Goal: Task Accomplishment & Management: Complete application form

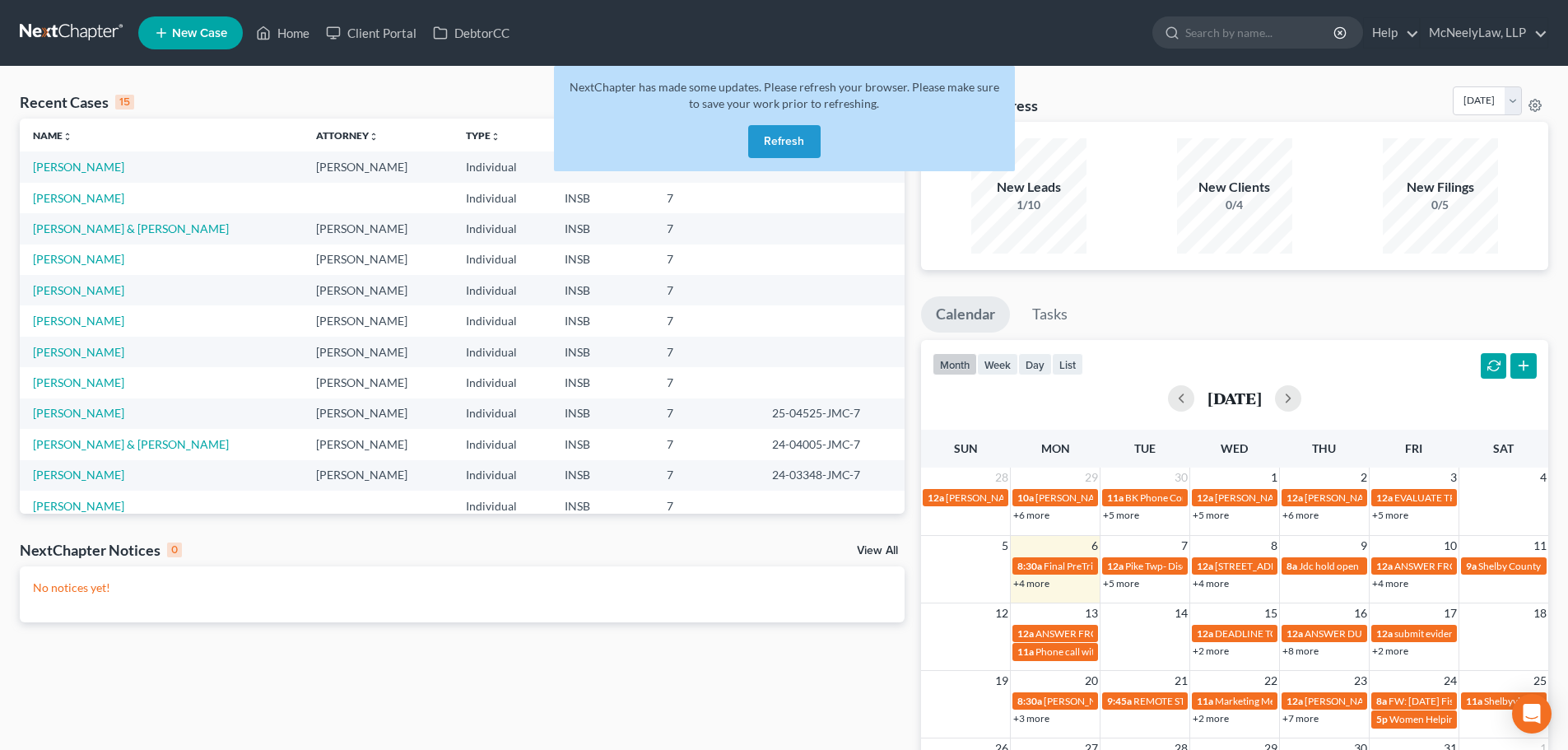
click at [779, 136] on button "Refresh" at bounding box center [784, 141] width 72 height 33
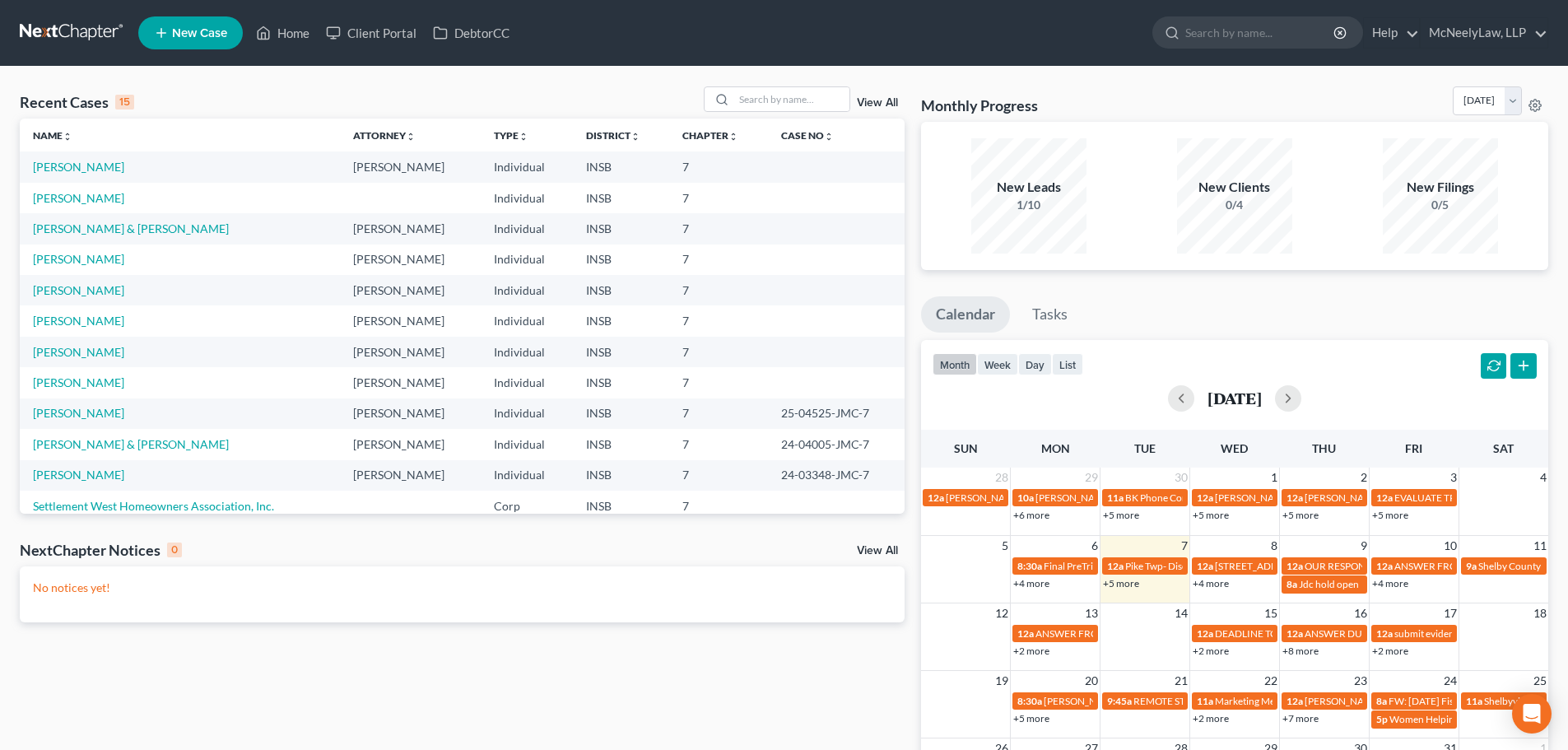
click at [84, 158] on td "[PERSON_NAME]" at bounding box center [179, 166] width 320 height 31
click at [84, 164] on link "[PERSON_NAME]" at bounding box center [78, 167] width 91 height 14
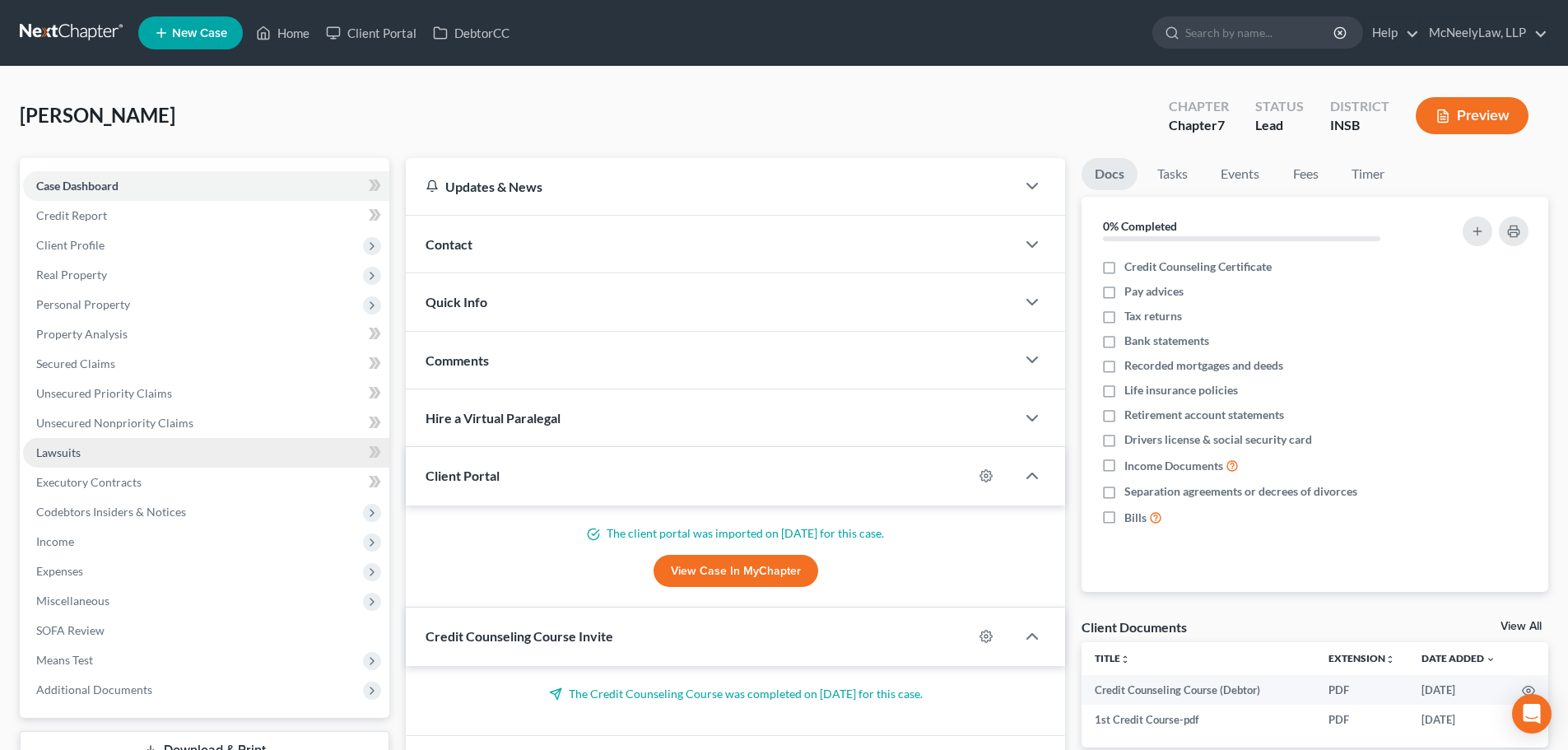
click at [130, 440] on link "Lawsuits" at bounding box center [206, 453] width 367 height 30
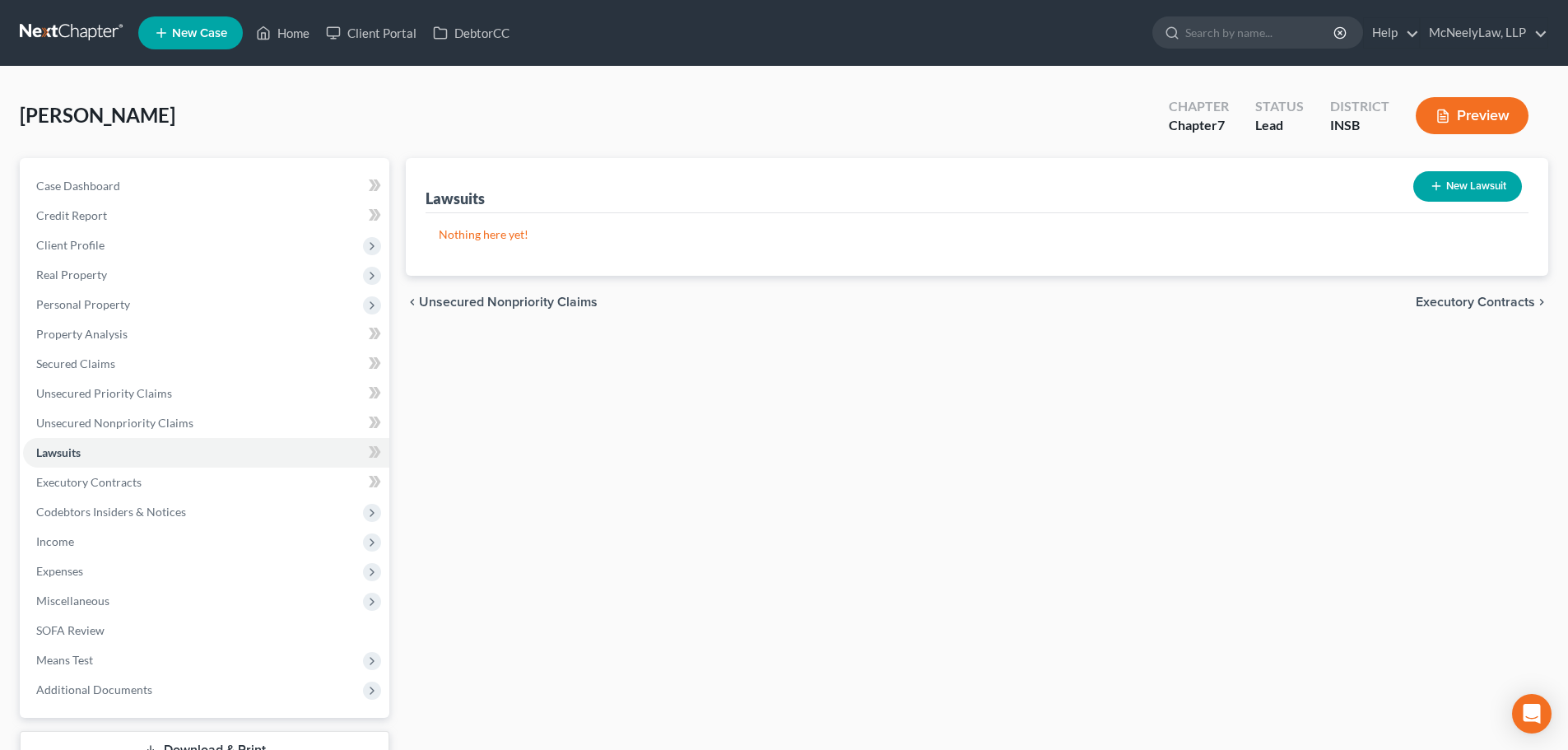
click at [1462, 193] on button "New Lawsuit" at bounding box center [1468, 186] width 109 height 31
select select "0"
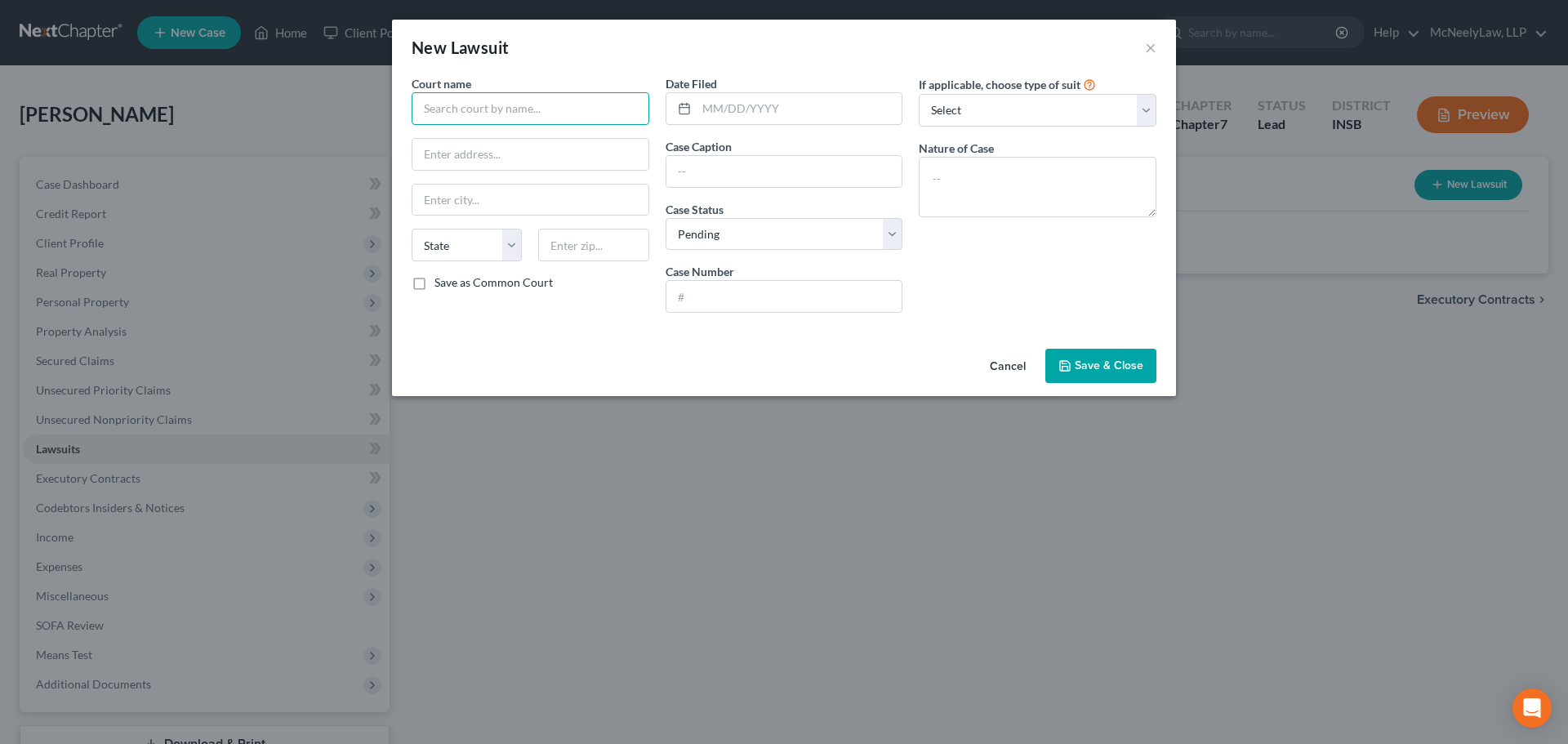
drag, startPoint x: 479, startPoint y: 116, endPoint x: 491, endPoint y: 130, distance: 18.4
click at [480, 114] on input "text" at bounding box center [531, 108] width 237 height 32
paste input "Rush Circuit Court"
click at [536, 107] on input "Rush Circuit Court" at bounding box center [531, 108] width 237 height 32
type input "Rush Circuit Court"
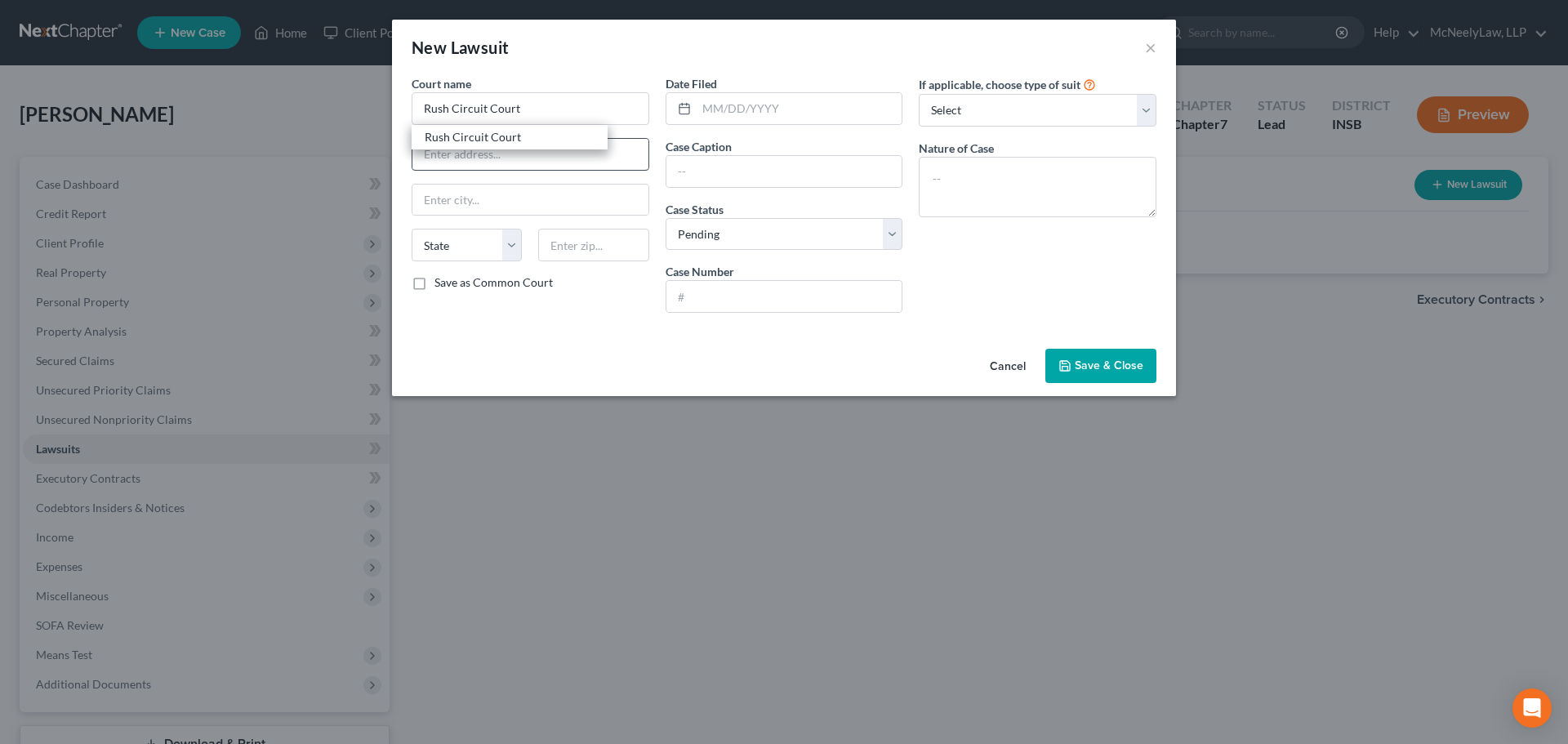
click at [478, 142] on div "Rush Circuit Court" at bounding box center [510, 137] width 170 height 17
type input "[STREET_ADDRESS]"
type input "[GEOGRAPHIC_DATA]"
select select "15"
type input "46173"
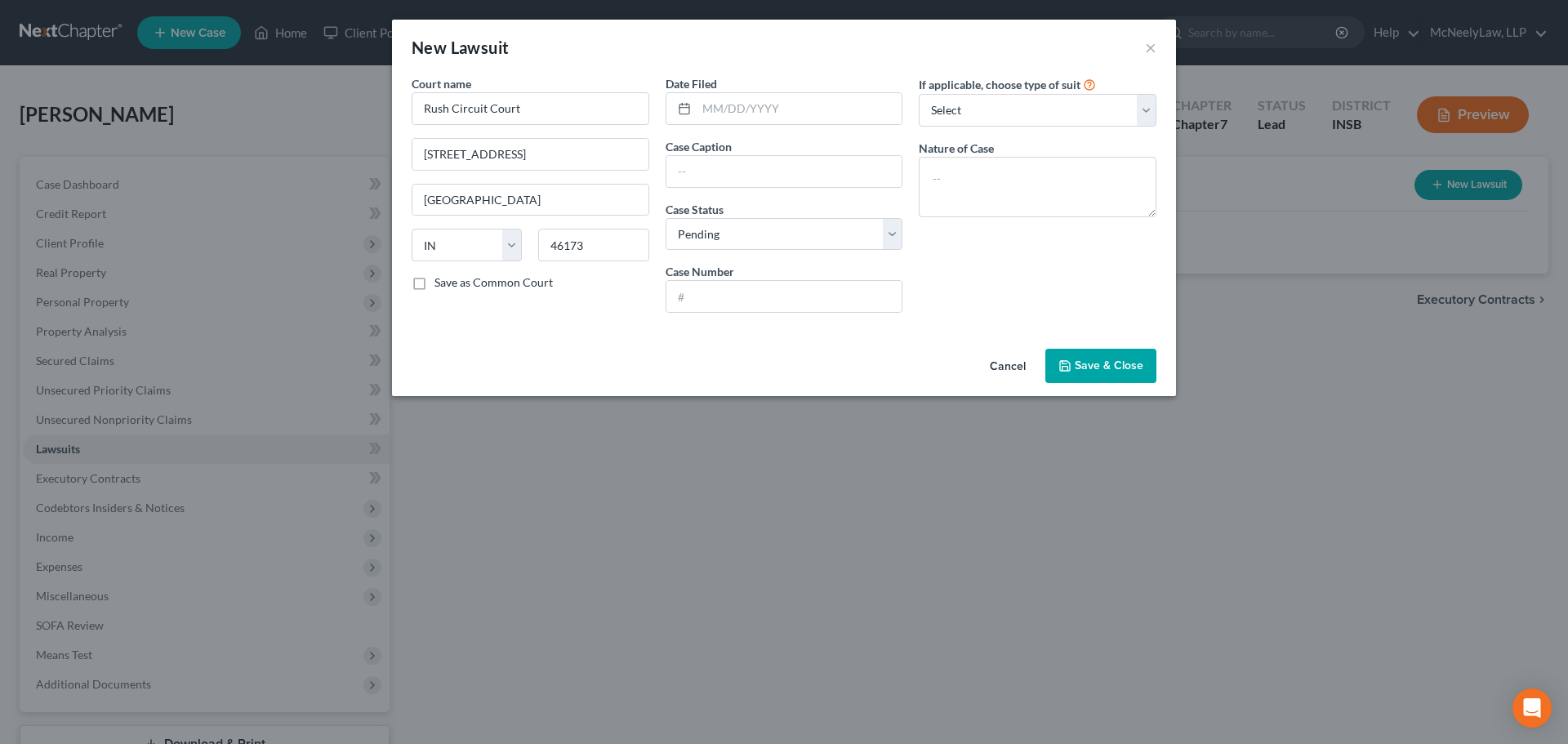
click at [598, 337] on div "Court name * Rush Circuit Court [GEOGRAPHIC_DATA] [US_STATE] AK AR AZ CA CO [GE…" at bounding box center [784, 208] width 784 height 267
click at [798, 106] on input "text" at bounding box center [799, 109] width 206 height 31
paste input "[DATE]"
type input "[DATE]"
click at [640, 365] on div "Cancel Save & Close" at bounding box center [784, 369] width 784 height 54
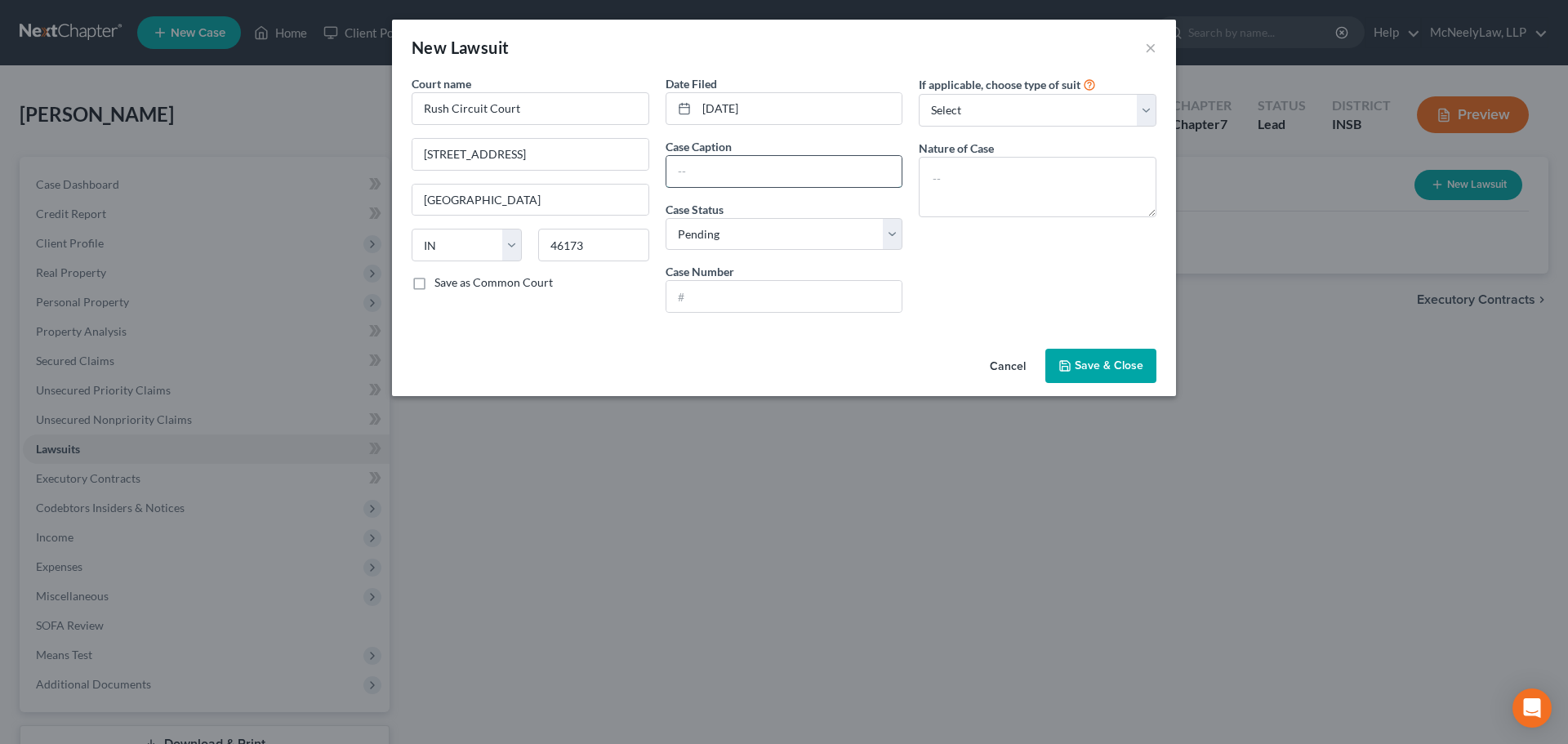
click at [722, 174] on input "text" at bounding box center [784, 172] width 236 height 31
click at [743, 293] on input "text" at bounding box center [784, 297] width 236 height 31
paste input "70C01-2509-CC-000408"
type input "70C01-2509-CC-000408"
drag, startPoint x: 593, startPoint y: 388, endPoint x: 594, endPoint y: 365, distance: 23.0
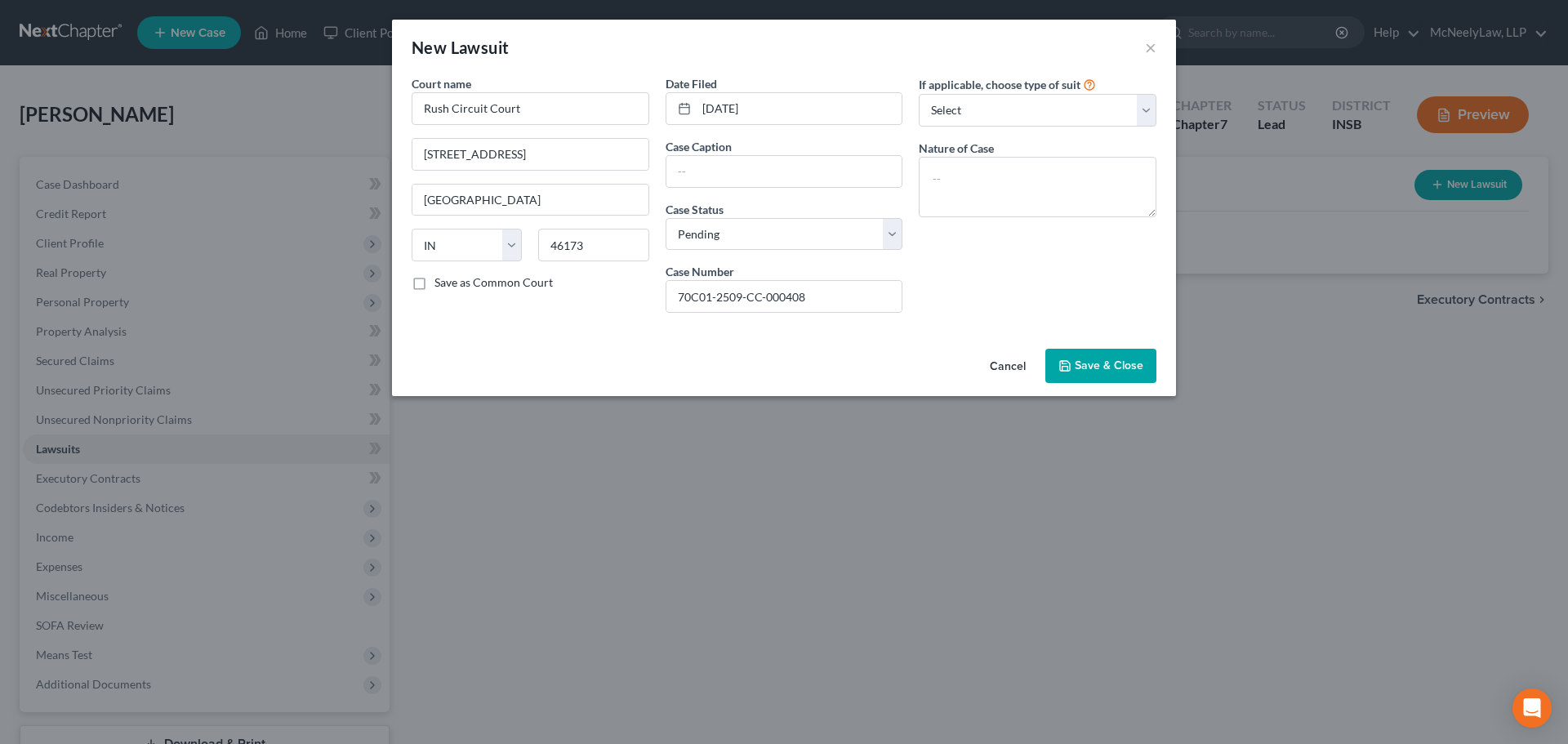
click at [592, 385] on div "Cancel Save & Close" at bounding box center [784, 369] width 784 height 54
click at [596, 365] on div "Cancel Save & Close" at bounding box center [784, 369] width 784 height 54
drag, startPoint x: 1003, startPoint y: 185, endPoint x: 1008, endPoint y: 195, distance: 11.2
click at [1003, 179] on textarea at bounding box center [1037, 187] width 237 height 60
paste textarea "Civil Collection"
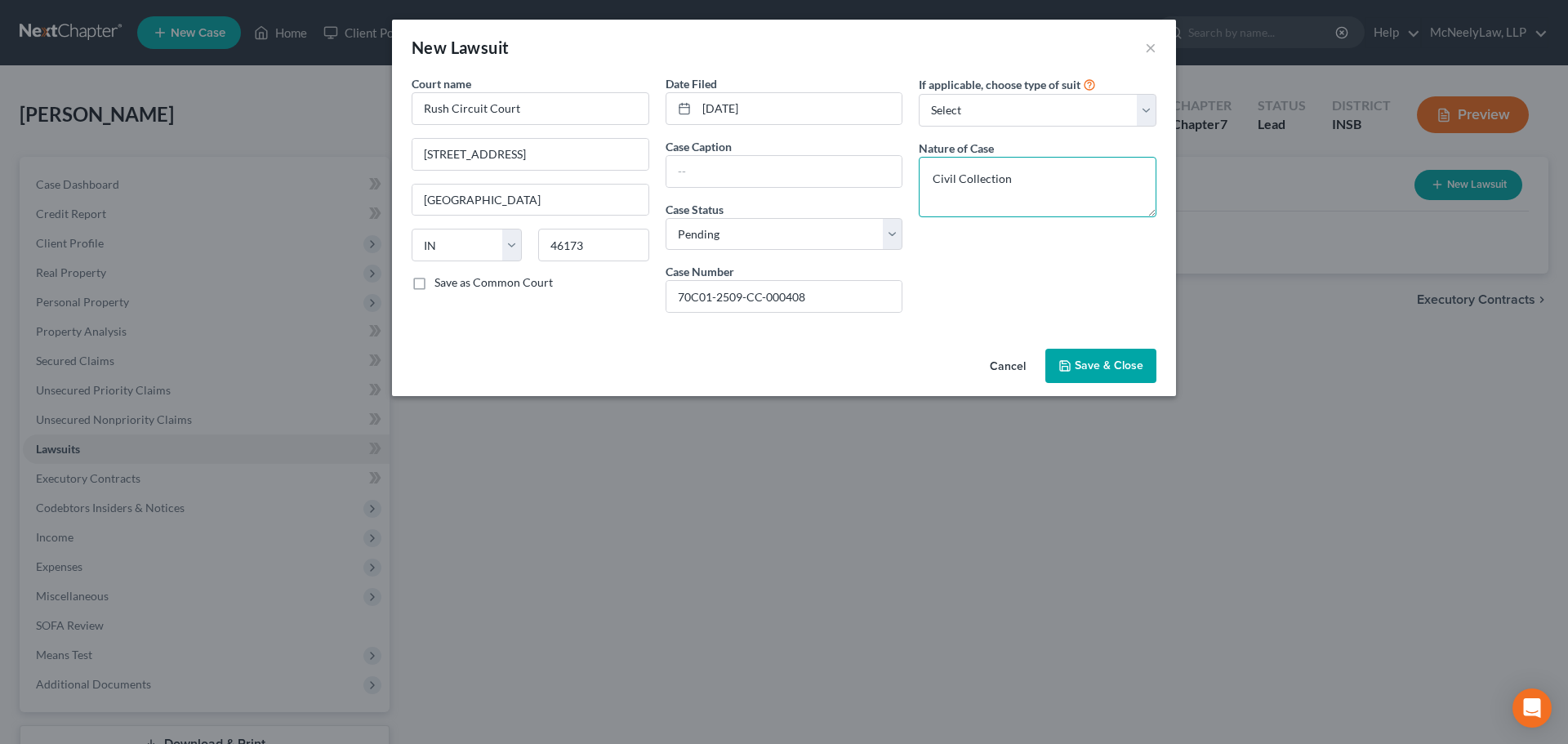
type textarea "Civil Collection"
drag, startPoint x: 979, startPoint y: 279, endPoint x: 1021, endPoint y: 153, distance: 132.8
click at [980, 276] on div "If applicable, choose type of suit Select Repossession Garnishment Foreclosure …" at bounding box center [1037, 200] width 254 height 250
click at [1037, 106] on select "Select Repossession Garnishment Foreclosure Attached, Seized, Or Levied Other" at bounding box center [1037, 110] width 237 height 32
click at [919, 94] on select "Select Repossession Garnishment Foreclosure Attached, Seized, Or Levied Other" at bounding box center [1037, 110] width 237 height 32
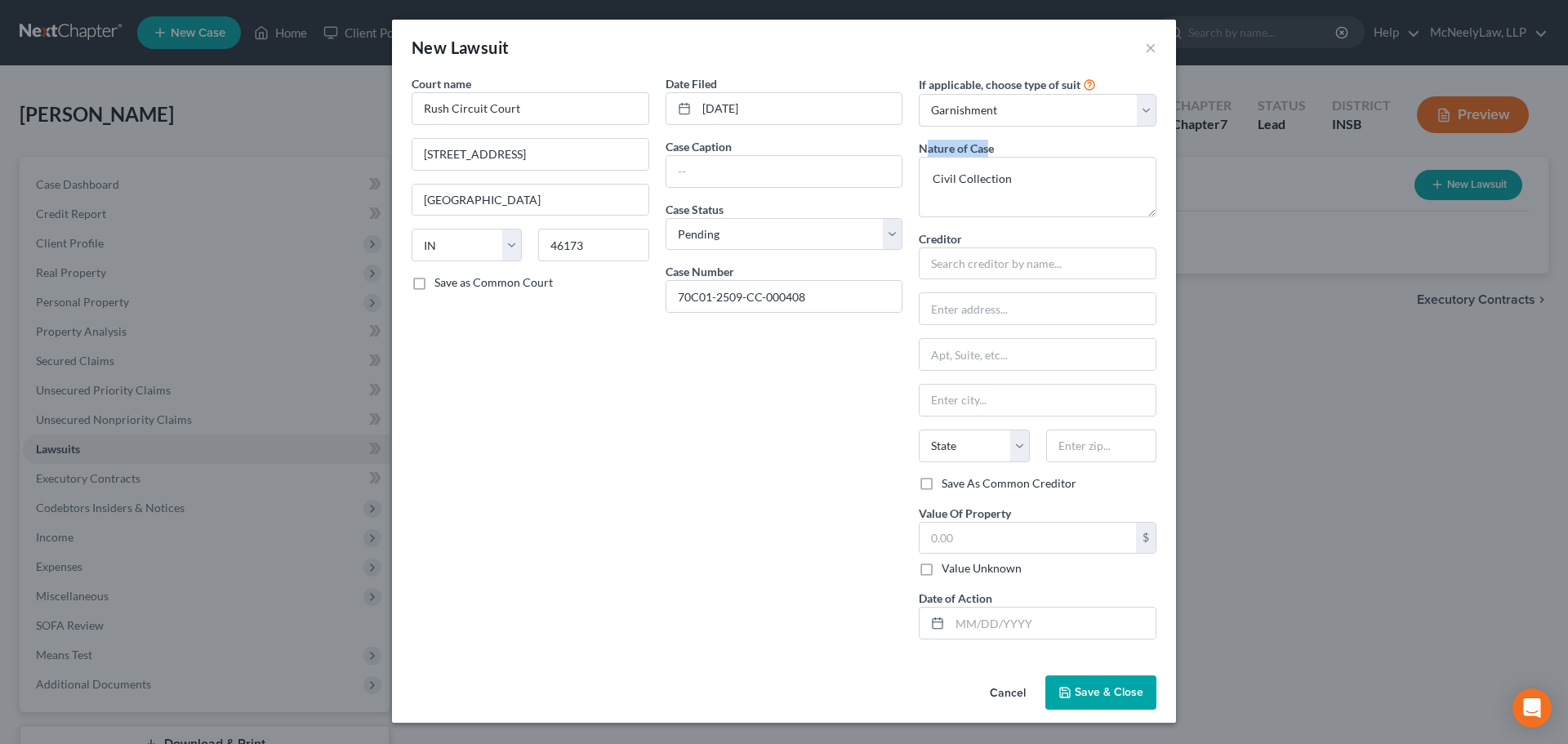
drag, startPoint x: 928, startPoint y: 152, endPoint x: 990, endPoint y: 150, distance: 62.0
click at [990, 150] on label "Nature of Case" at bounding box center [956, 148] width 75 height 17
click at [999, 147] on div "Nature of Case Civil Collection" at bounding box center [1037, 178] width 237 height 78
click at [1093, 104] on select "Select Repossession Garnishment Foreclosure Attached, Seized, Or Levied Other" at bounding box center [1037, 110] width 237 height 32
select select "4"
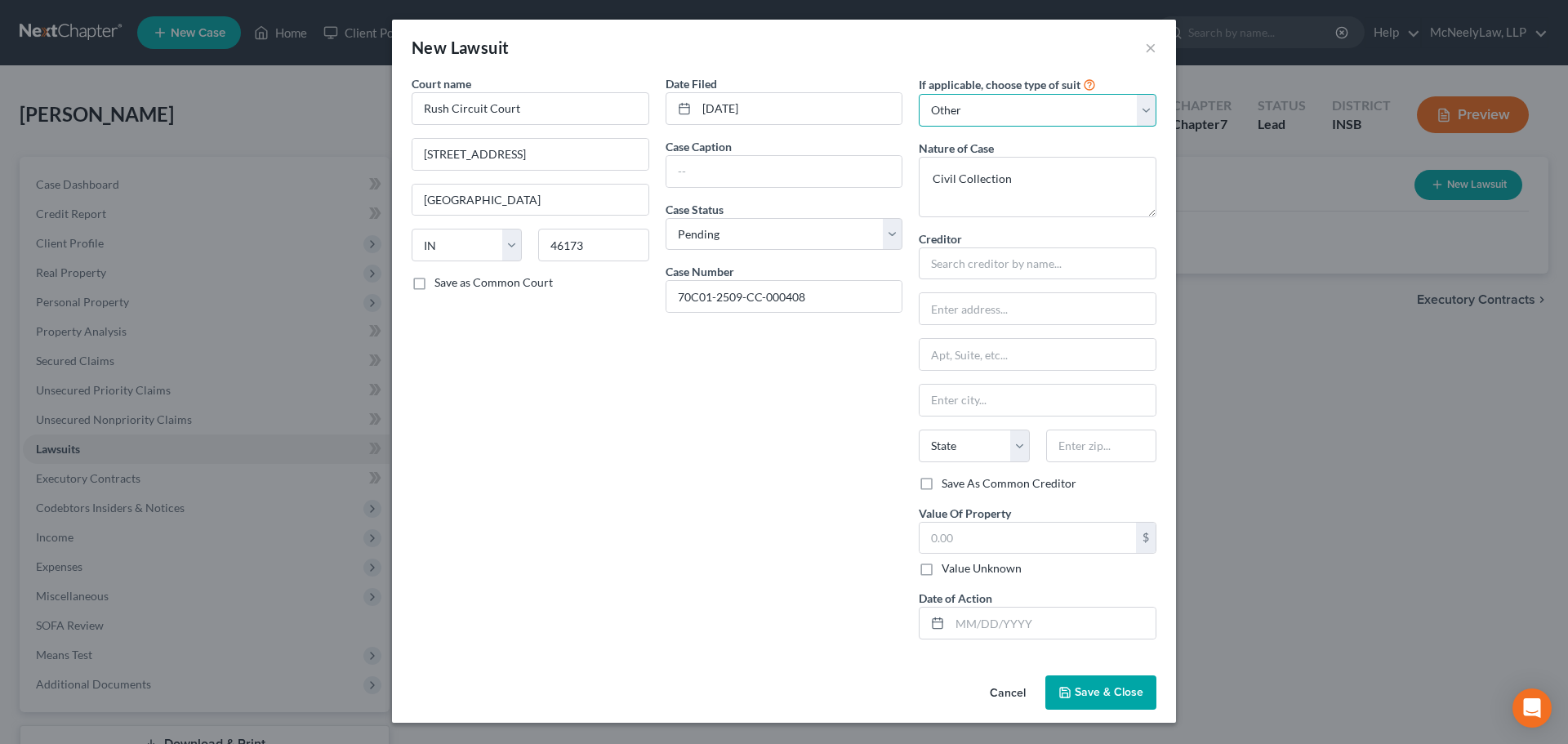
click at [919, 94] on select "Select Repossession Garnishment Foreclosure Attached, Seized, Or Levied Other" at bounding box center [1037, 110] width 237 height 32
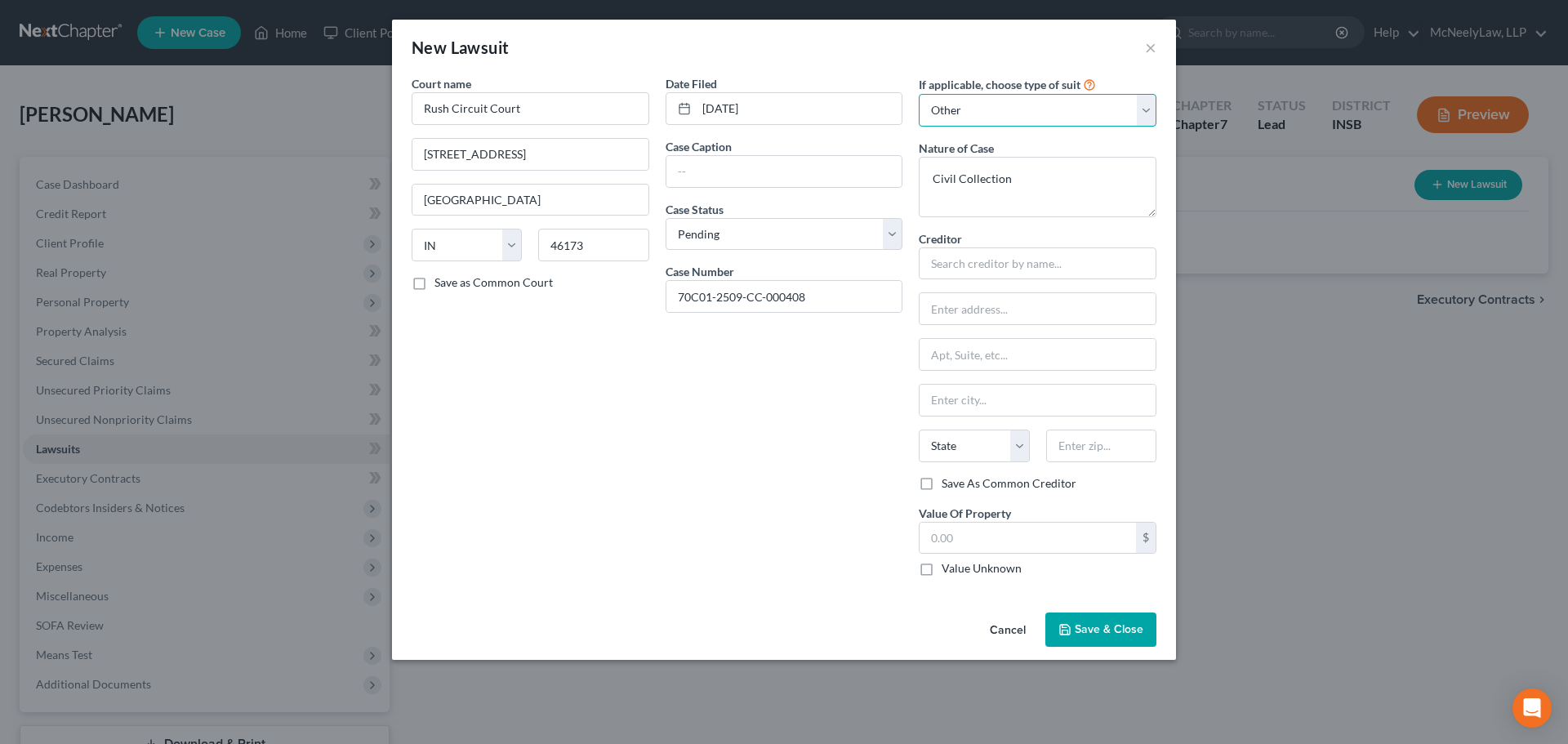
click at [1087, 113] on select "Select Repossession Garnishment Foreclosure Attached, Seized, Or Levied Other" at bounding box center [1037, 110] width 237 height 32
select select
click at [919, 94] on select "Select Repossession Garnishment Foreclosure Attached, Seized, Or Levied Other" at bounding box center [1037, 110] width 237 height 32
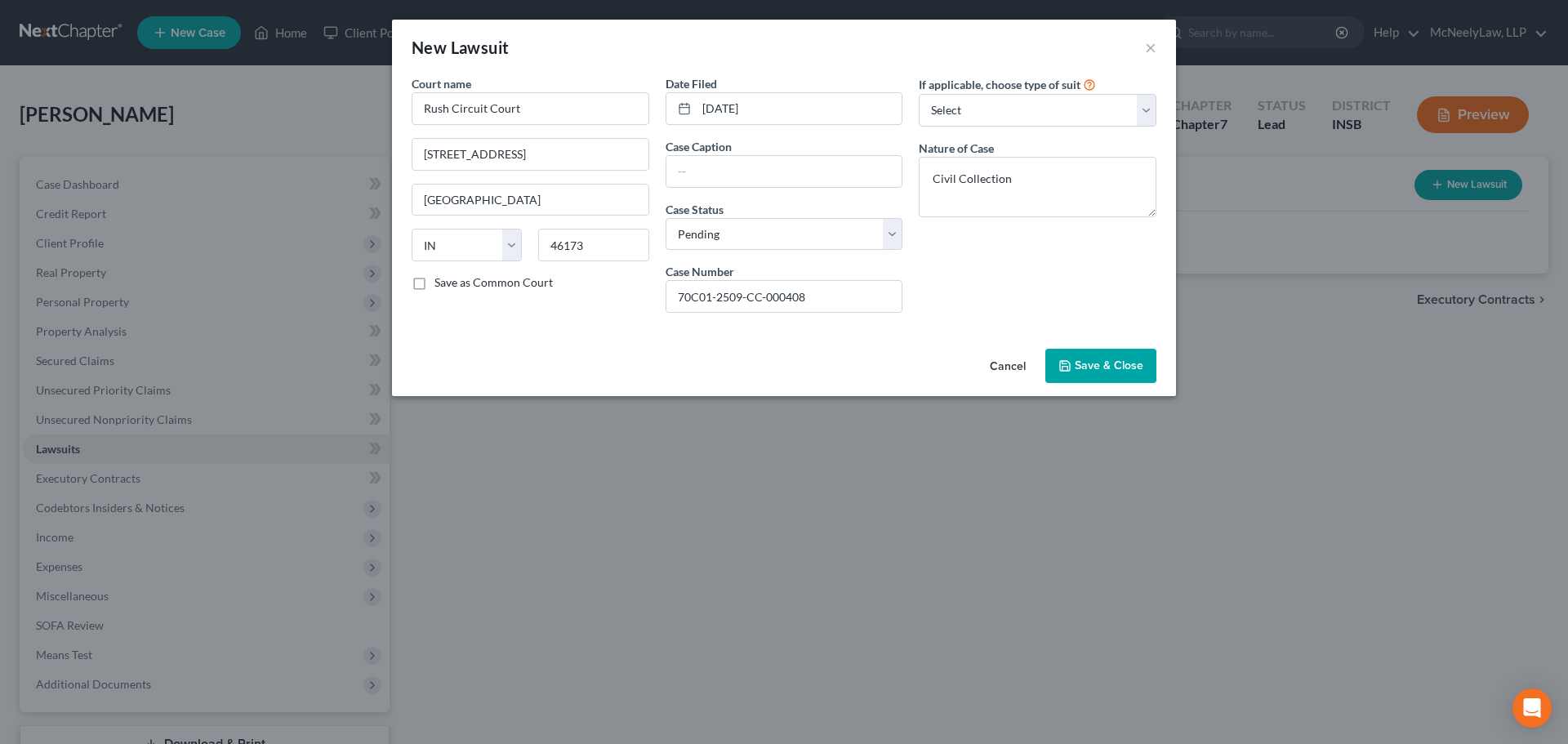
click at [1092, 368] on span "Save & Close" at bounding box center [1109, 365] width 69 height 14
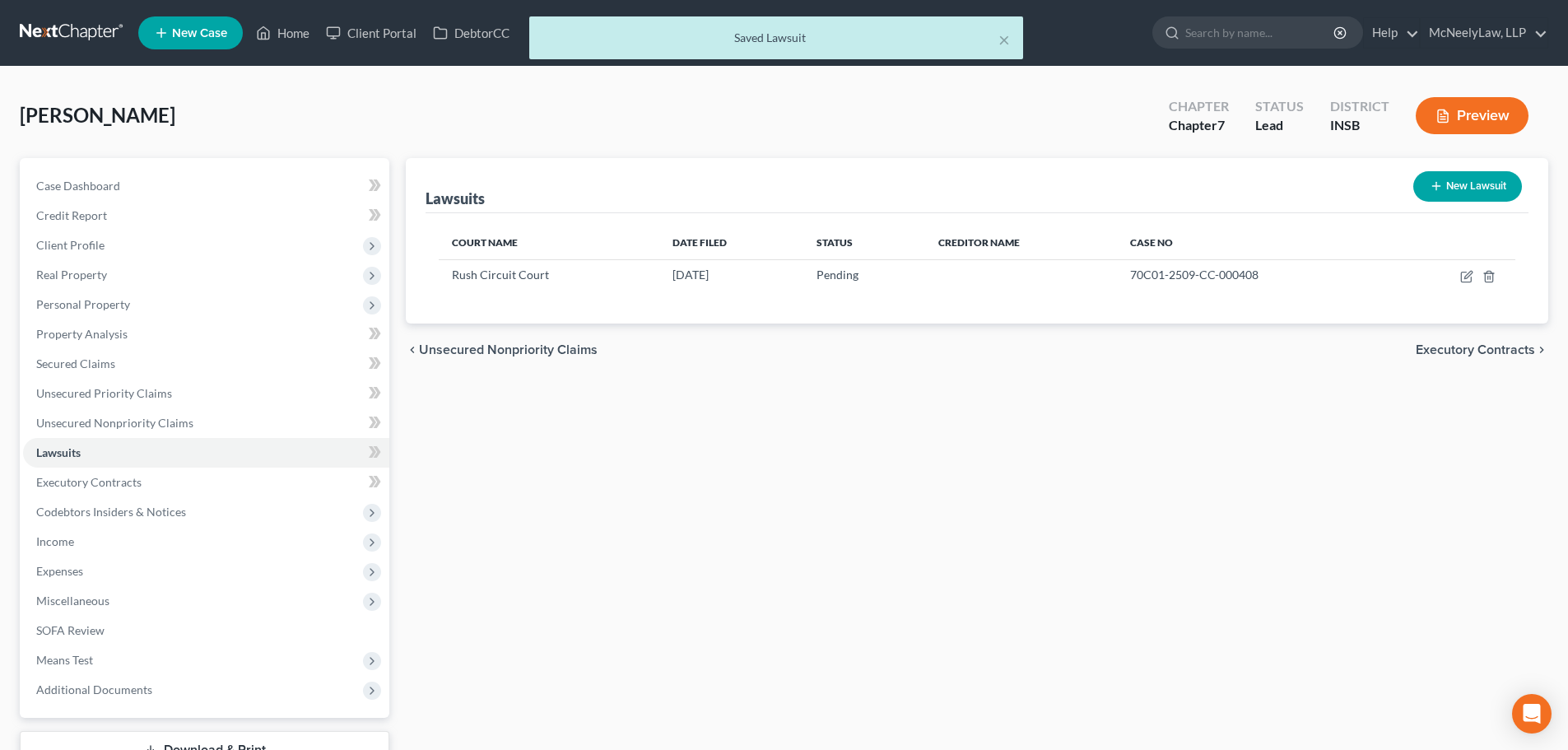
click at [1496, 352] on span "Executory Contracts" at bounding box center [1476, 349] width 120 height 13
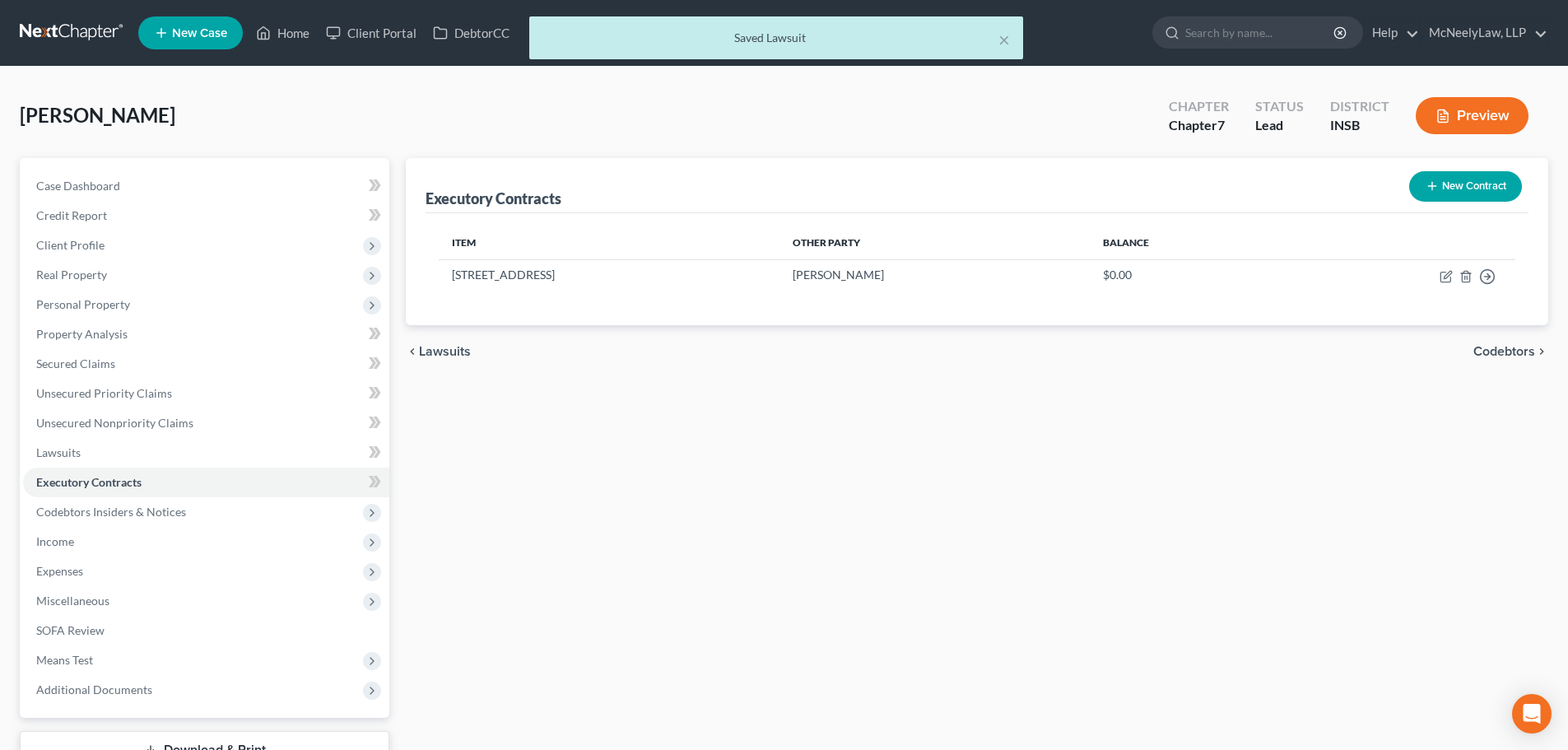
click at [1498, 352] on span "Codebtors" at bounding box center [1505, 351] width 62 height 13
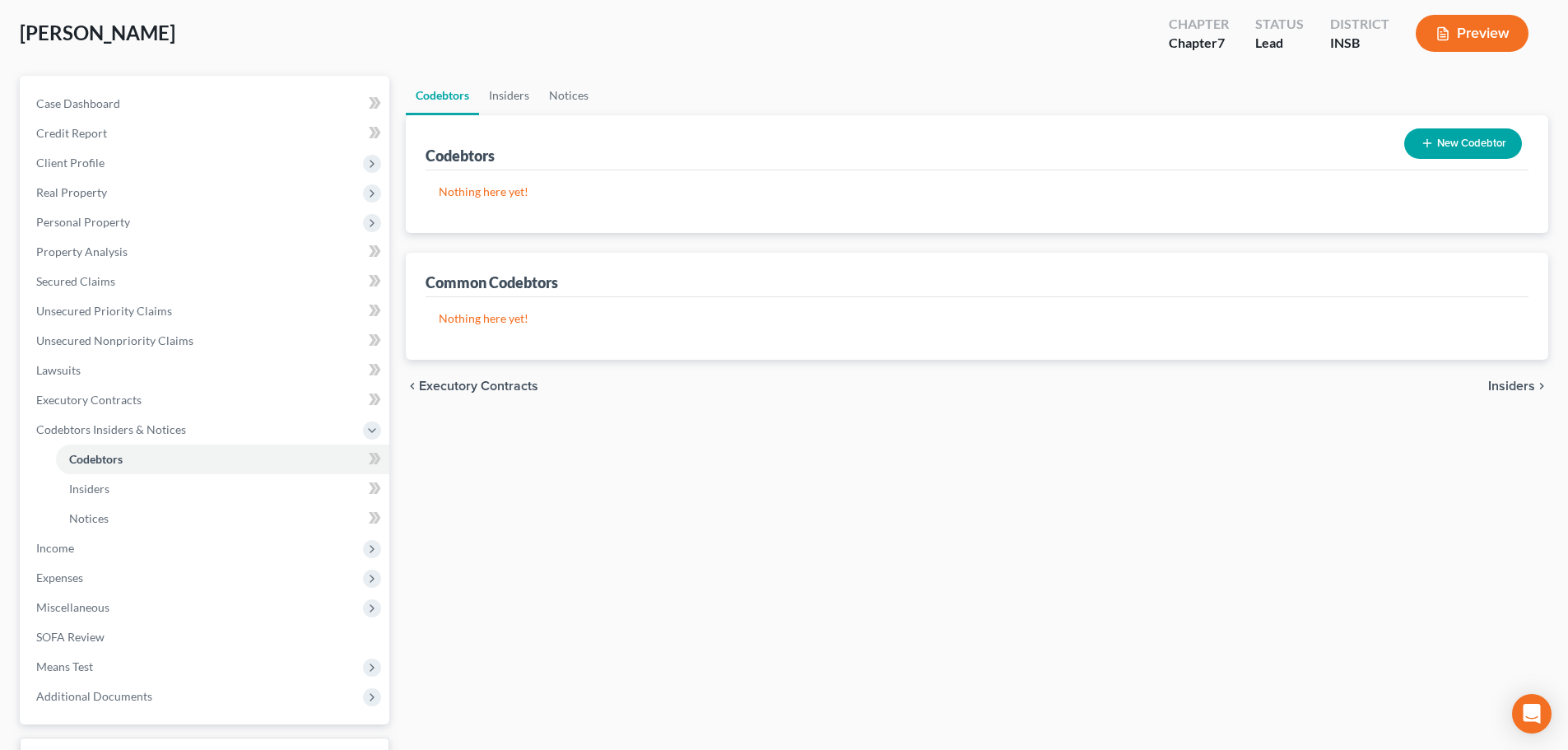
click at [1508, 387] on span "Insiders" at bounding box center [1511, 386] width 47 height 13
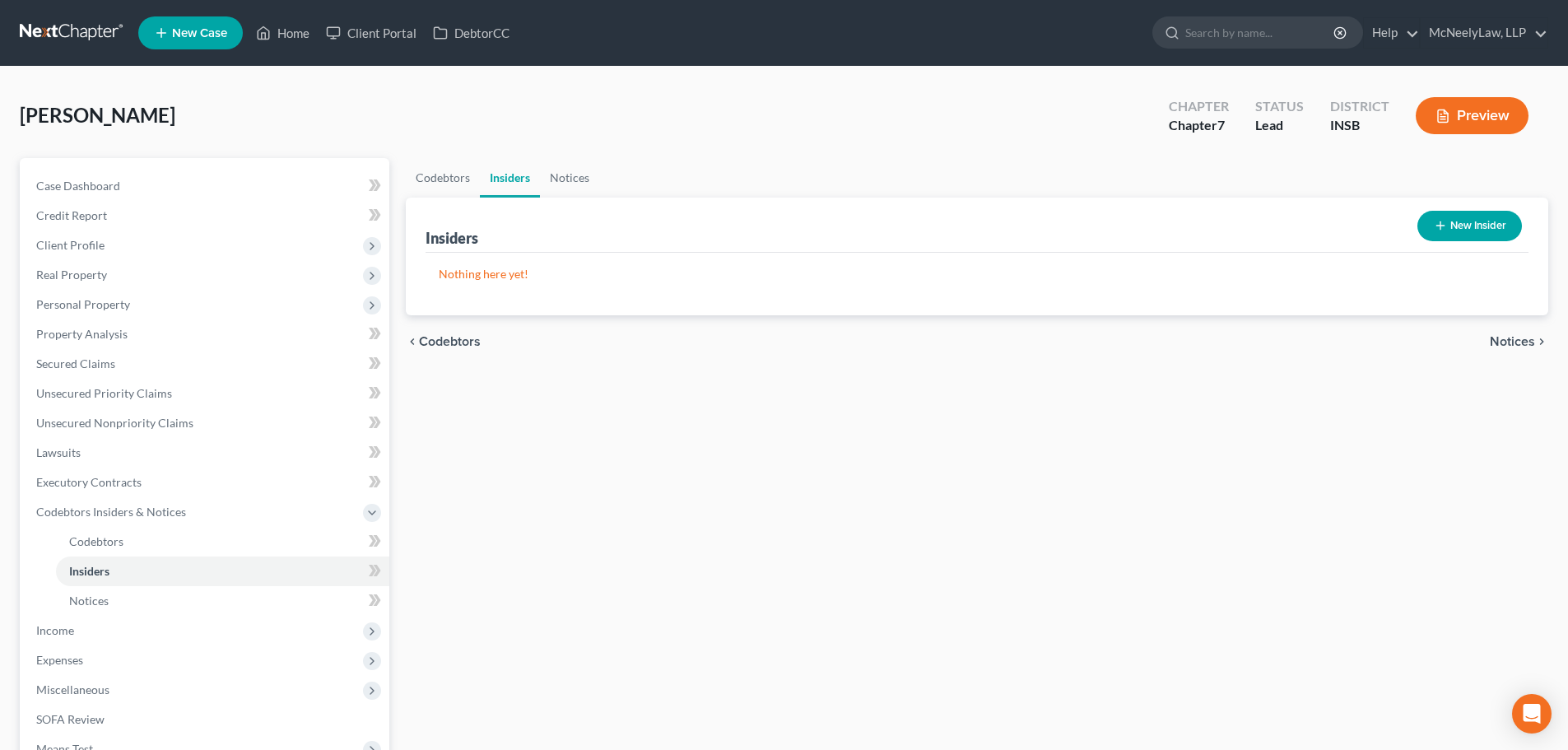
click at [1519, 339] on span "Notices" at bounding box center [1512, 341] width 45 height 13
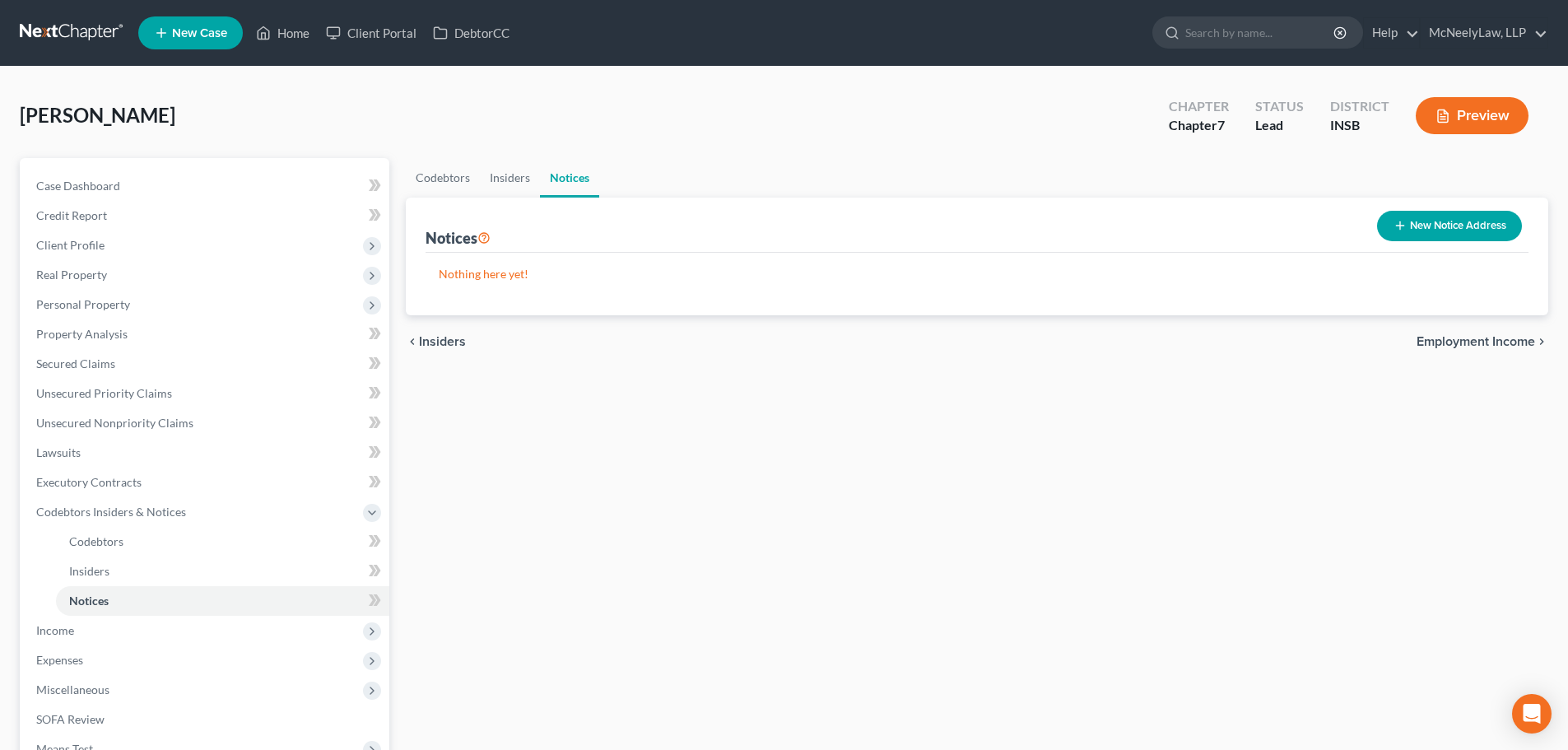
click at [1519, 339] on span "Employment Income" at bounding box center [1476, 341] width 119 height 13
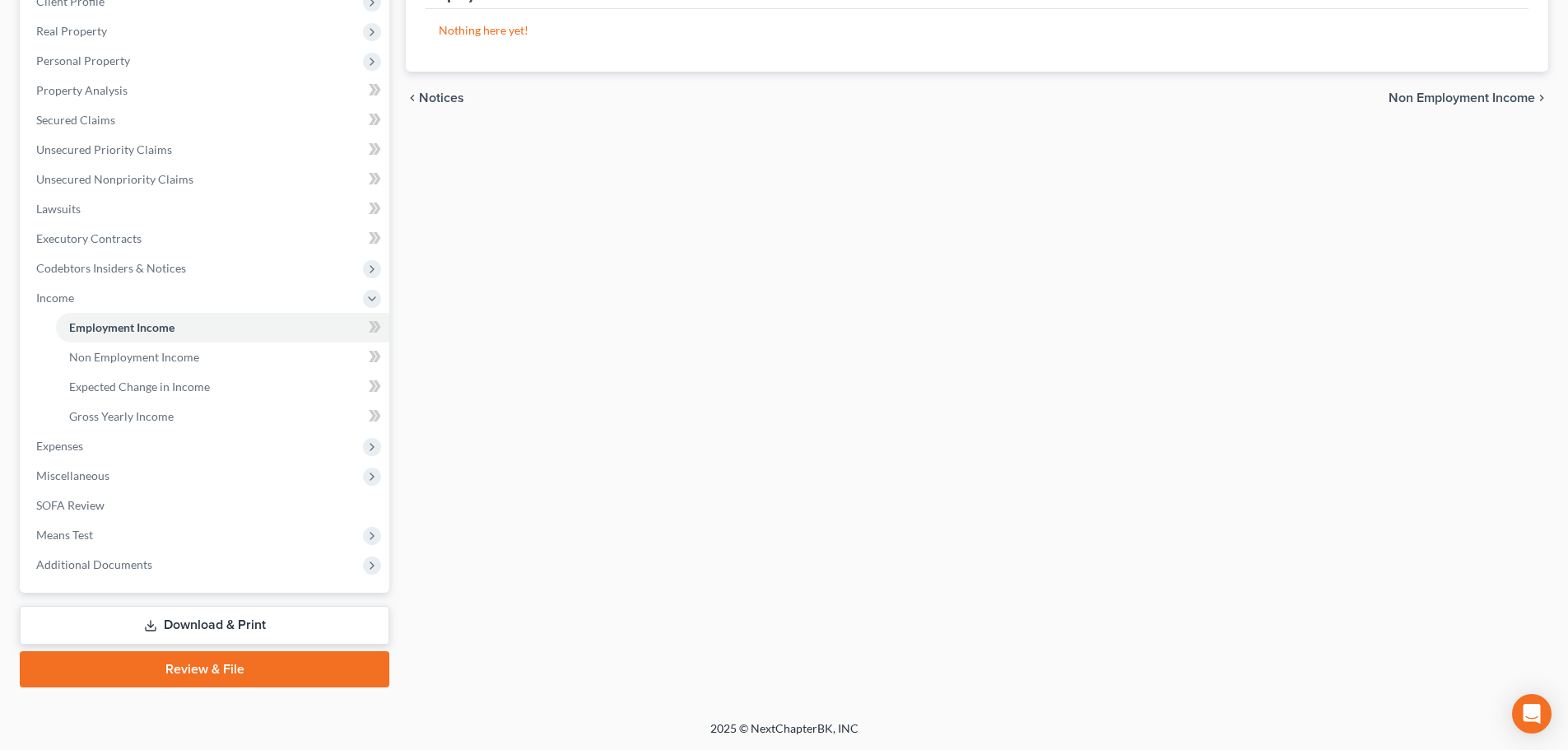
click at [271, 612] on link "Download & Print" at bounding box center [204, 625] width 369 height 39
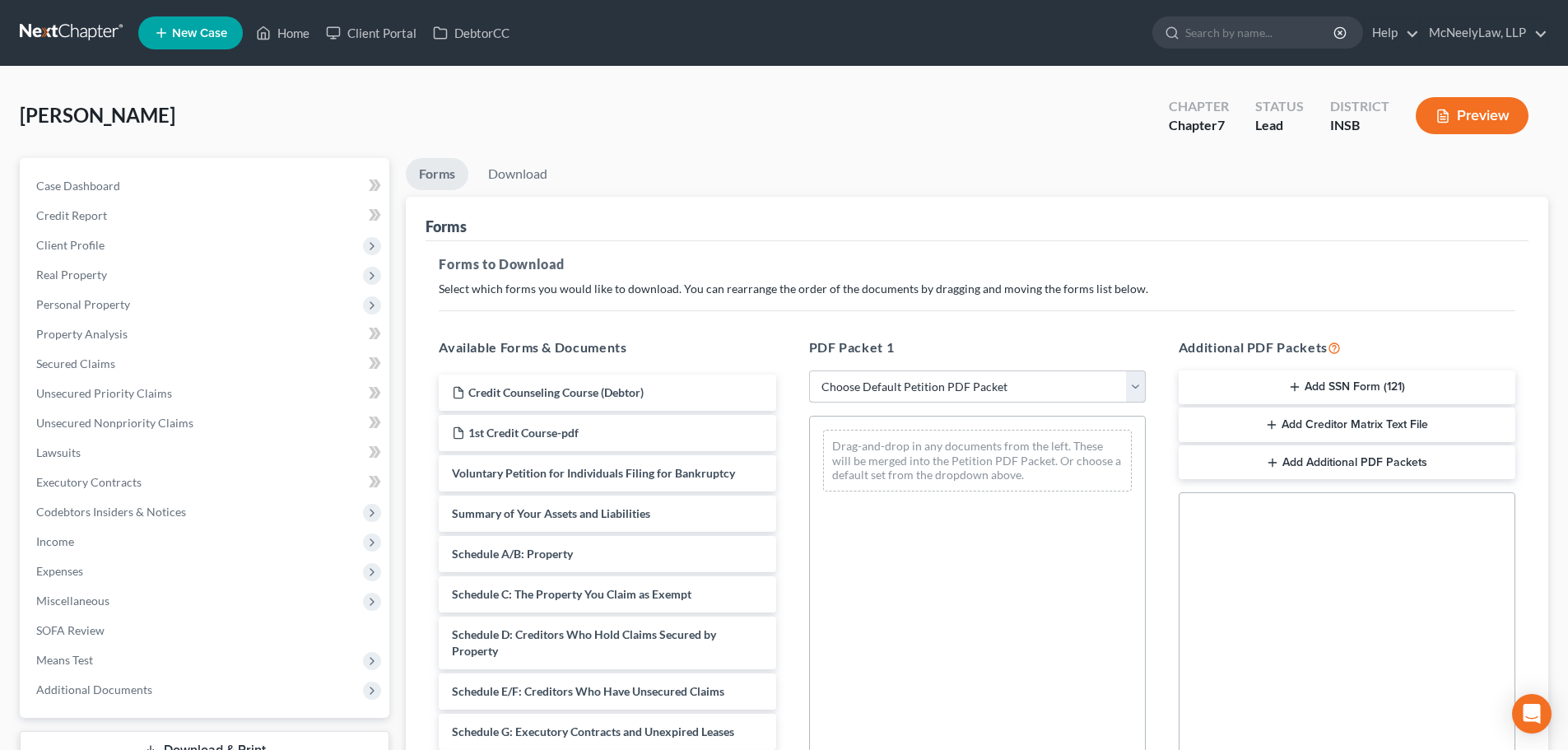
click at [935, 394] on select "Choose Default Petition PDF Packet Complete Bankruptcy Petition (all forms and …" at bounding box center [977, 386] width 337 height 33
select select "0"
click at [809, 370] on select "Choose Default Petition PDF Packet Complete Bankruptcy Petition (all forms and …" at bounding box center [977, 386] width 337 height 33
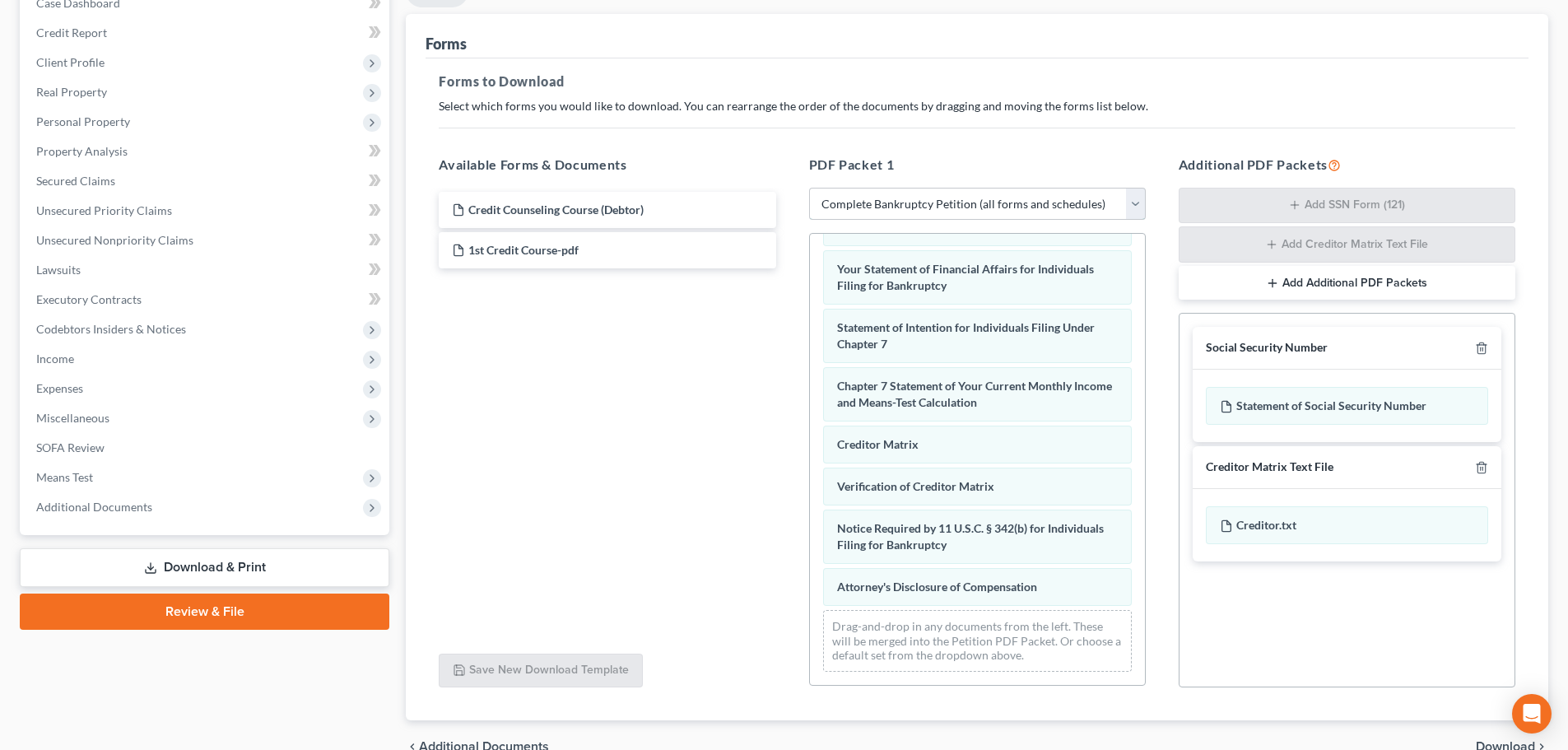
scroll to position [268, 0]
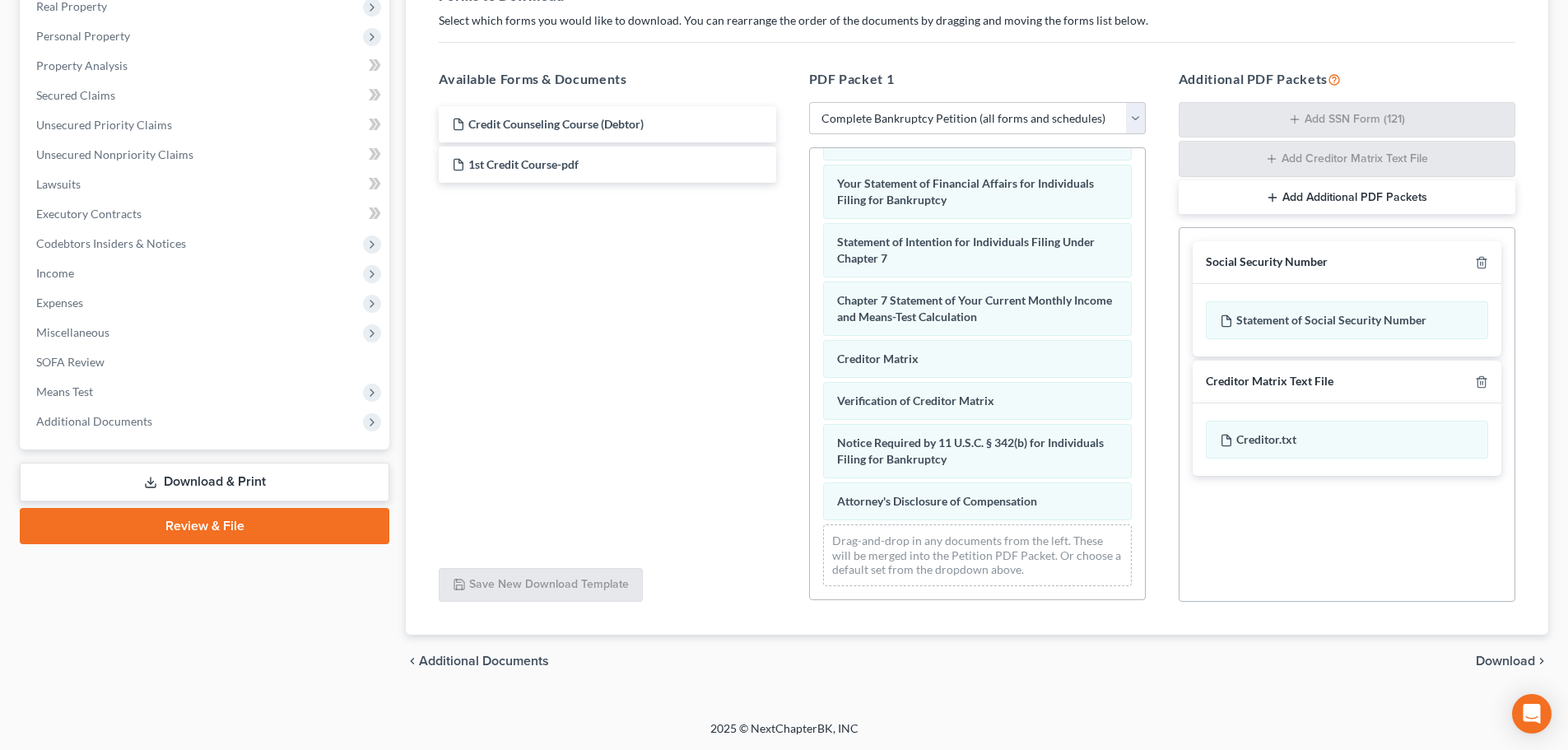
click at [1486, 654] on span "Download" at bounding box center [1505, 660] width 59 height 13
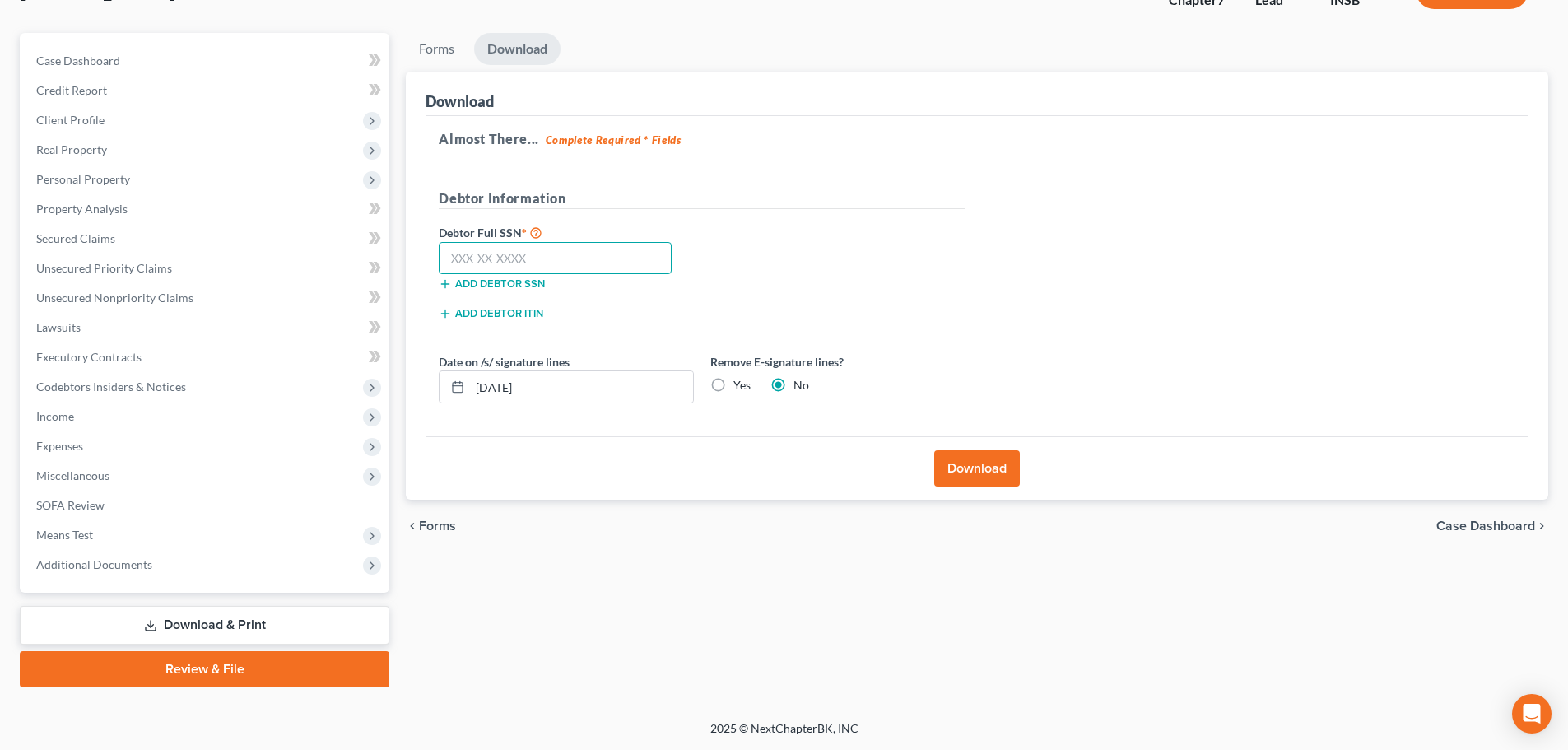
click at [533, 258] on input "text" at bounding box center [555, 258] width 233 height 33
type input "307-50-4166"
click at [985, 479] on button "Download" at bounding box center [976, 468] width 85 height 36
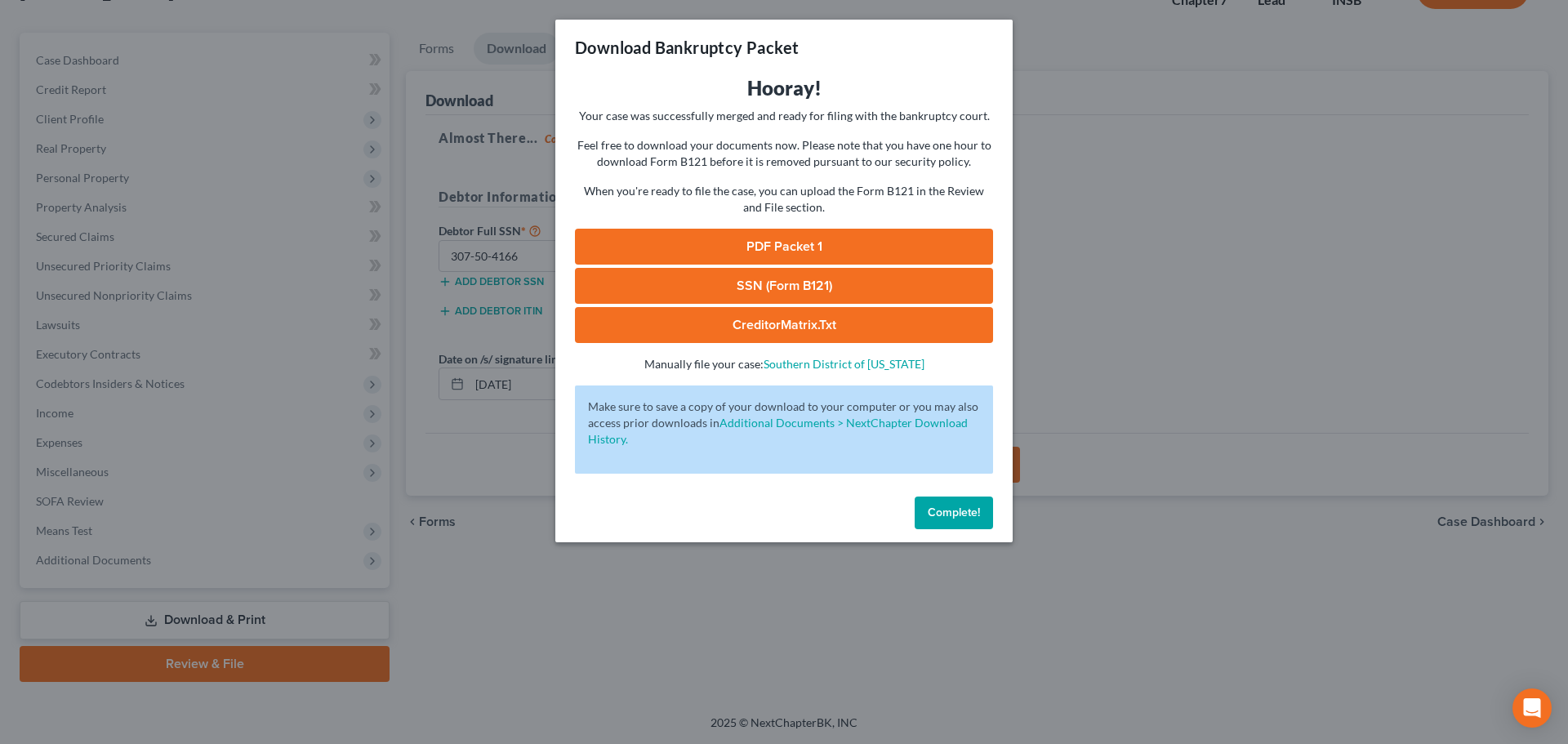
click at [799, 241] on link "PDF Packet 1" at bounding box center [784, 246] width 418 height 36
click at [955, 510] on span "Complete!" at bounding box center [954, 512] width 52 height 14
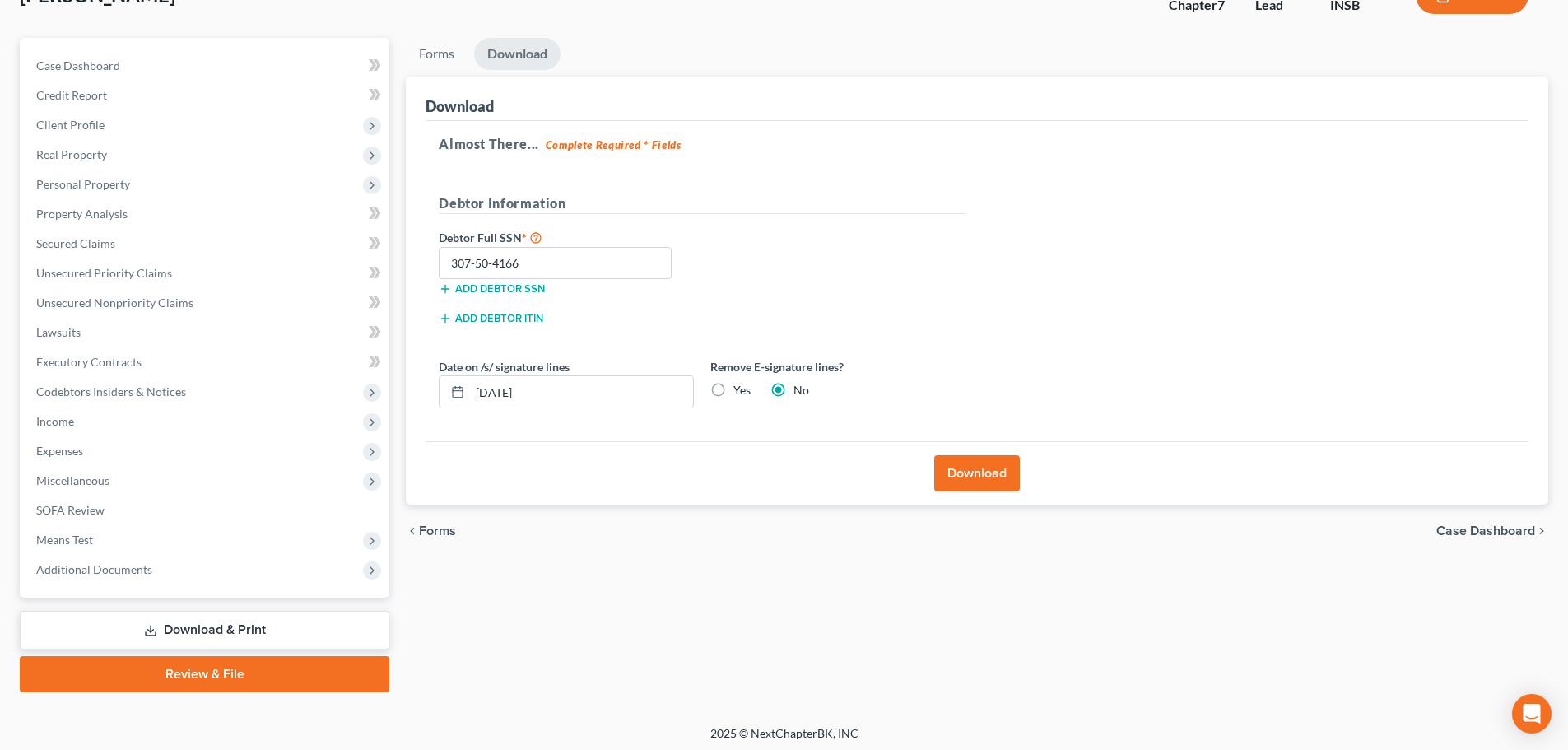
scroll to position [0, 0]
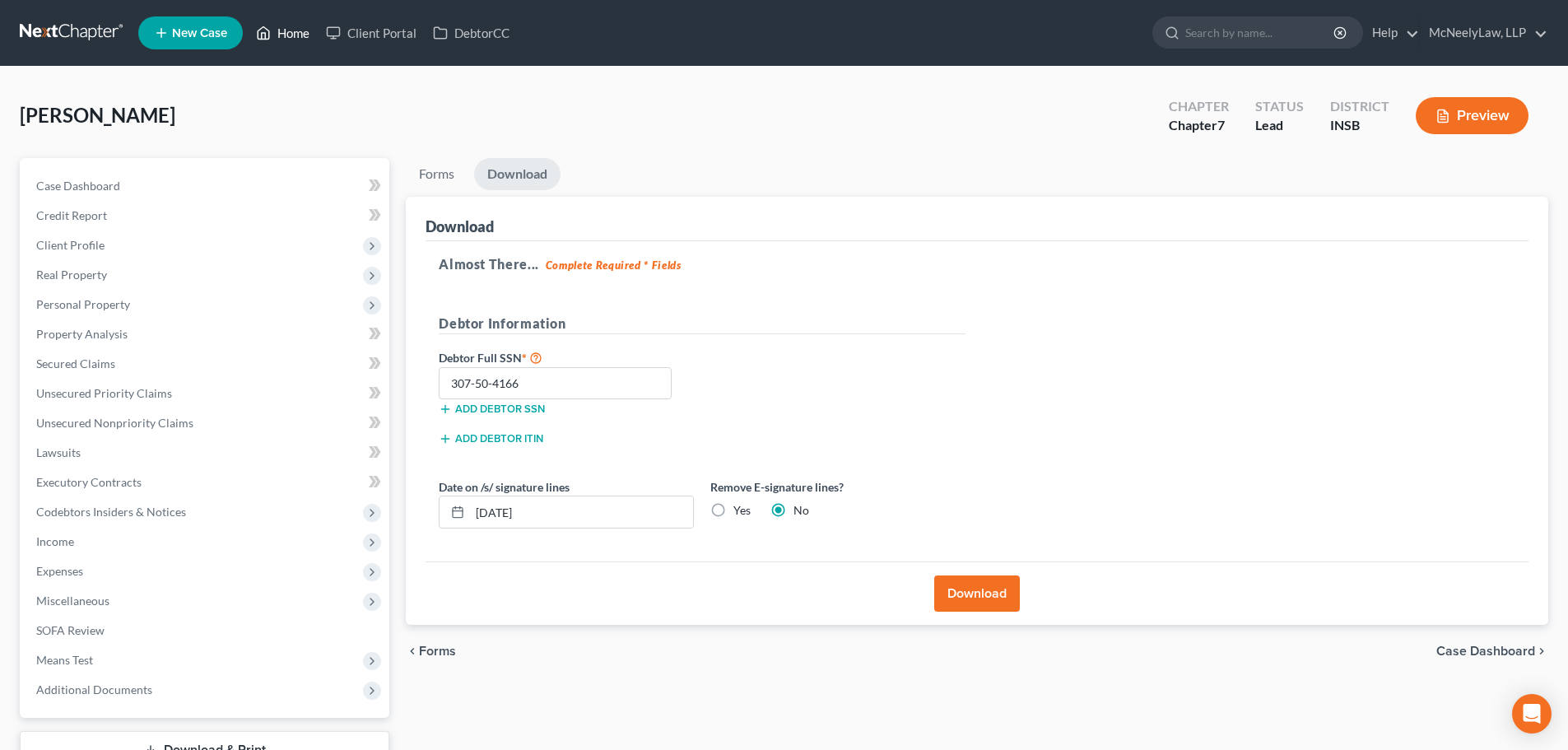
click at [288, 39] on link "Home" at bounding box center [283, 33] width 70 height 30
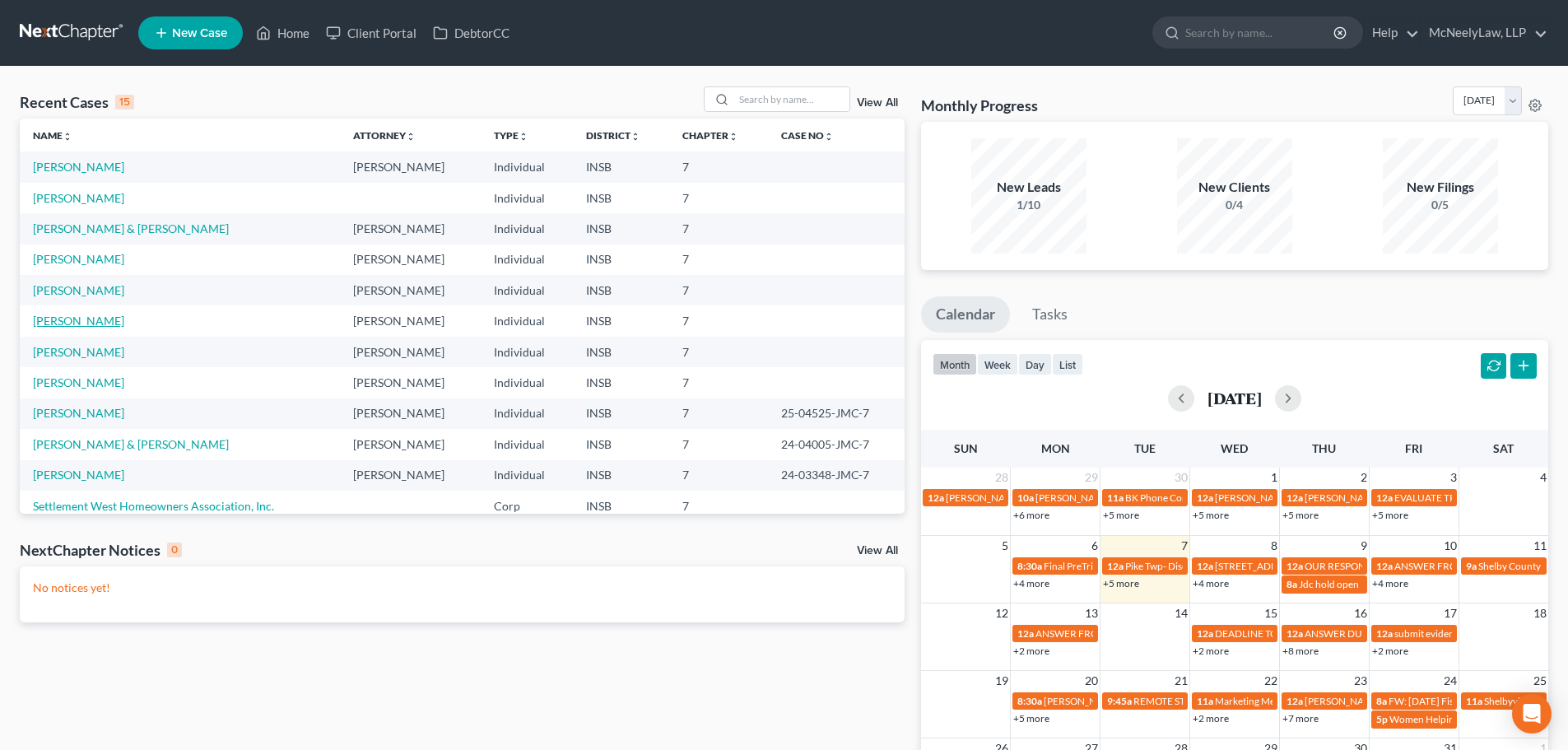
click at [73, 317] on link "[PERSON_NAME]" at bounding box center [78, 321] width 91 height 14
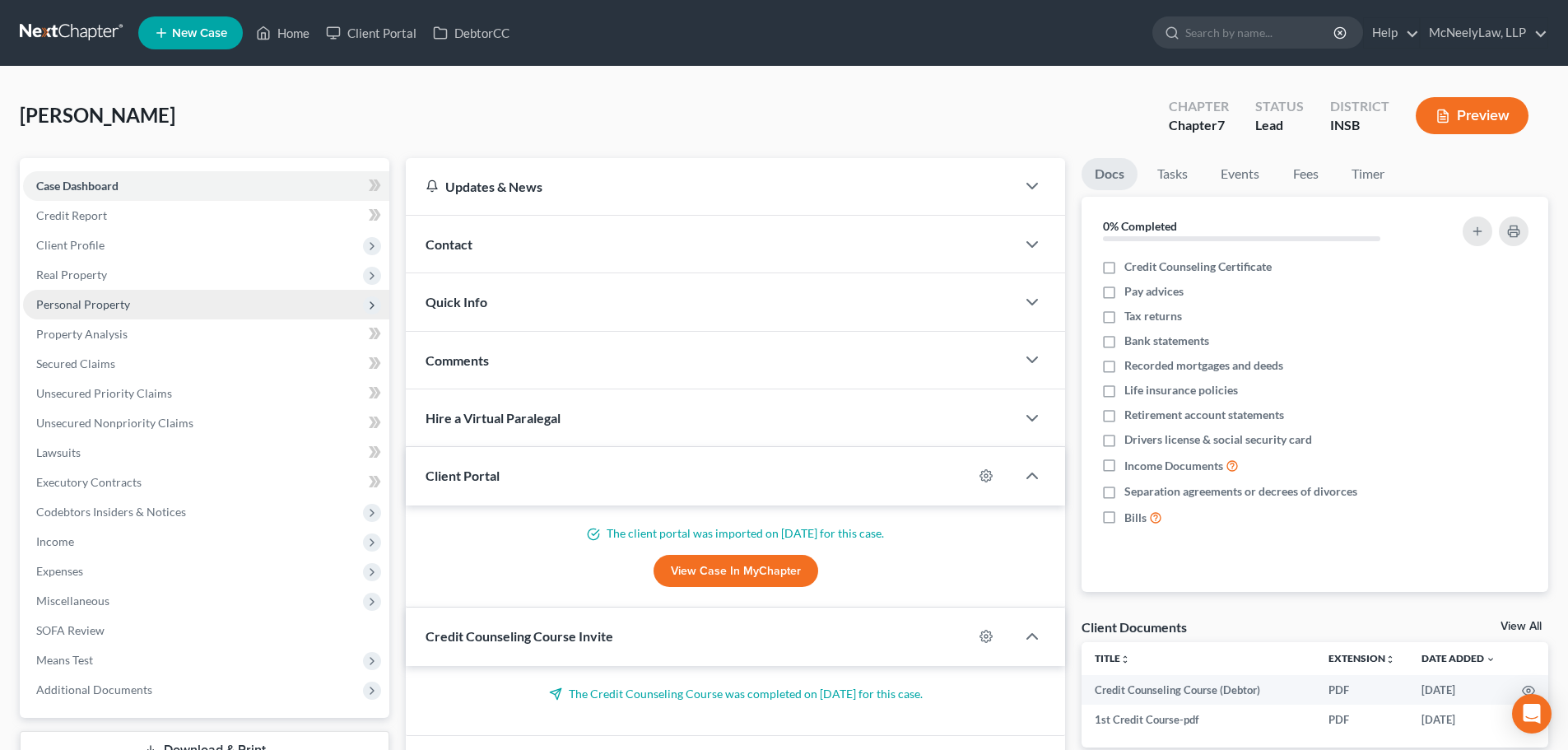
click at [122, 314] on span "Personal Property" at bounding box center [206, 305] width 367 height 30
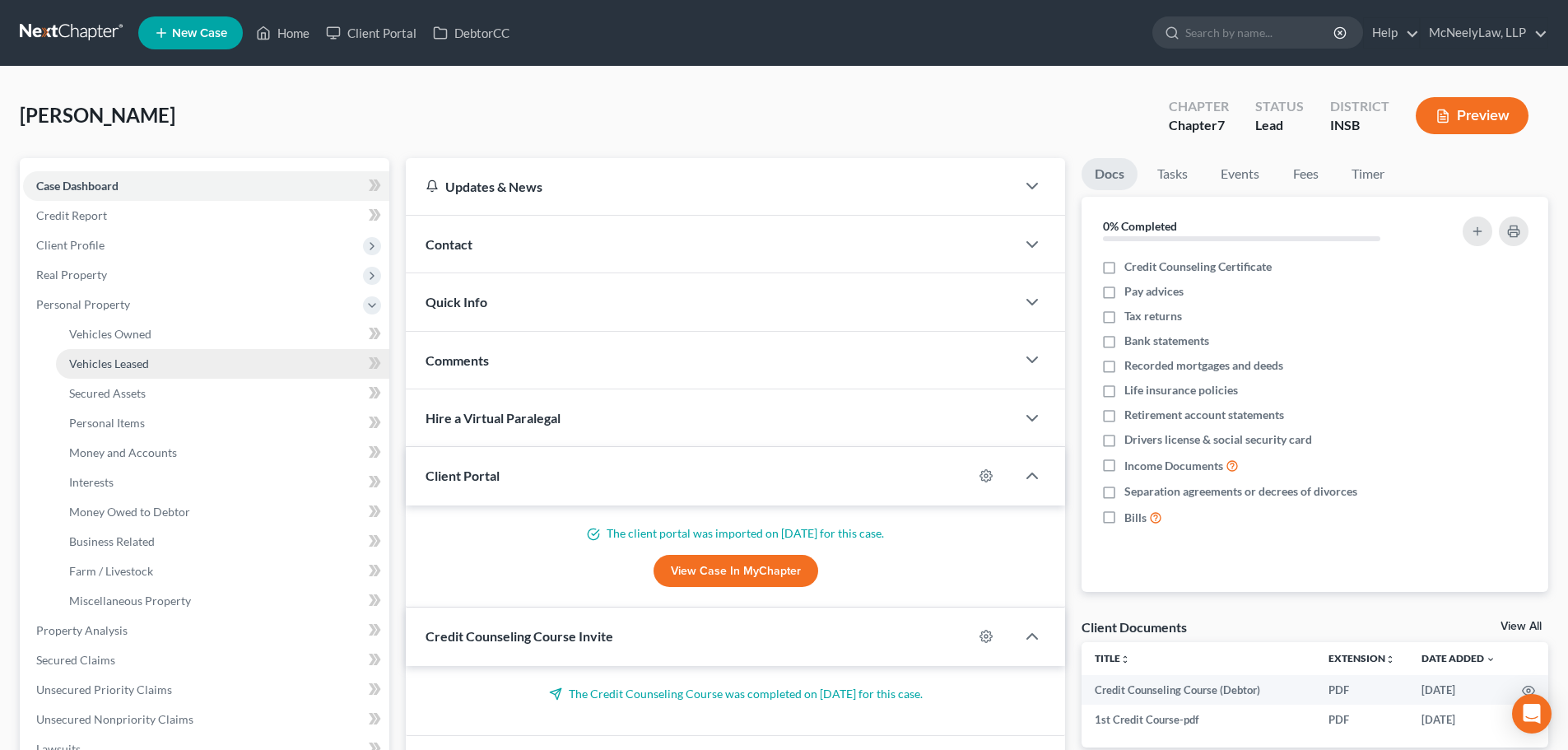
click at [128, 359] on span "Vehicles Leased" at bounding box center [109, 363] width 80 height 14
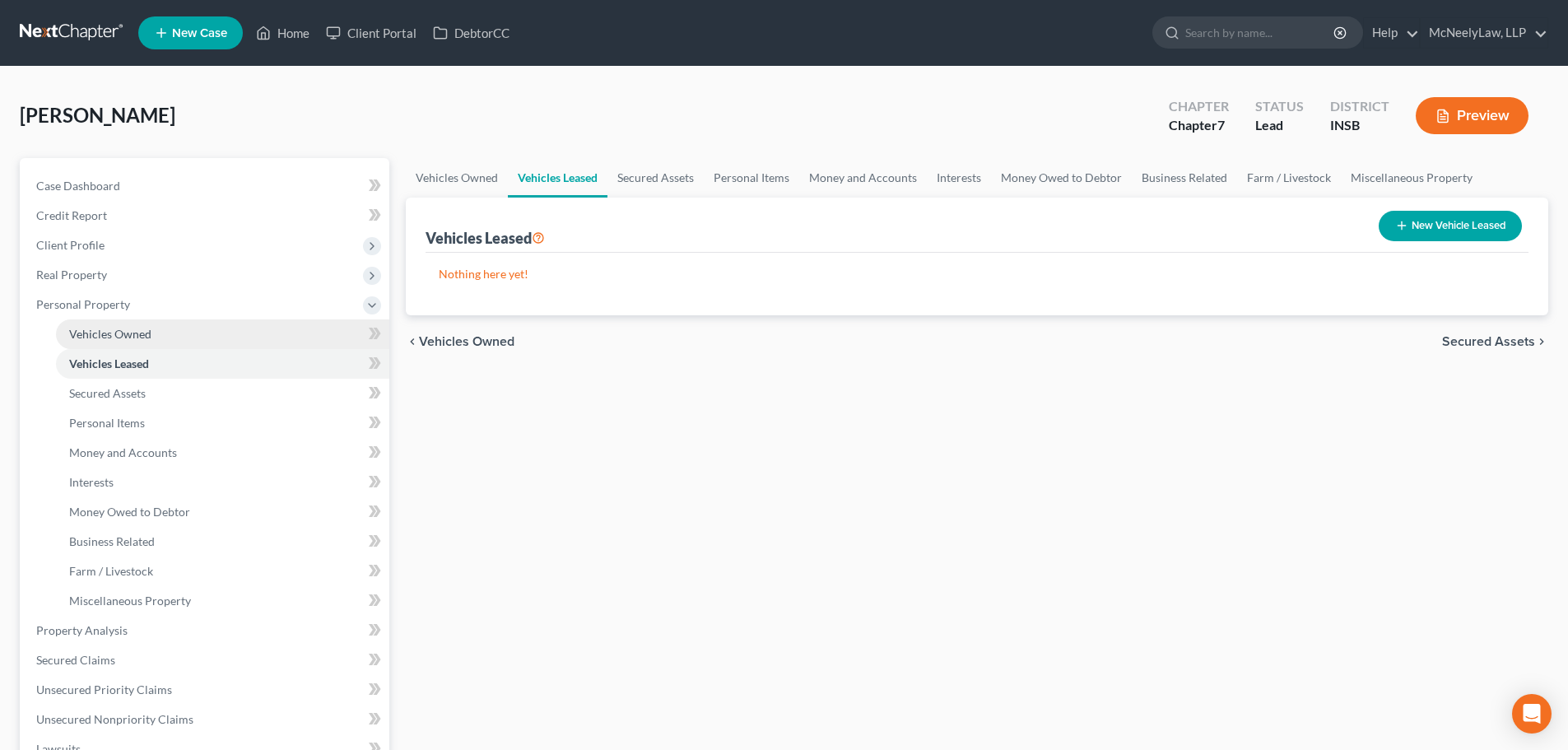
click at [130, 337] on span "Vehicles Owned" at bounding box center [111, 334] width 83 height 14
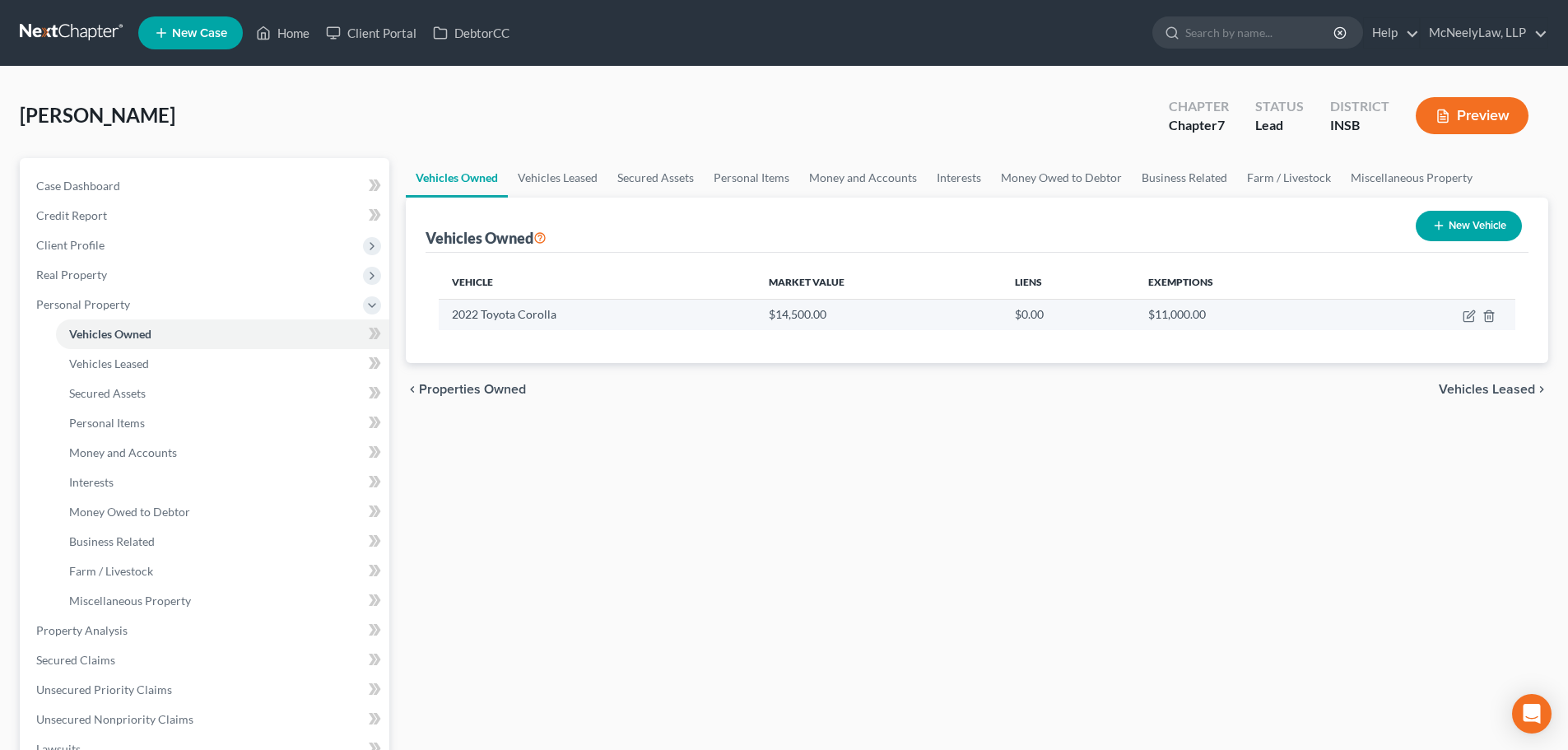
click at [1466, 323] on td at bounding box center [1436, 315] width 159 height 32
click at [1465, 315] on icon "button" at bounding box center [1469, 316] width 13 height 13
select select "0"
select select "4"
select select "1"
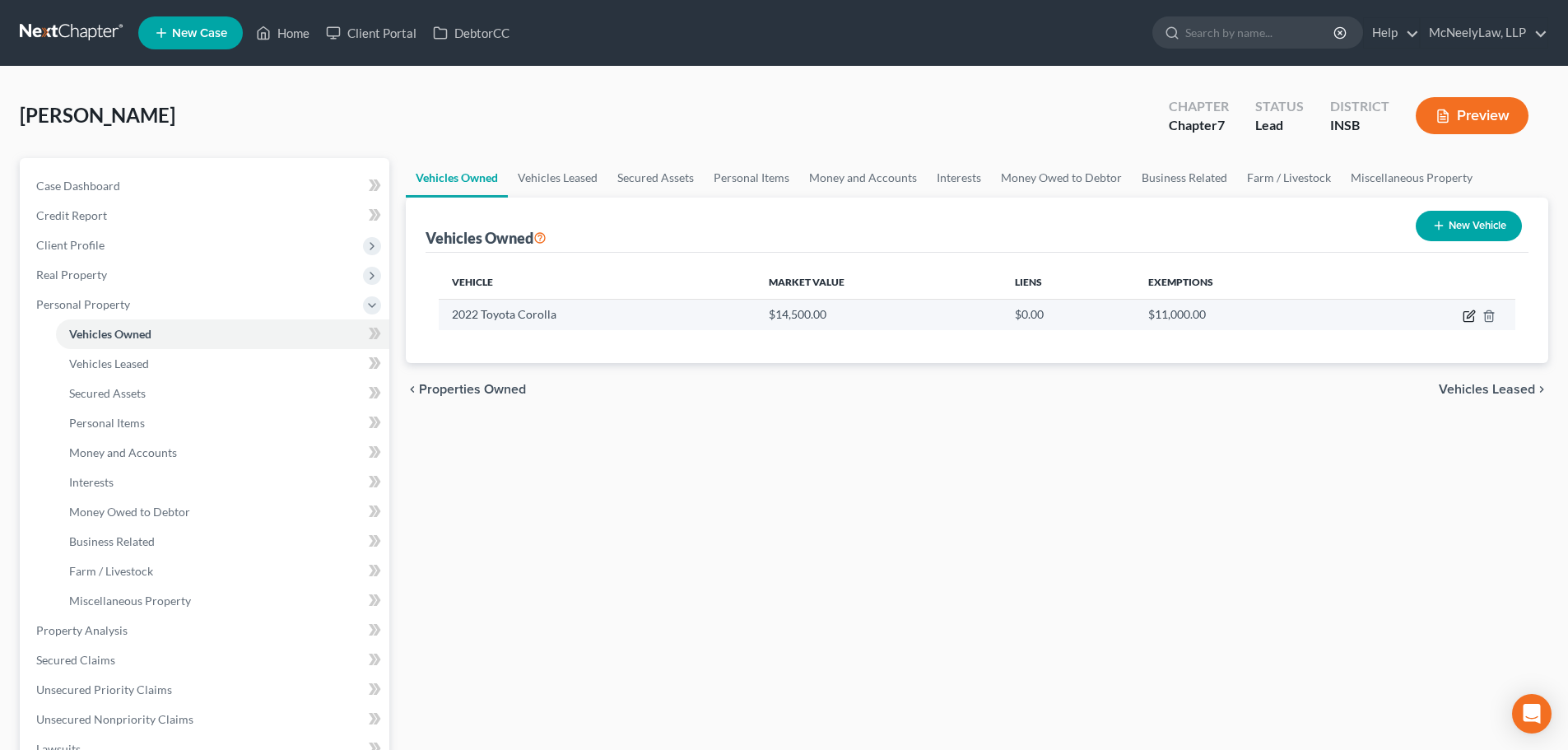
select select "0"
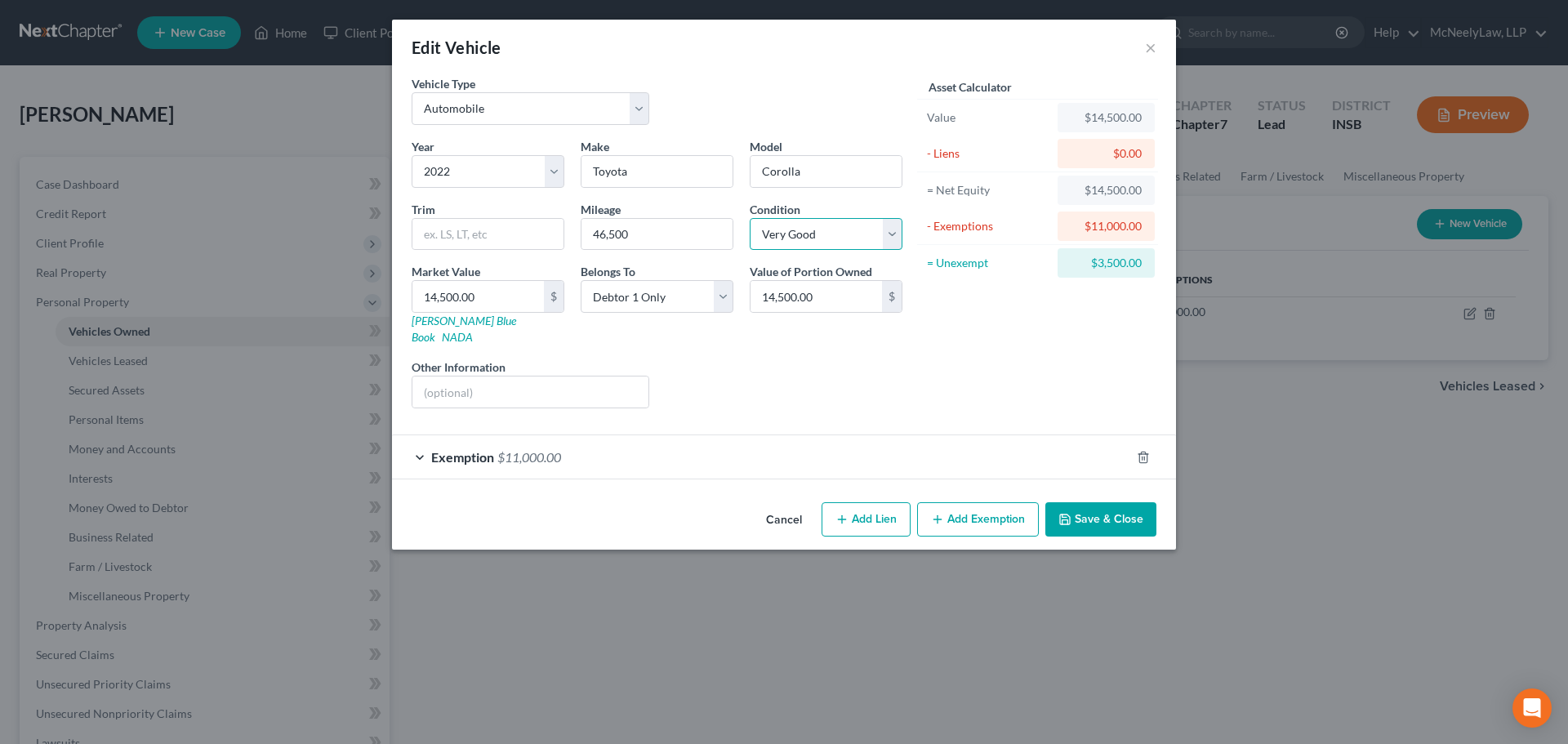
click at [846, 246] on select "Select Excellent Very Good Good Fair Poor" at bounding box center [825, 234] width 153 height 32
select select "2"
click at [750, 218] on select "Select Excellent Very Good Good Fair Poor" at bounding box center [825, 234] width 153 height 32
click at [1131, 502] on button "Save & Close" at bounding box center [1100, 519] width 111 height 34
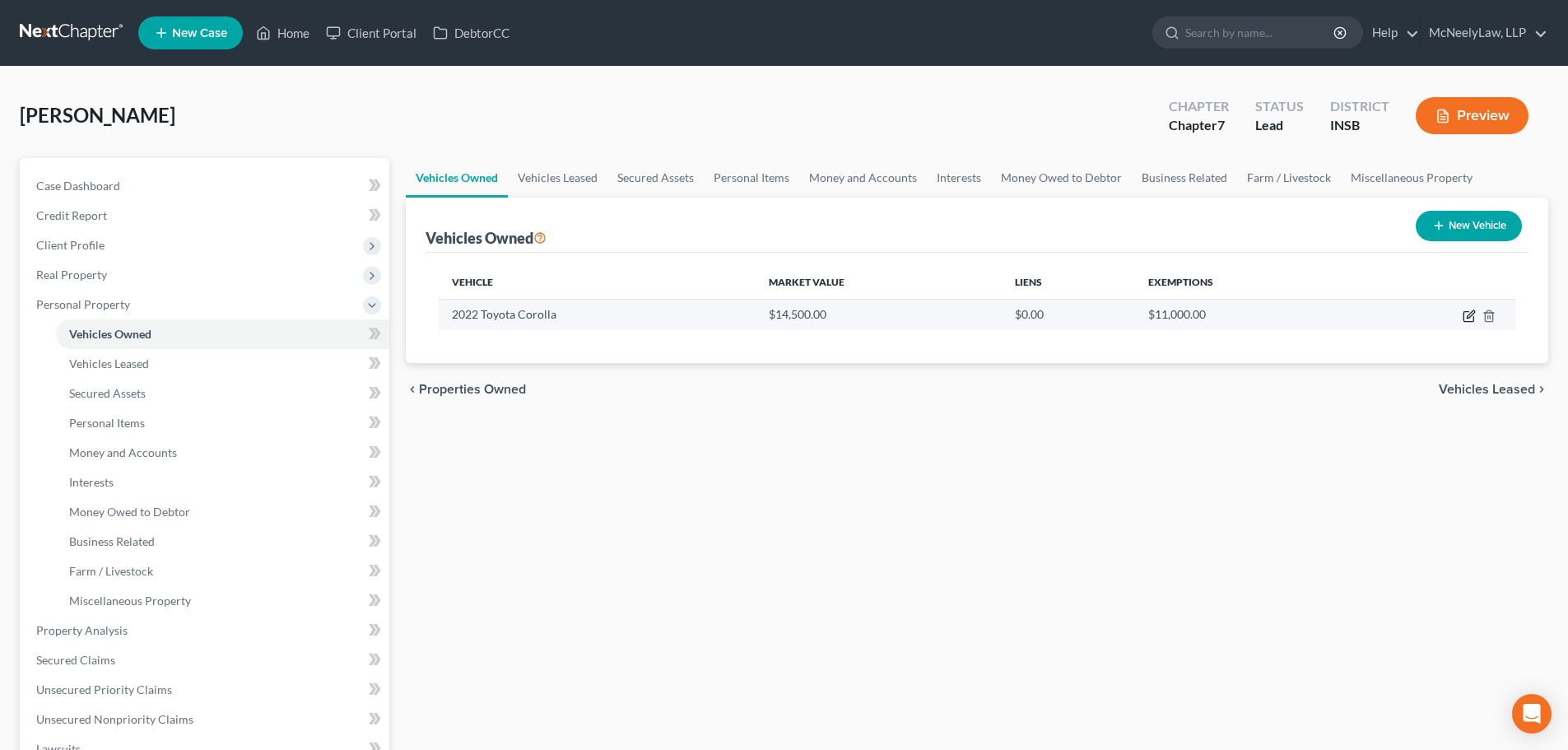
click at [1462, 316] on icon "button" at bounding box center [1469, 316] width 13 height 13
select select "0"
select select "4"
select select "2"
select select "0"
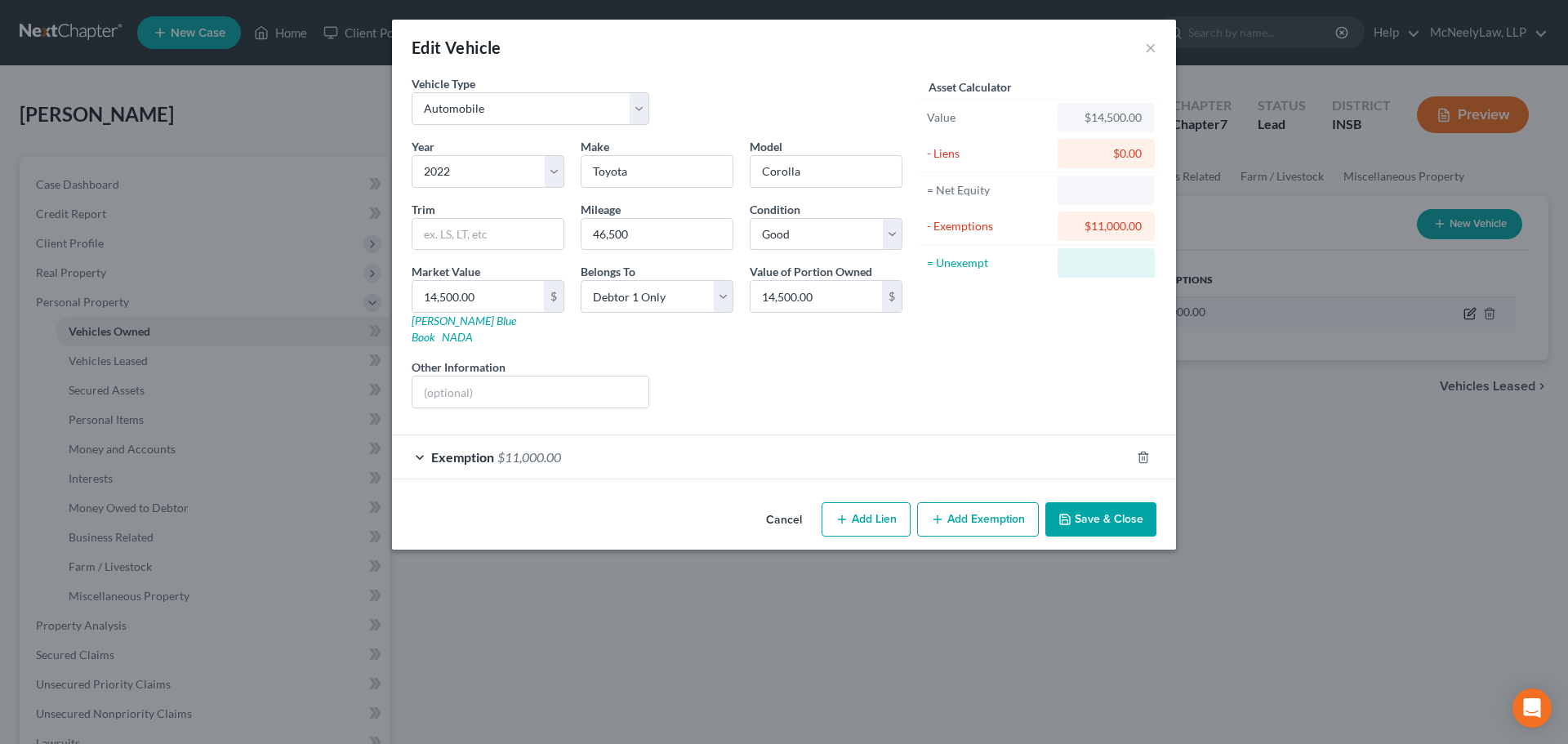
click at [1456, 313] on div "Edit Vehicle × Vehicle Type Select Automobile Truck Trailer Watercraft Aircraft…" at bounding box center [784, 372] width 1568 height 744
type input "1"
type input "1.00"
type input "13"
type input "13.00"
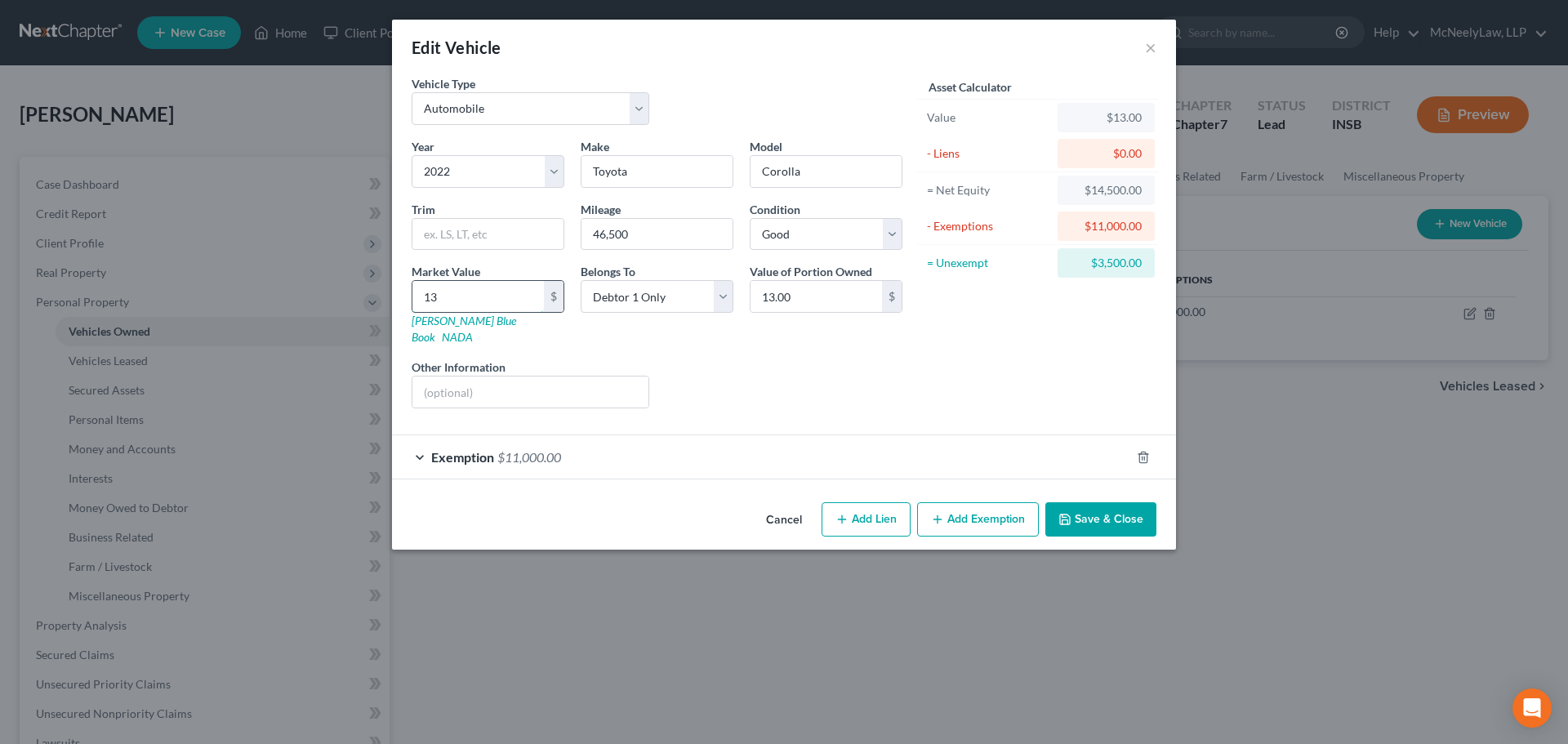
type input "138"
type input "138.00"
type input "1380"
type input "1,380.00"
type input "1,3800"
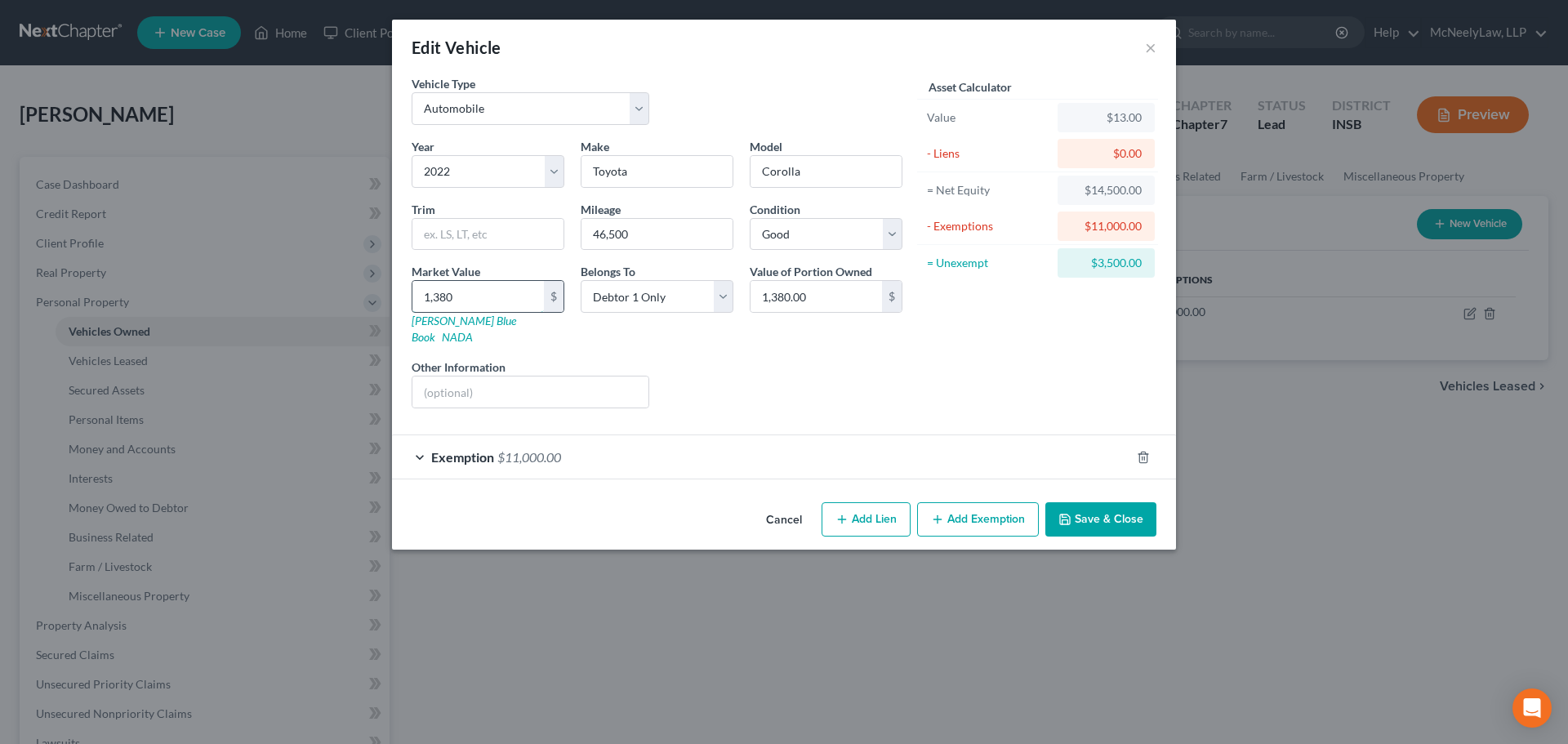
type input "13,800.00"
type input "13,800"
click at [868, 380] on div "Liens Select" at bounding box center [784, 383] width 254 height 50
click at [940, 338] on div "Asset Calculator Value $13,800.00 - Liens $0.00 = Net Equity $13.00 - Exemption…" at bounding box center [1037, 248] width 254 height 346
click at [1111, 522] on div "Cancel Add Lien Add Lease Add Exemption Save & Close" at bounding box center [784, 522] width 784 height 54
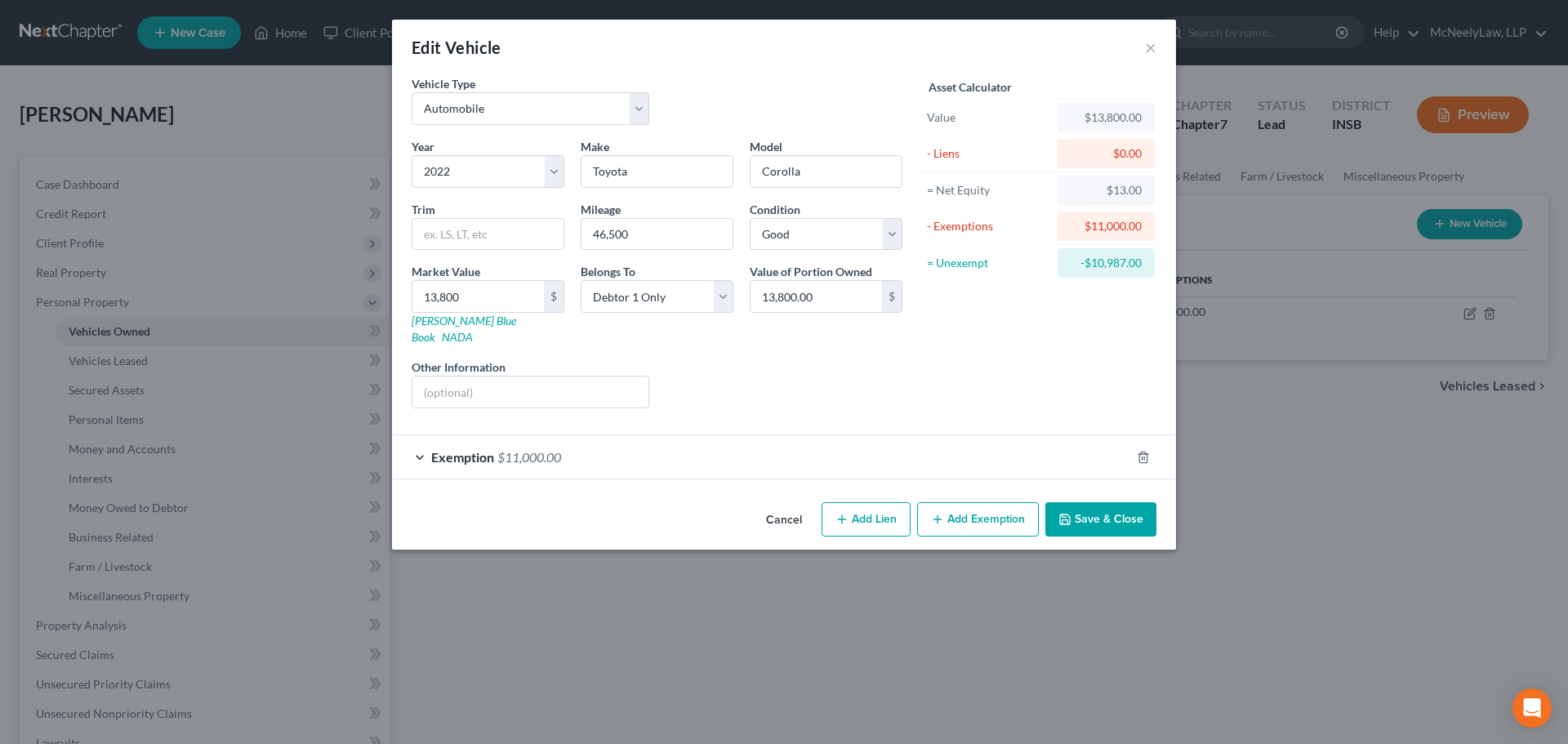
click at [1108, 512] on button "Save & Close" at bounding box center [1100, 519] width 111 height 34
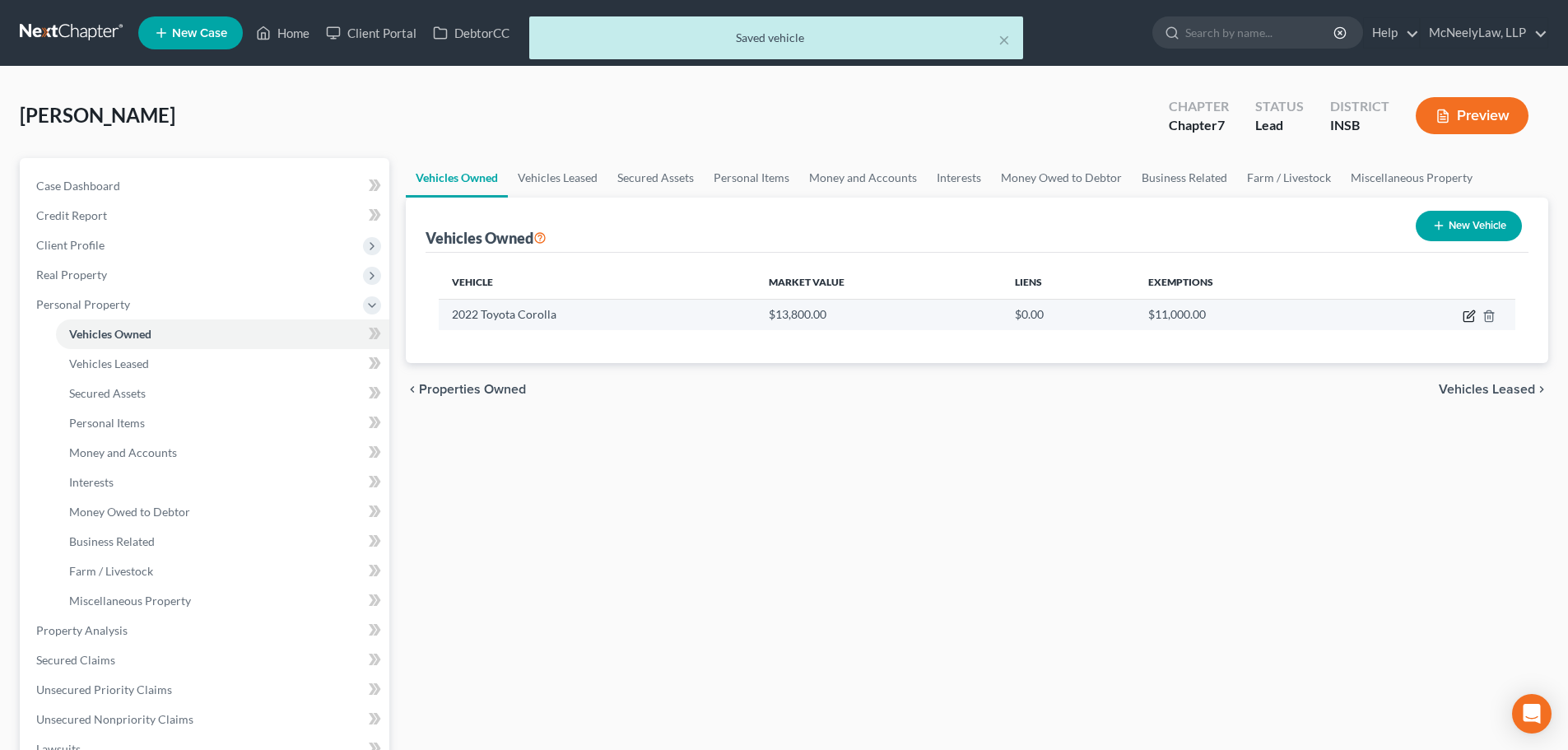
click at [1468, 314] on icon "button" at bounding box center [1469, 316] width 13 height 13
select select "0"
select select "4"
select select "2"
select select "0"
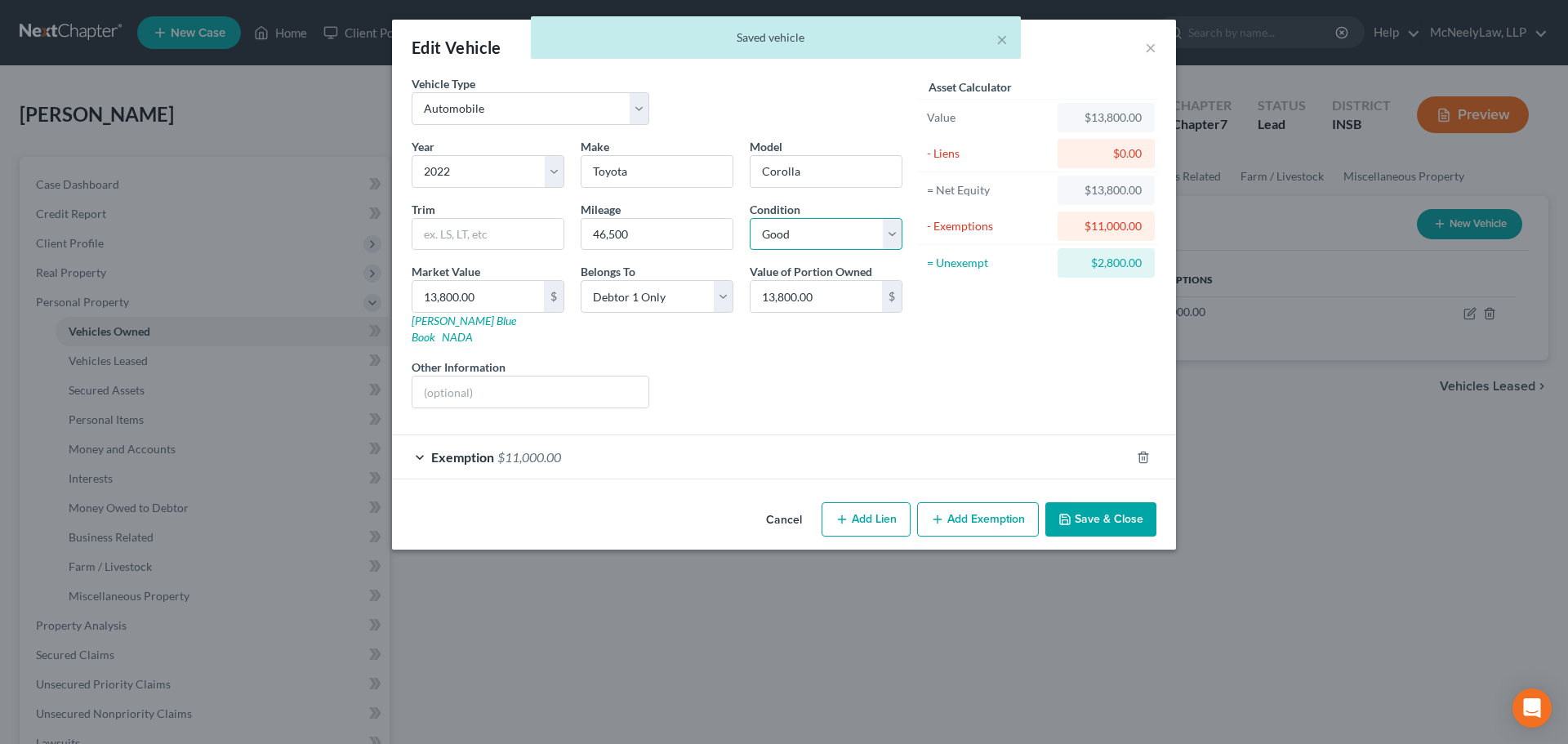
click at [851, 247] on select "Select Excellent Very Good Good Fair Poor" at bounding box center [825, 234] width 153 height 32
select select "3"
click at [750, 218] on select "Select Excellent Very Good Good Fair Poor" at bounding box center [825, 234] width 153 height 32
click at [1099, 502] on button "Save & Close" at bounding box center [1100, 519] width 111 height 34
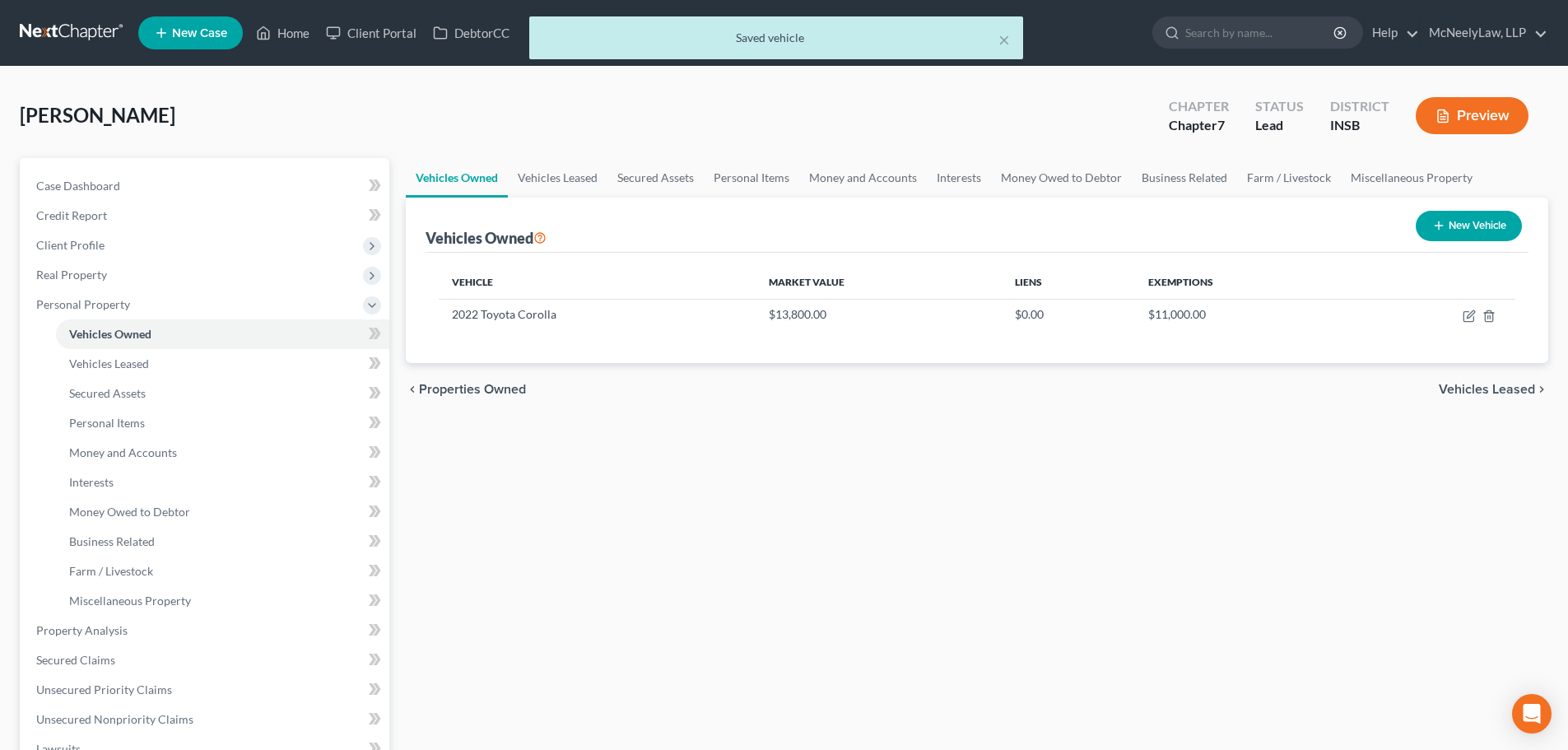
click at [1462, 382] on span "Vehicles Leased" at bounding box center [1487, 389] width 97 height 13
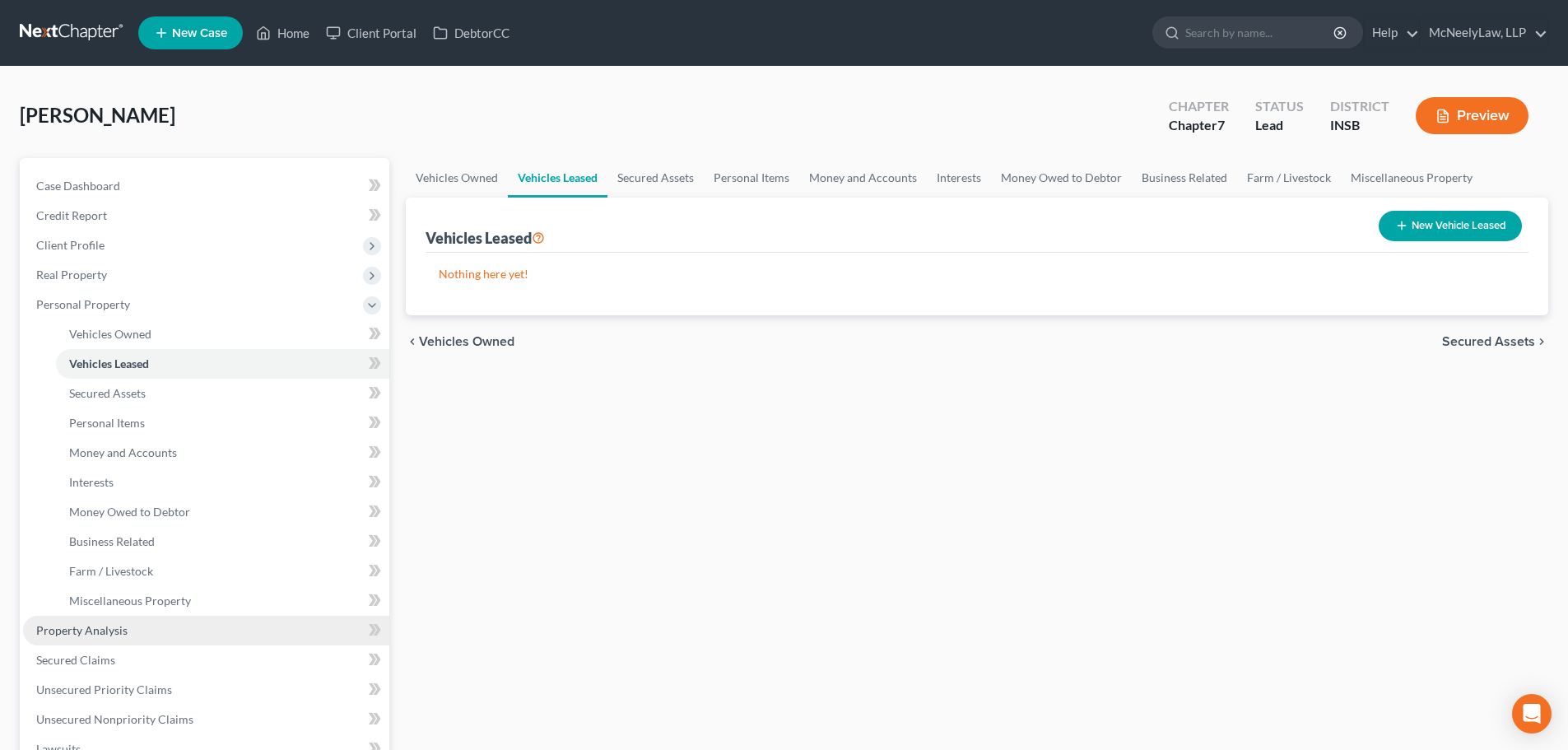
click at [128, 628] on link "Property Analysis" at bounding box center [206, 630] width 367 height 30
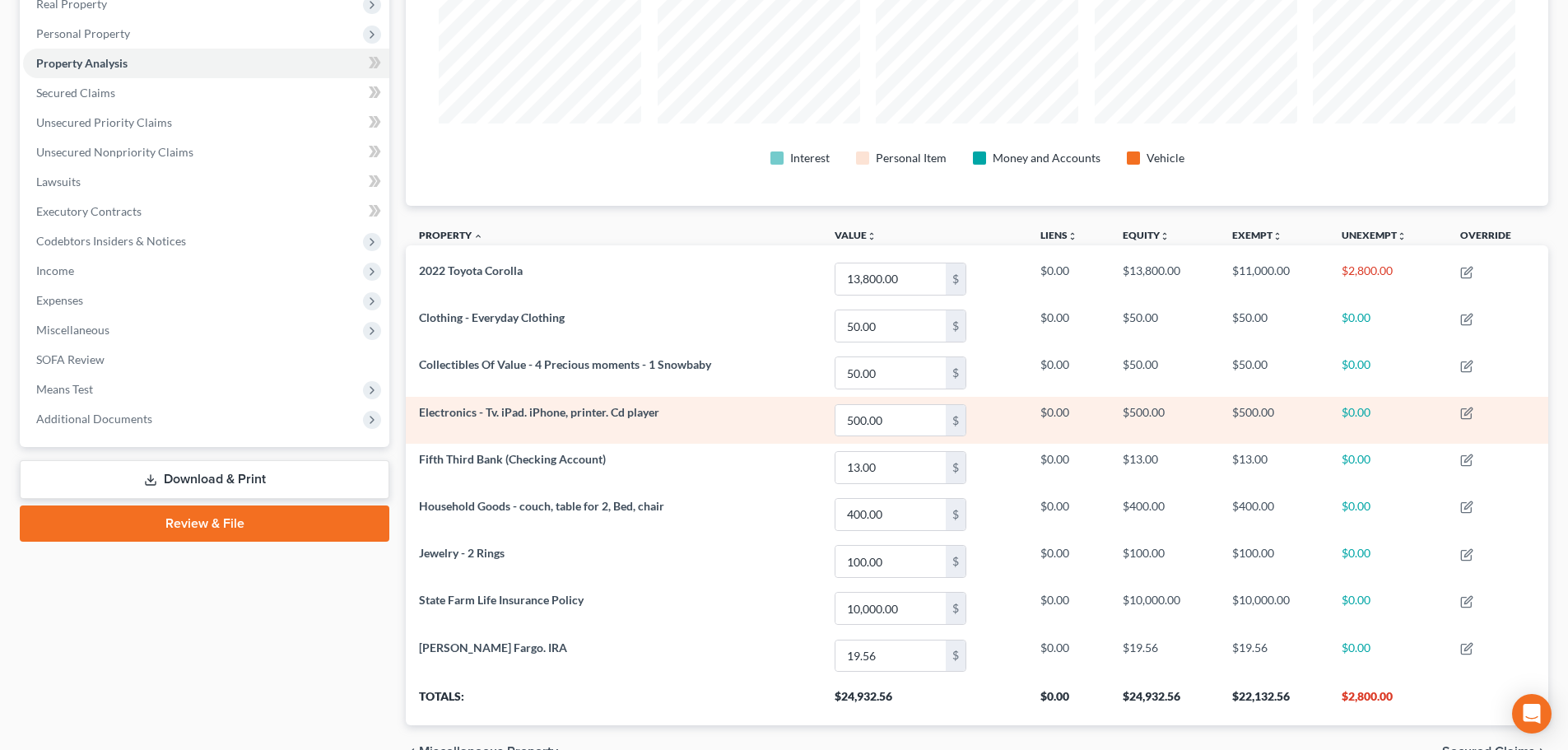
scroll to position [114, 0]
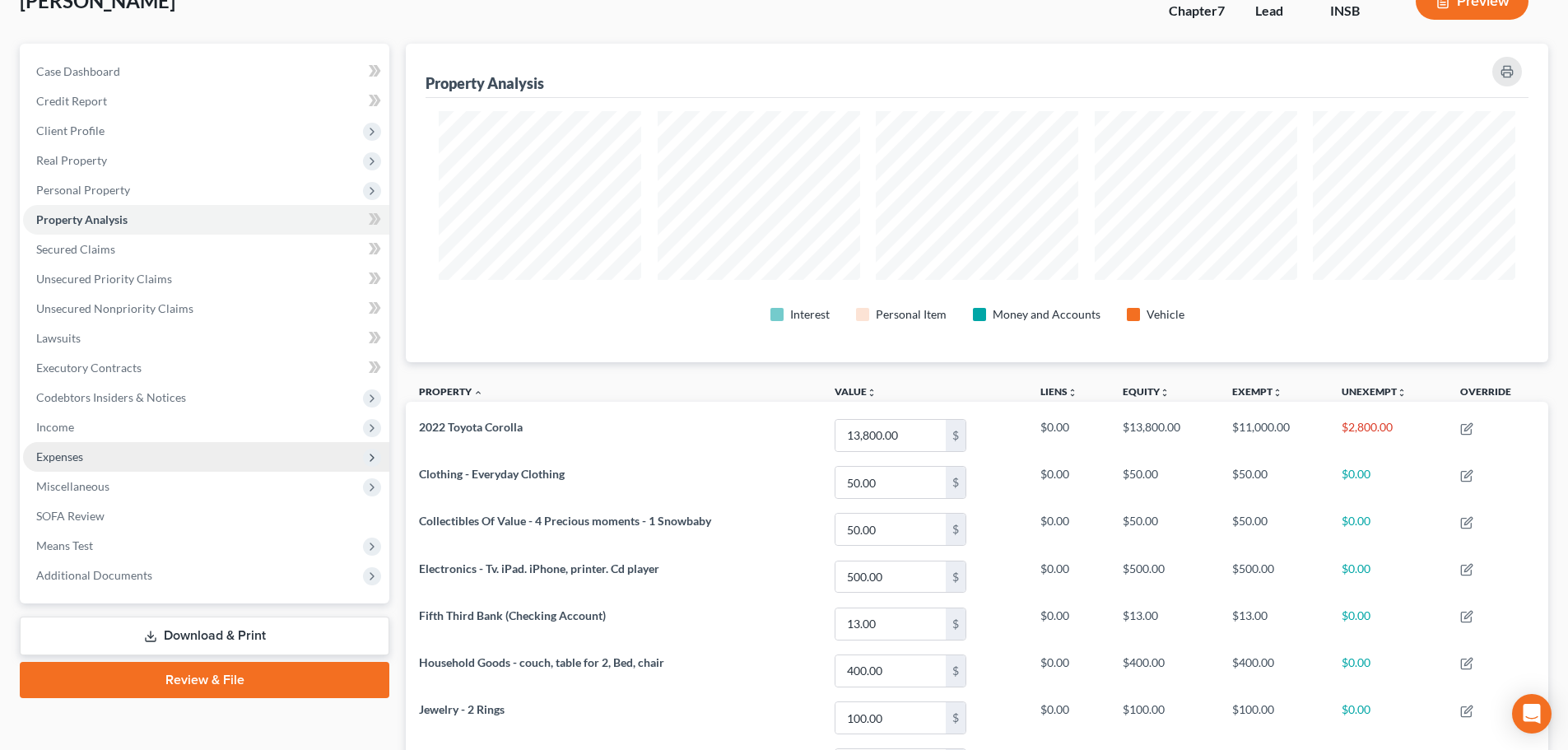
click at [121, 448] on span "Expenses" at bounding box center [206, 457] width 367 height 30
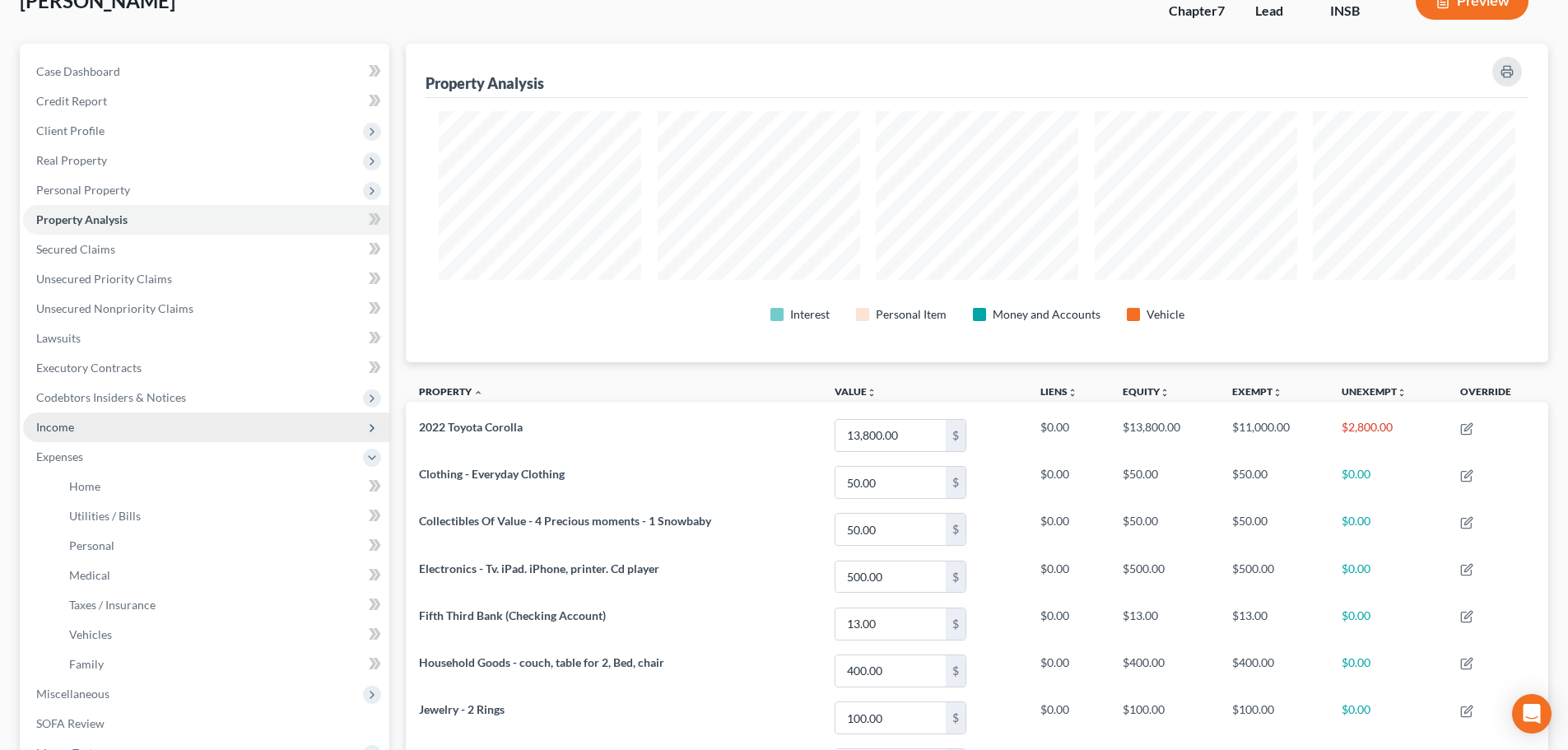
click at [122, 438] on span "Income" at bounding box center [206, 427] width 367 height 30
click at [119, 423] on span "Income" at bounding box center [206, 427] width 367 height 30
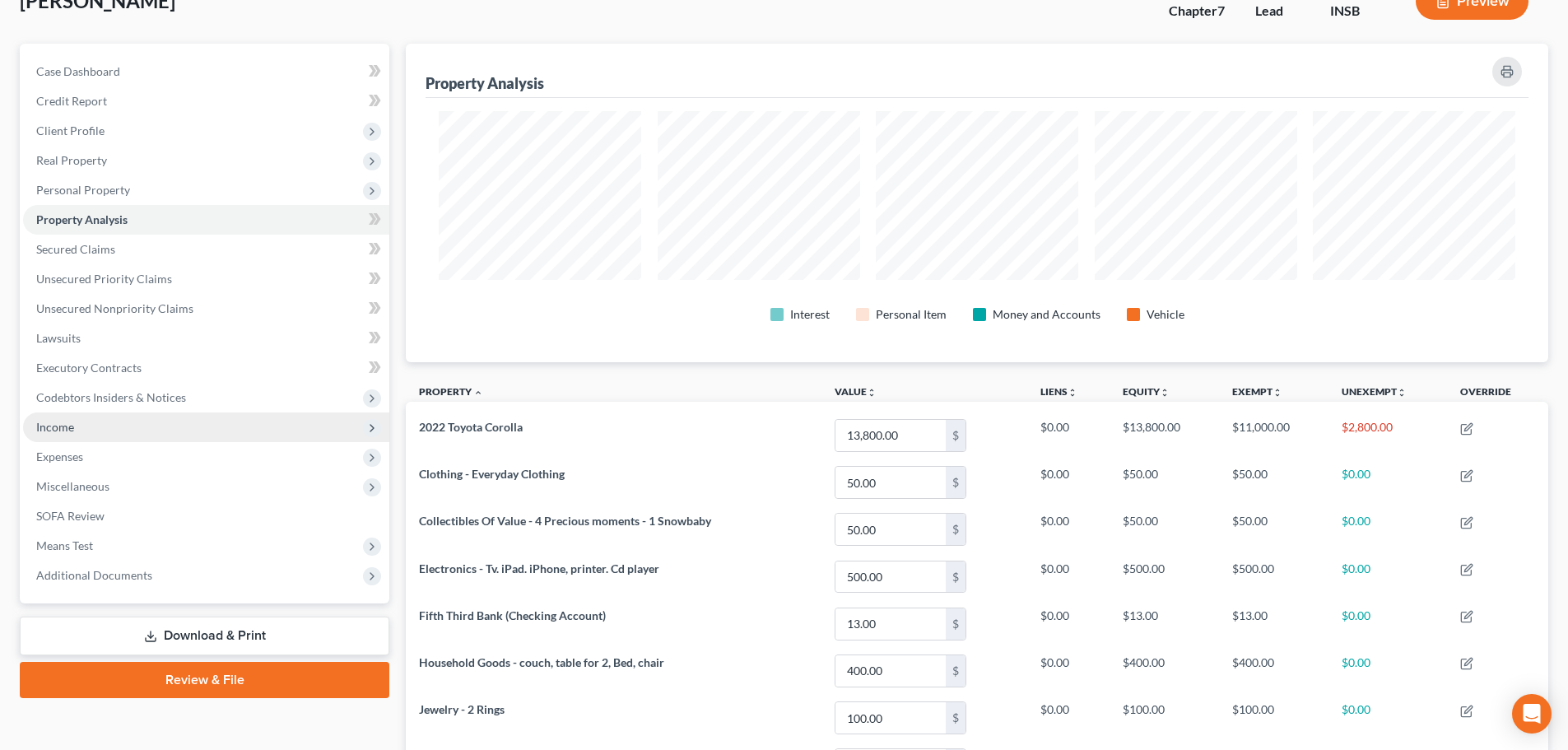
click at [118, 426] on span "Income" at bounding box center [206, 427] width 367 height 30
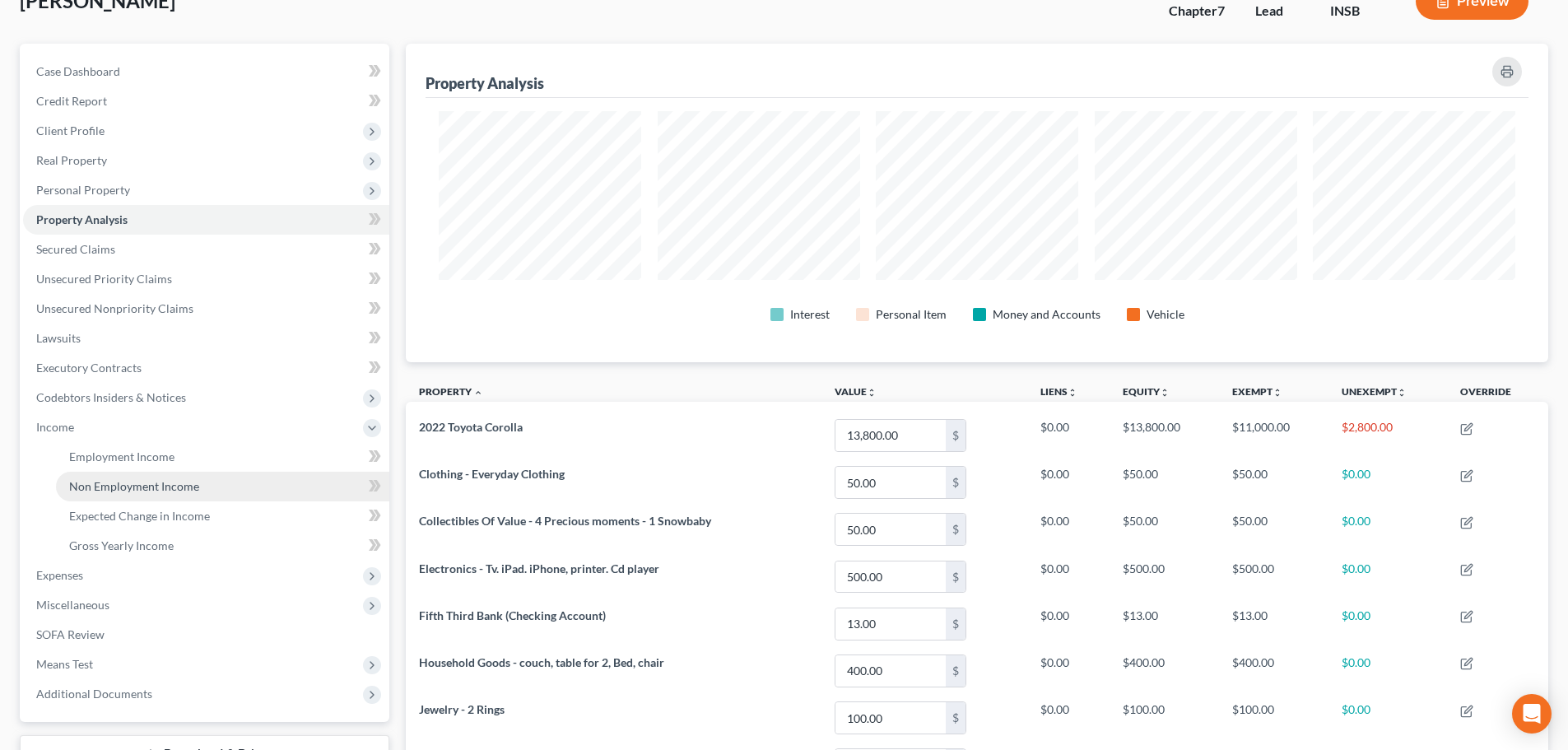
click at [151, 483] on span "Non Employment Income" at bounding box center [135, 486] width 130 height 14
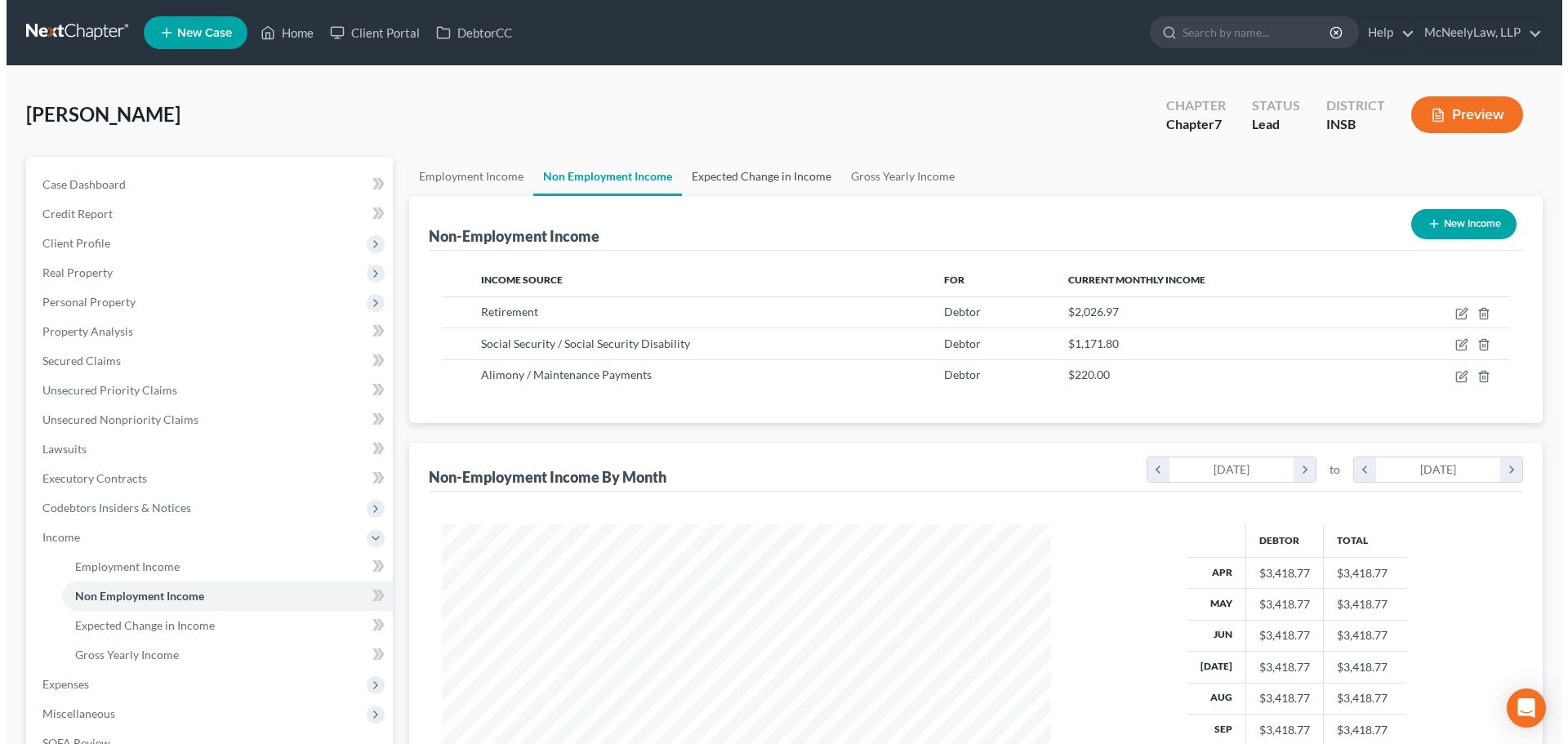
scroll to position [304, 642]
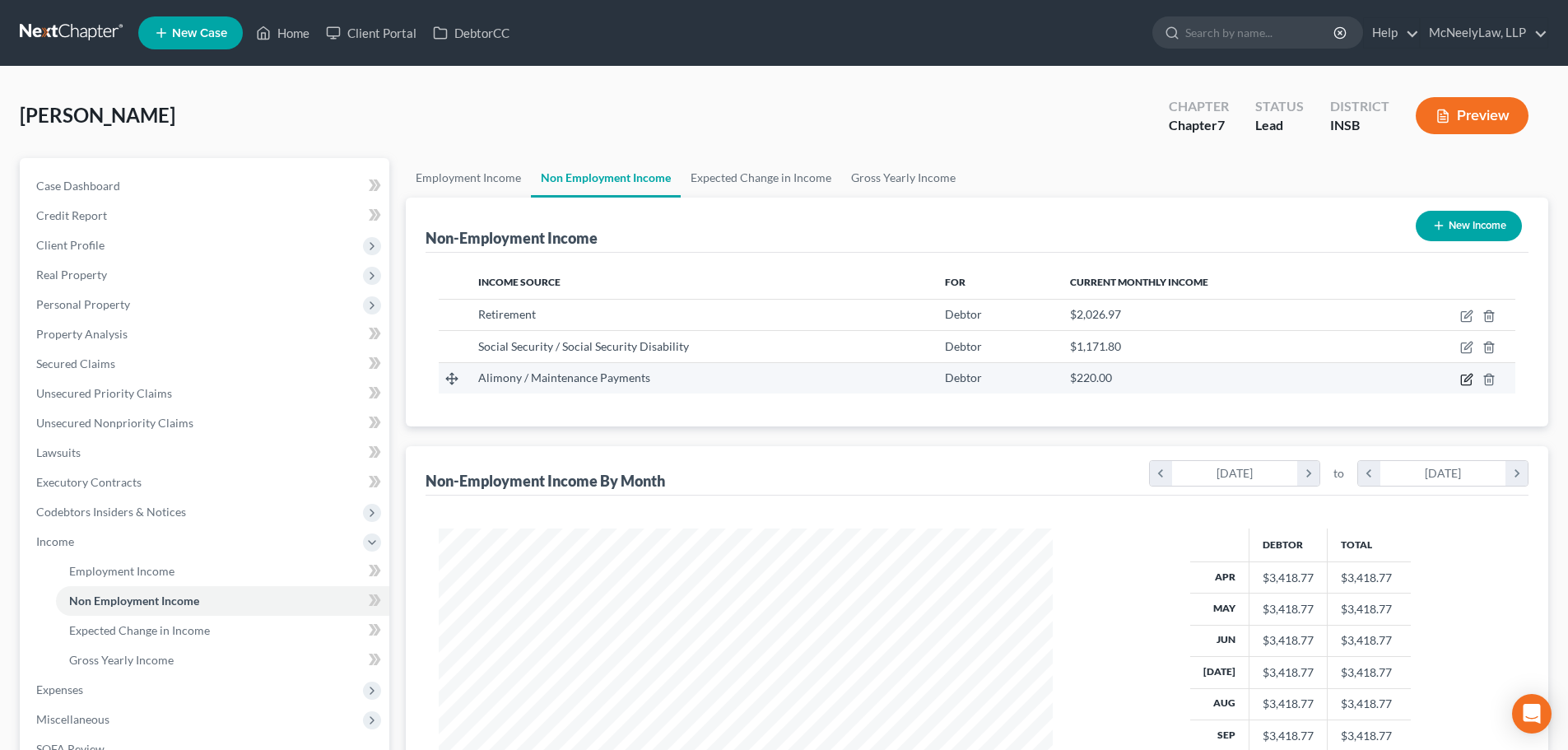
click at [1465, 382] on icon "button" at bounding box center [1467, 379] width 13 height 13
select select "11"
select select "1"
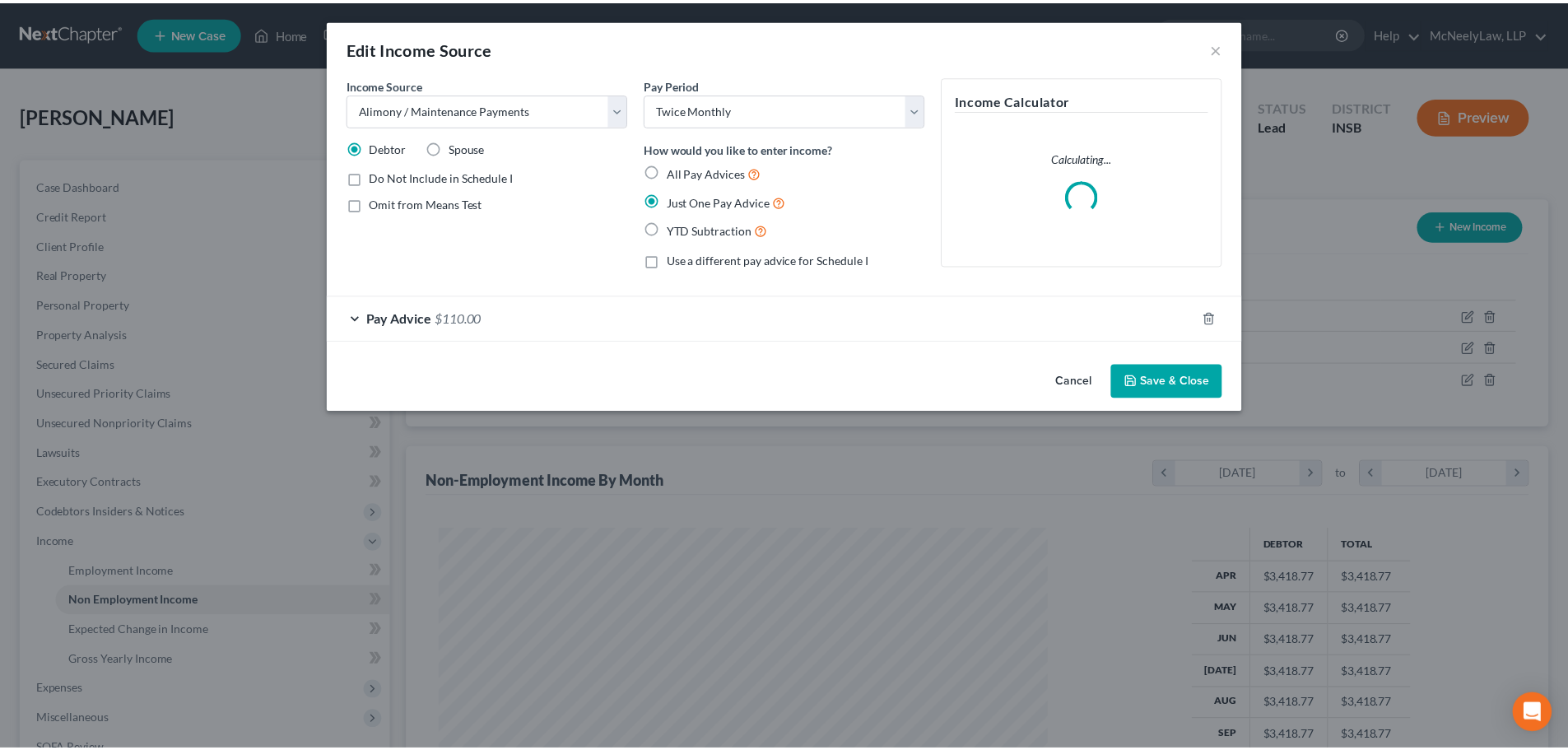
scroll to position [309, 653]
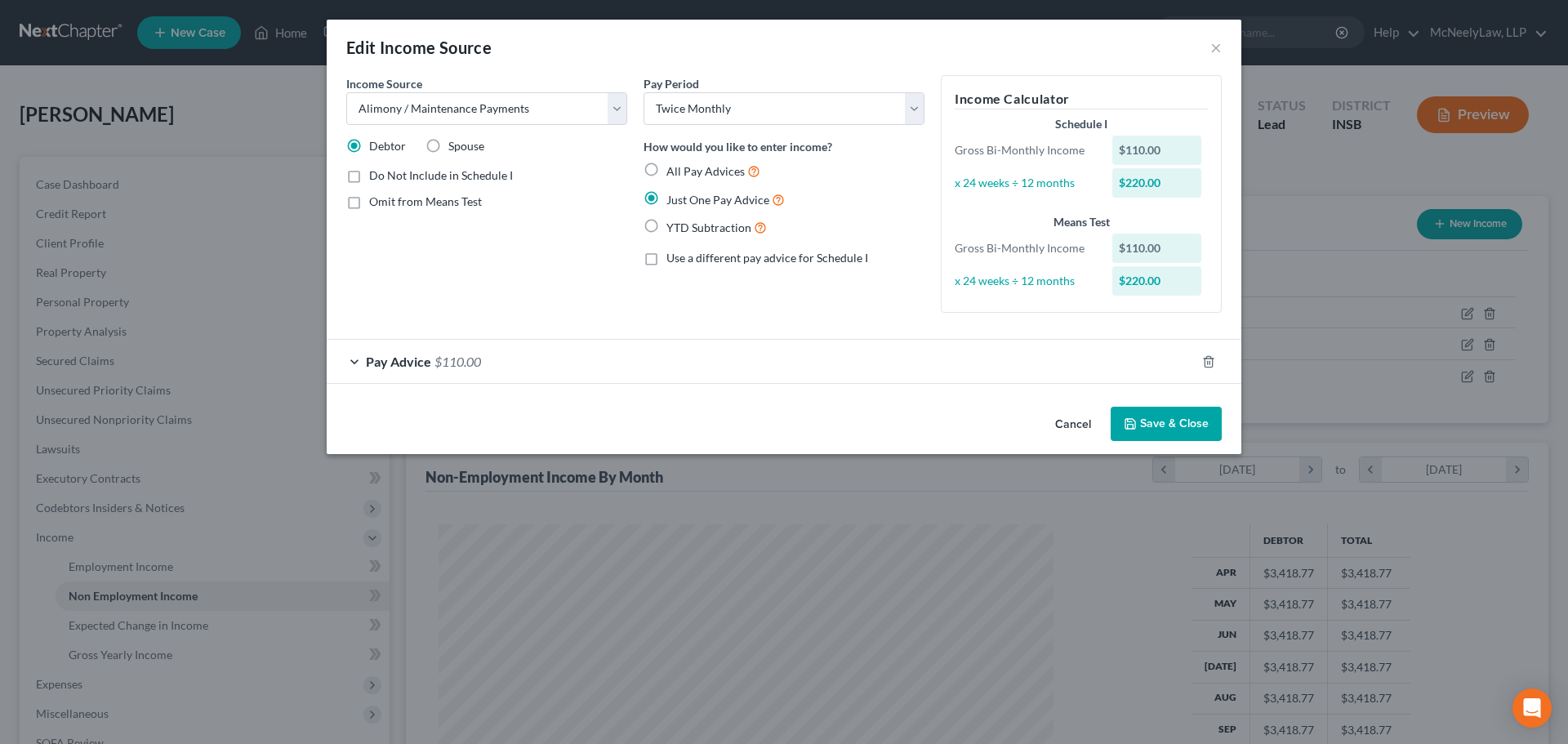
click at [1074, 420] on button "Cancel" at bounding box center [1072, 424] width 62 height 32
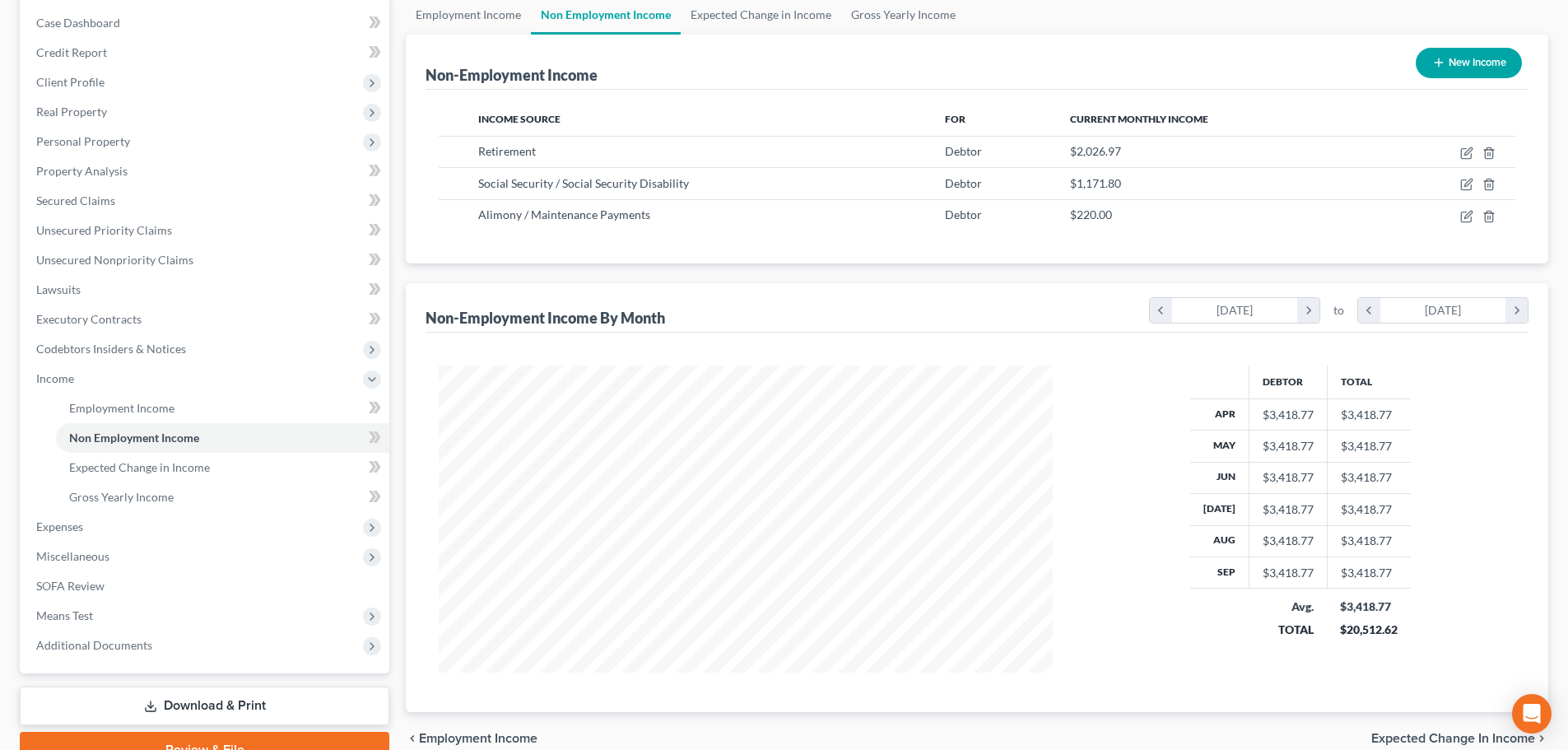
scroll to position [164, 0]
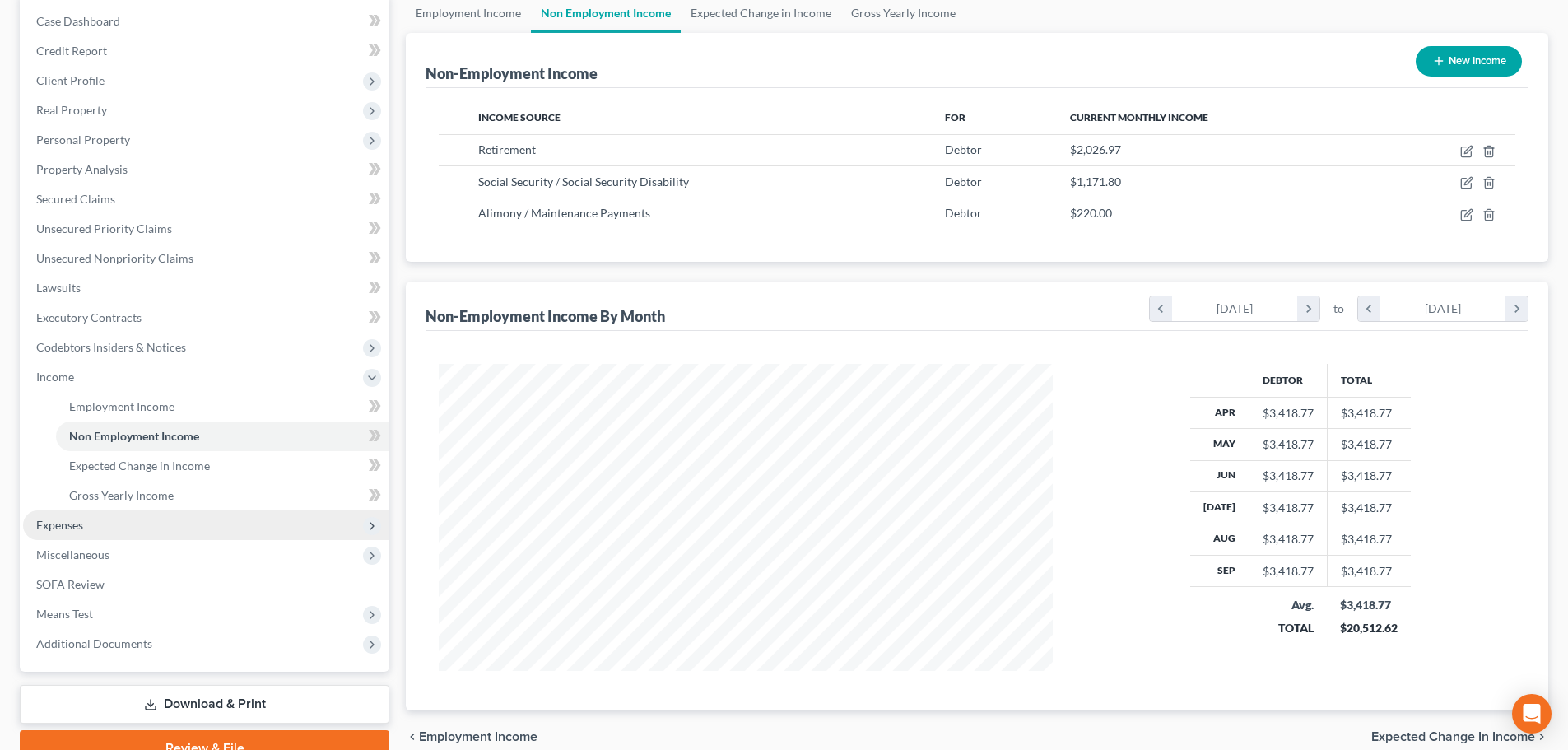
click at [97, 515] on span "Expenses" at bounding box center [206, 525] width 367 height 30
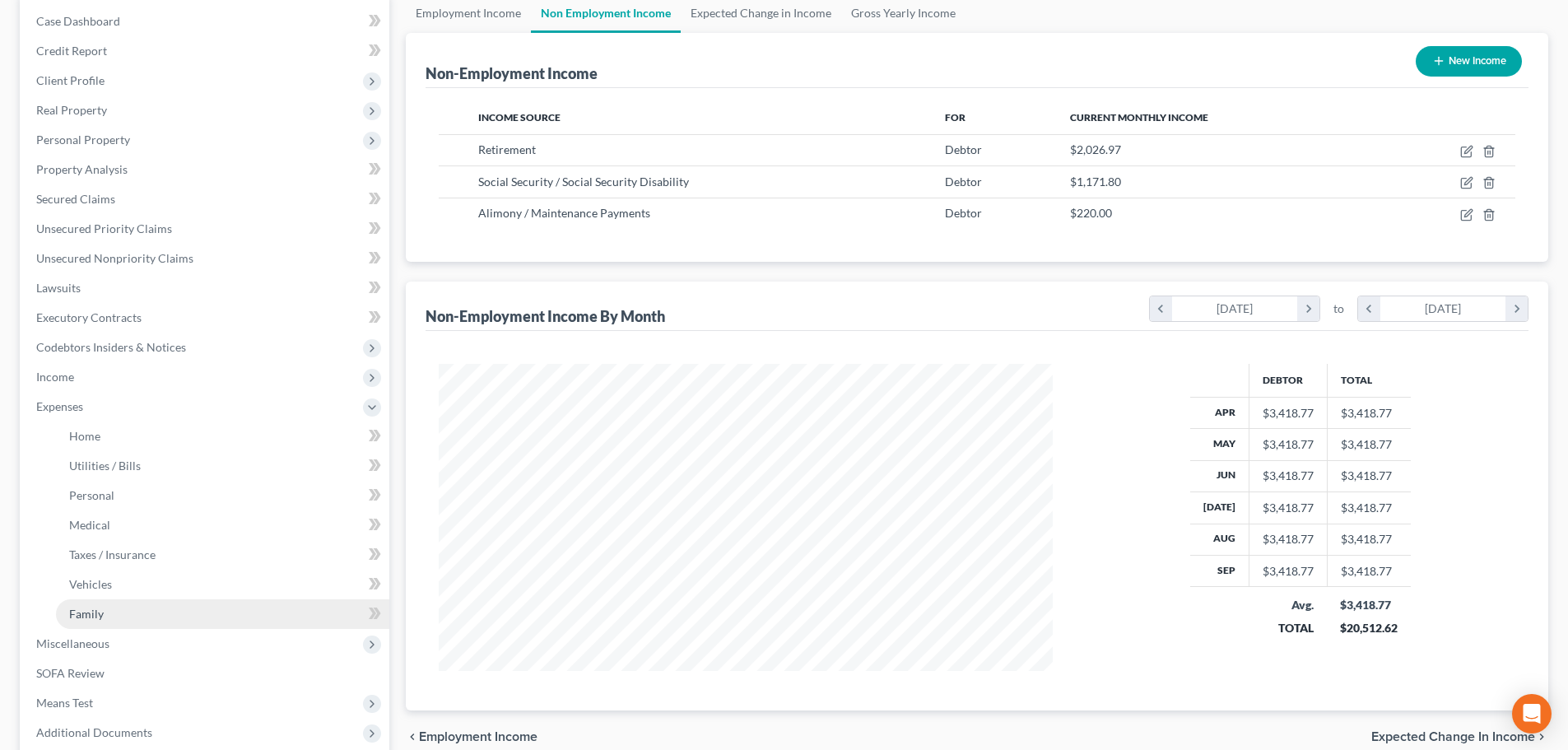
click at [130, 615] on link "Family" at bounding box center [222, 614] width 333 height 30
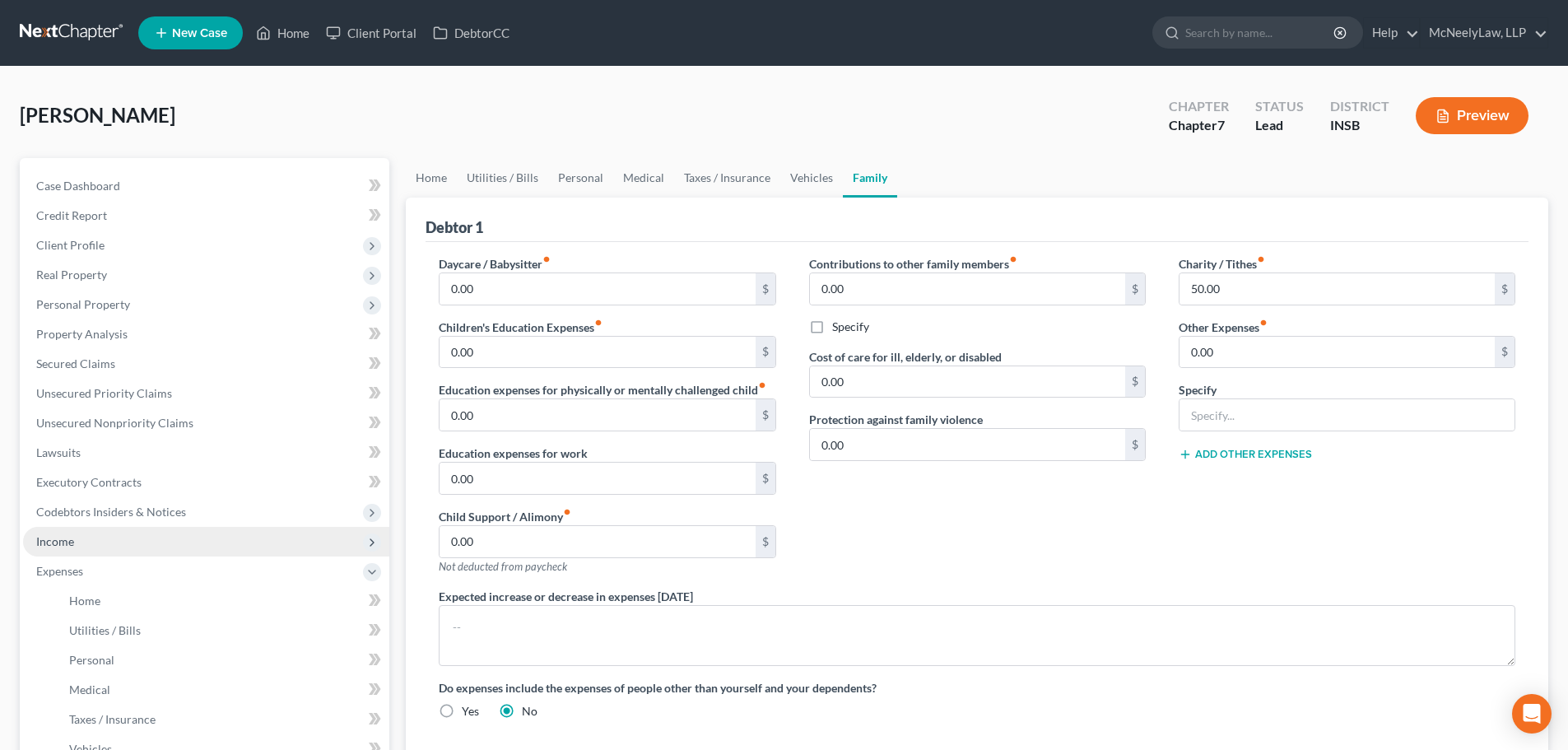
click at [98, 546] on span "Income" at bounding box center [206, 542] width 367 height 30
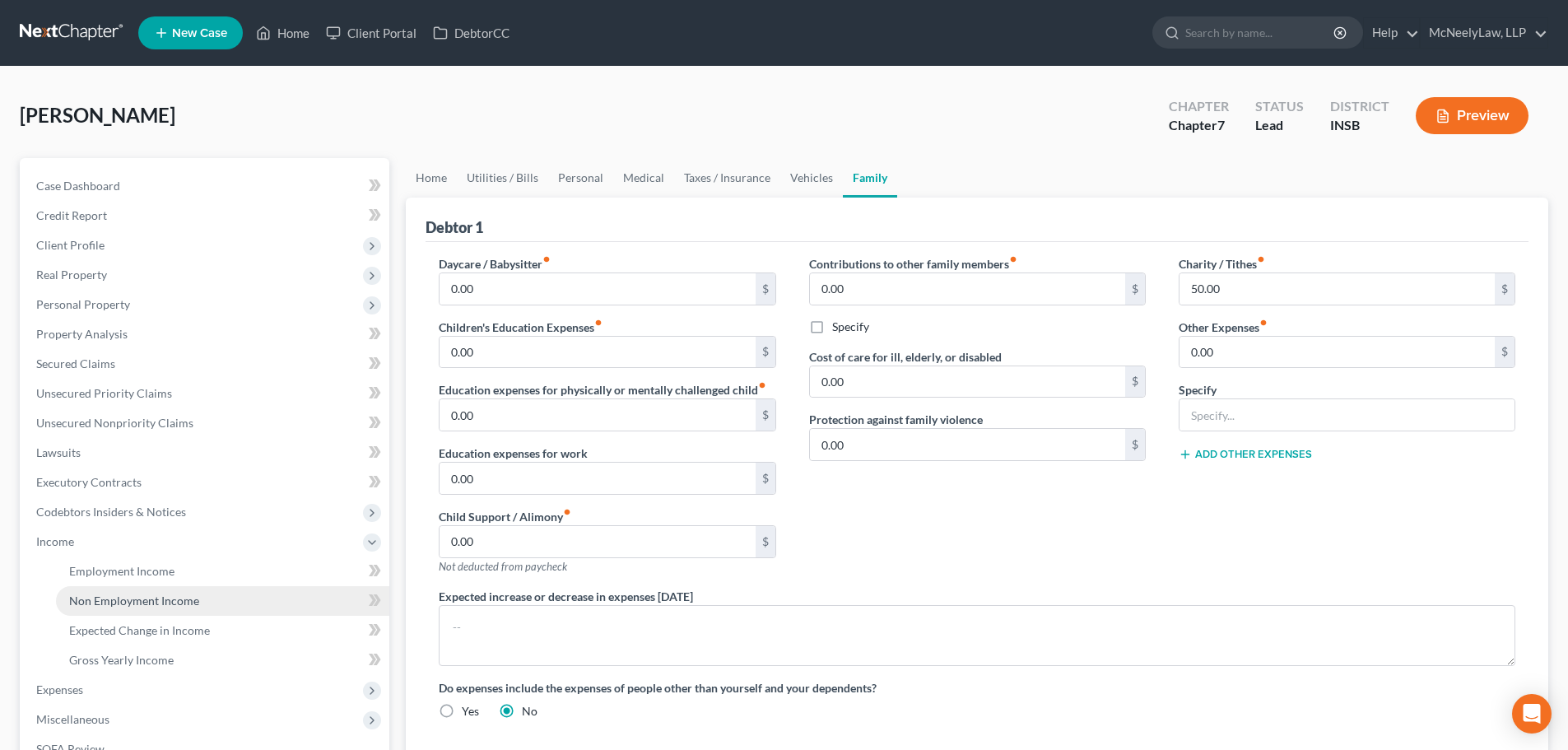
click at [122, 604] on span "Non Employment Income" at bounding box center [135, 601] width 130 height 14
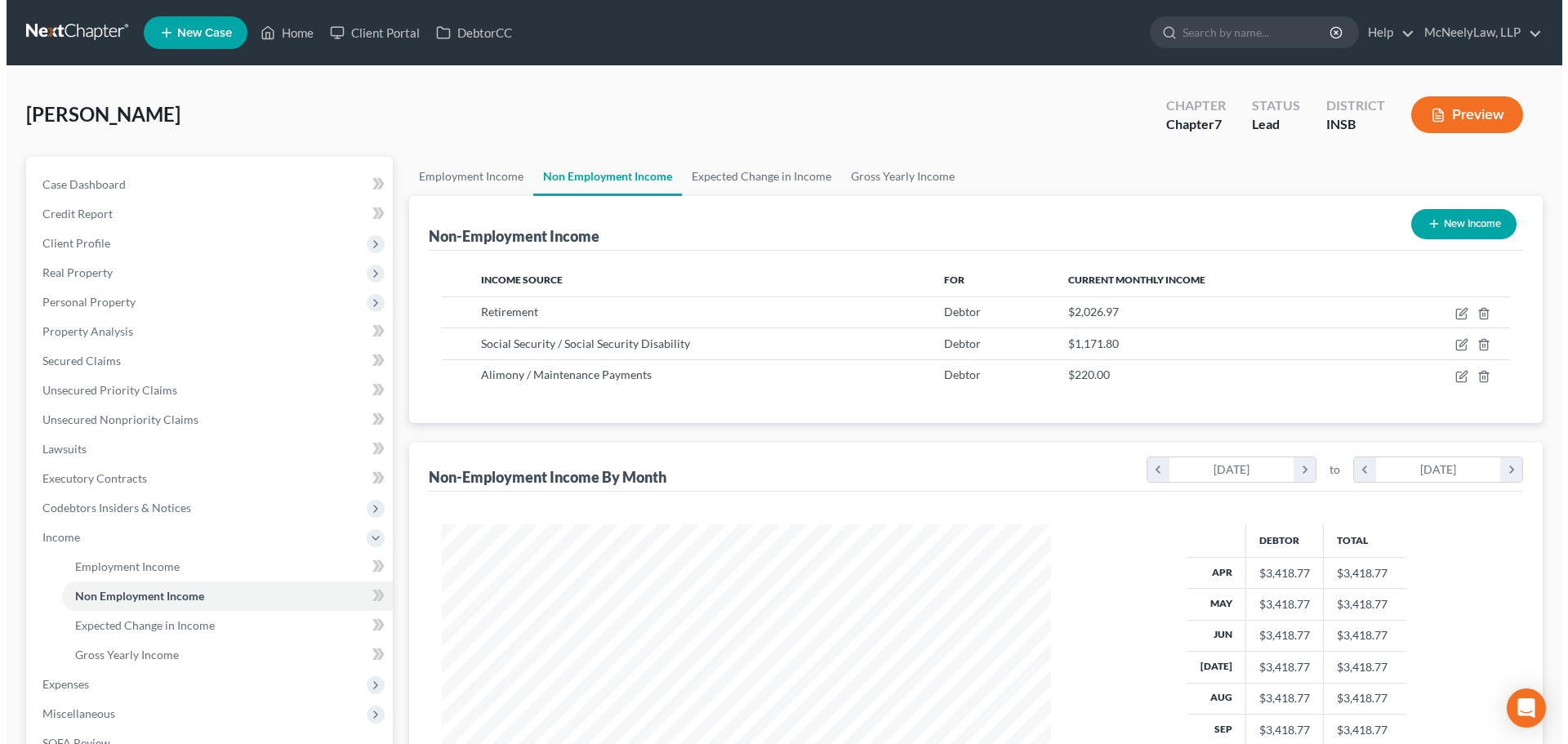
scroll to position [304, 642]
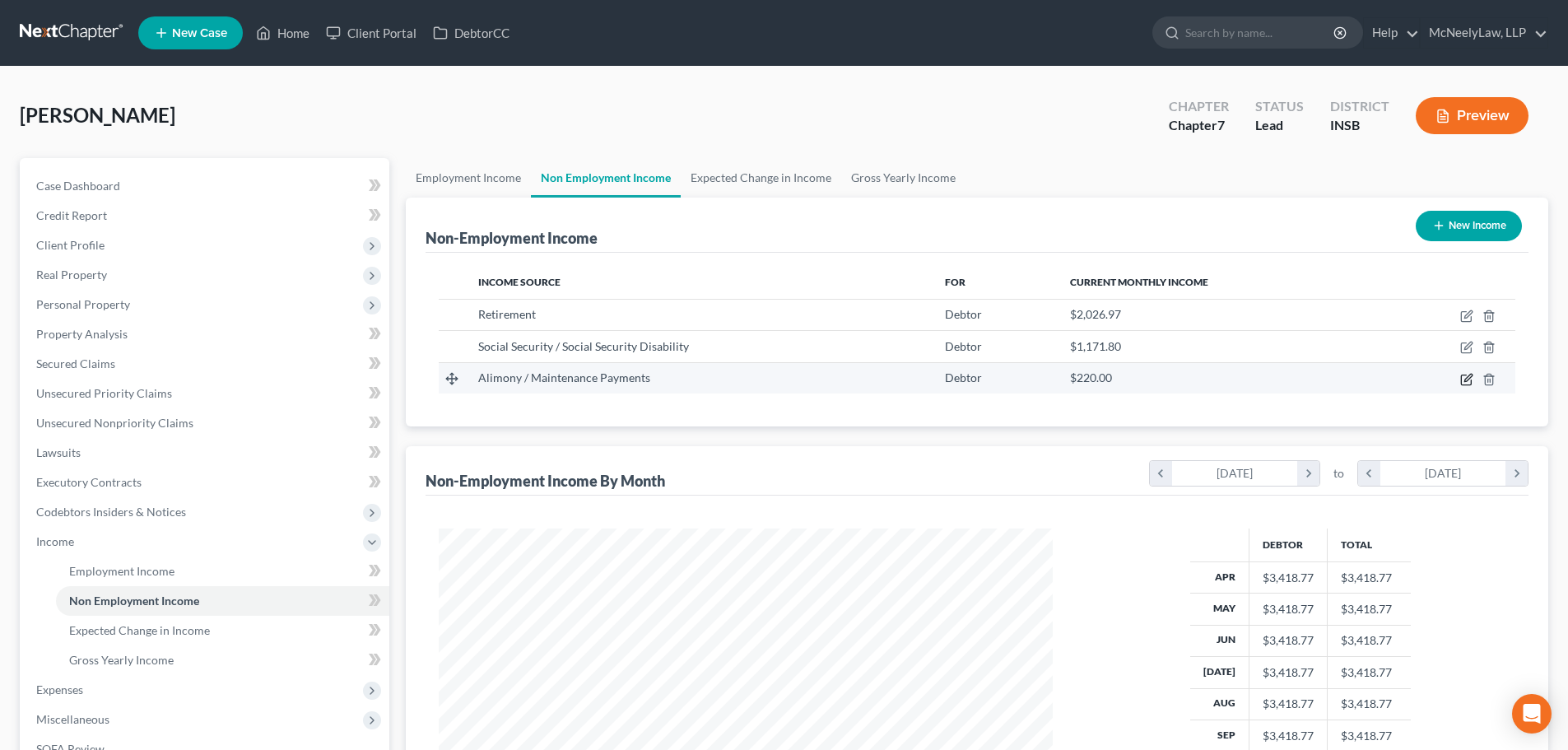
click at [1465, 380] on icon "button" at bounding box center [1468, 377] width 7 height 7
select select "11"
select select "1"
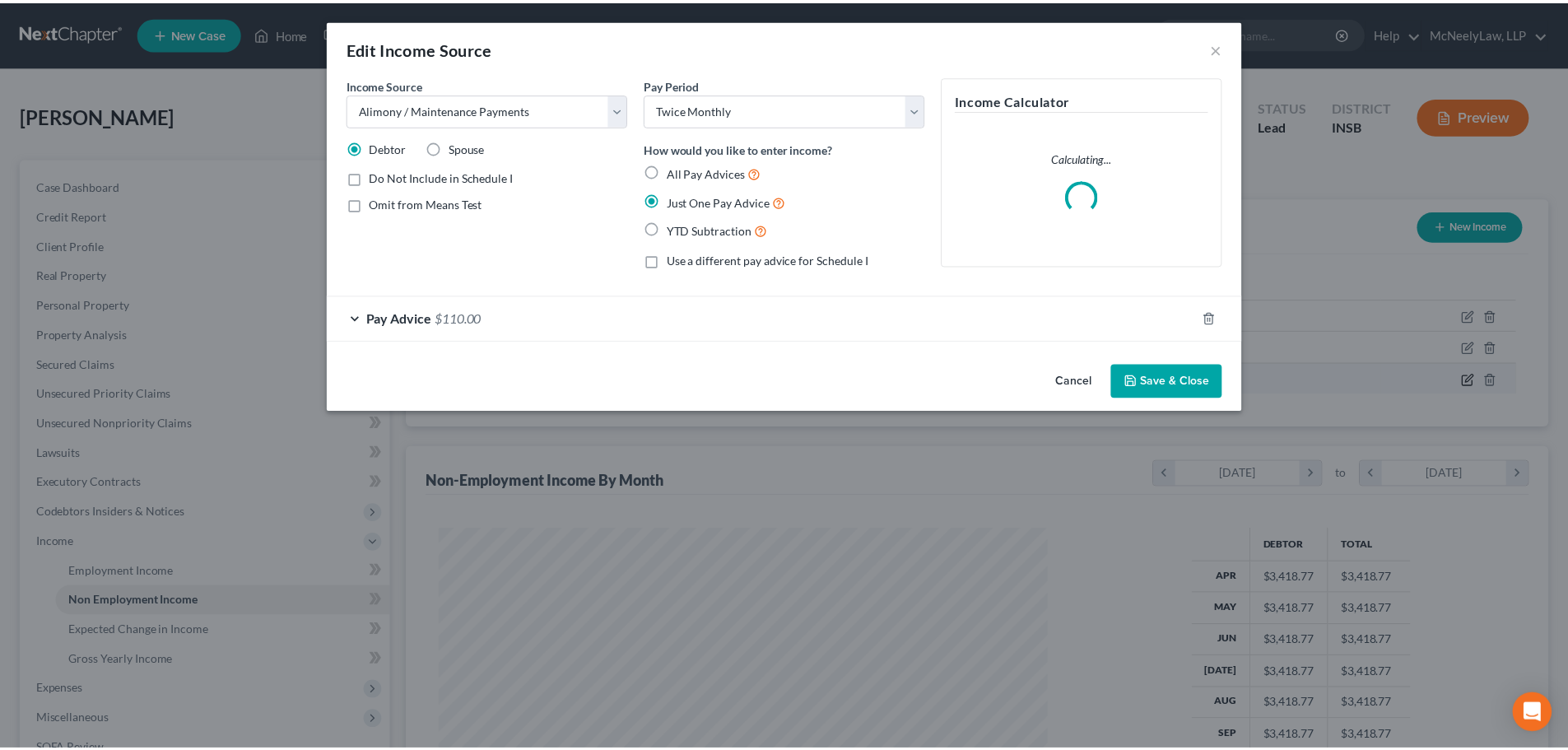
scroll to position [309, 653]
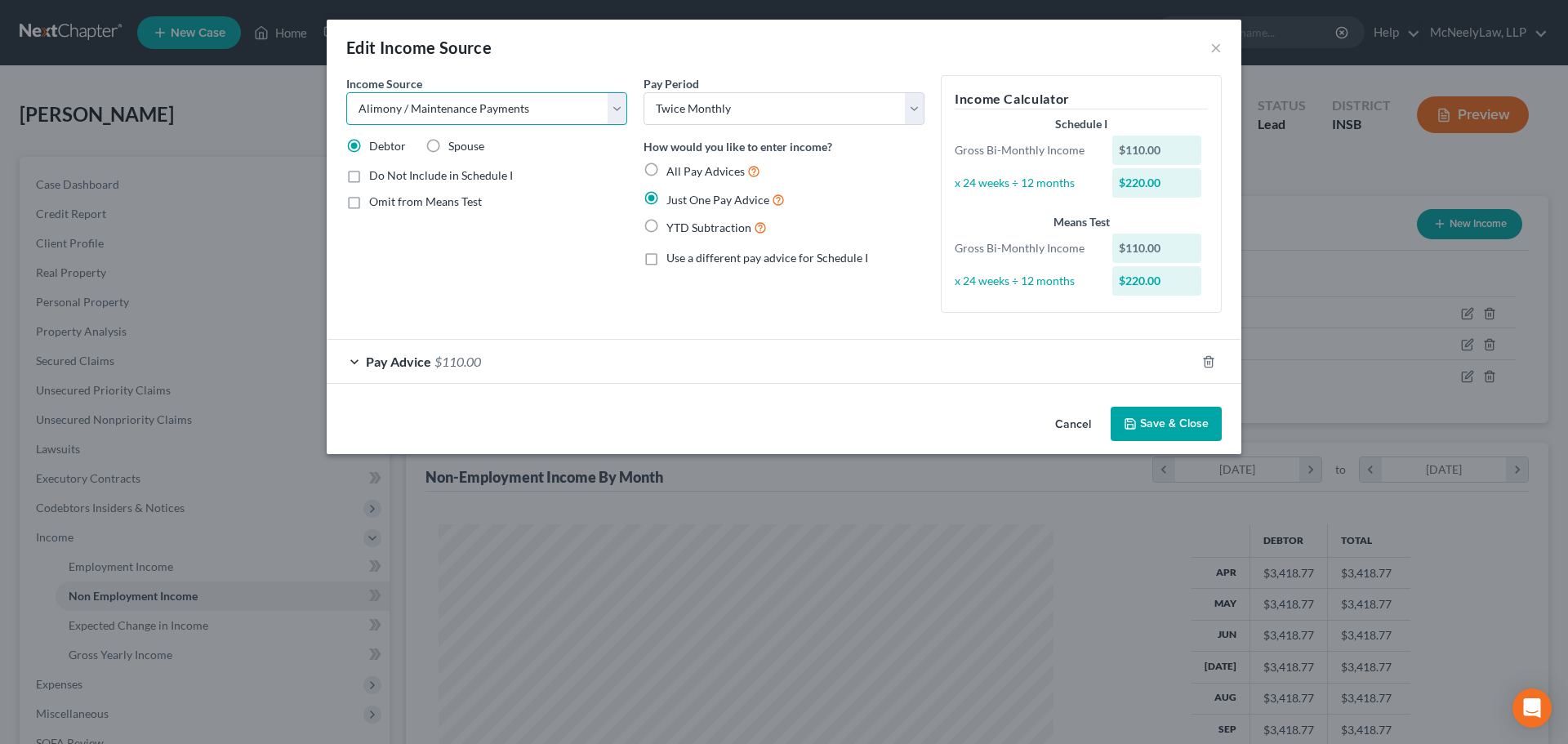
click at [606, 108] on select "Select Unemployment Disability (from employer) Pension Retirement Social Securi…" at bounding box center [487, 108] width 281 height 32
click at [777, 306] on div "Pay Period Select Monthly Twice Monthly Every Other Week Weekly How would you l…" at bounding box center [784, 200] width 298 height 250
click at [1212, 41] on button "×" at bounding box center [1215, 47] width 11 height 19
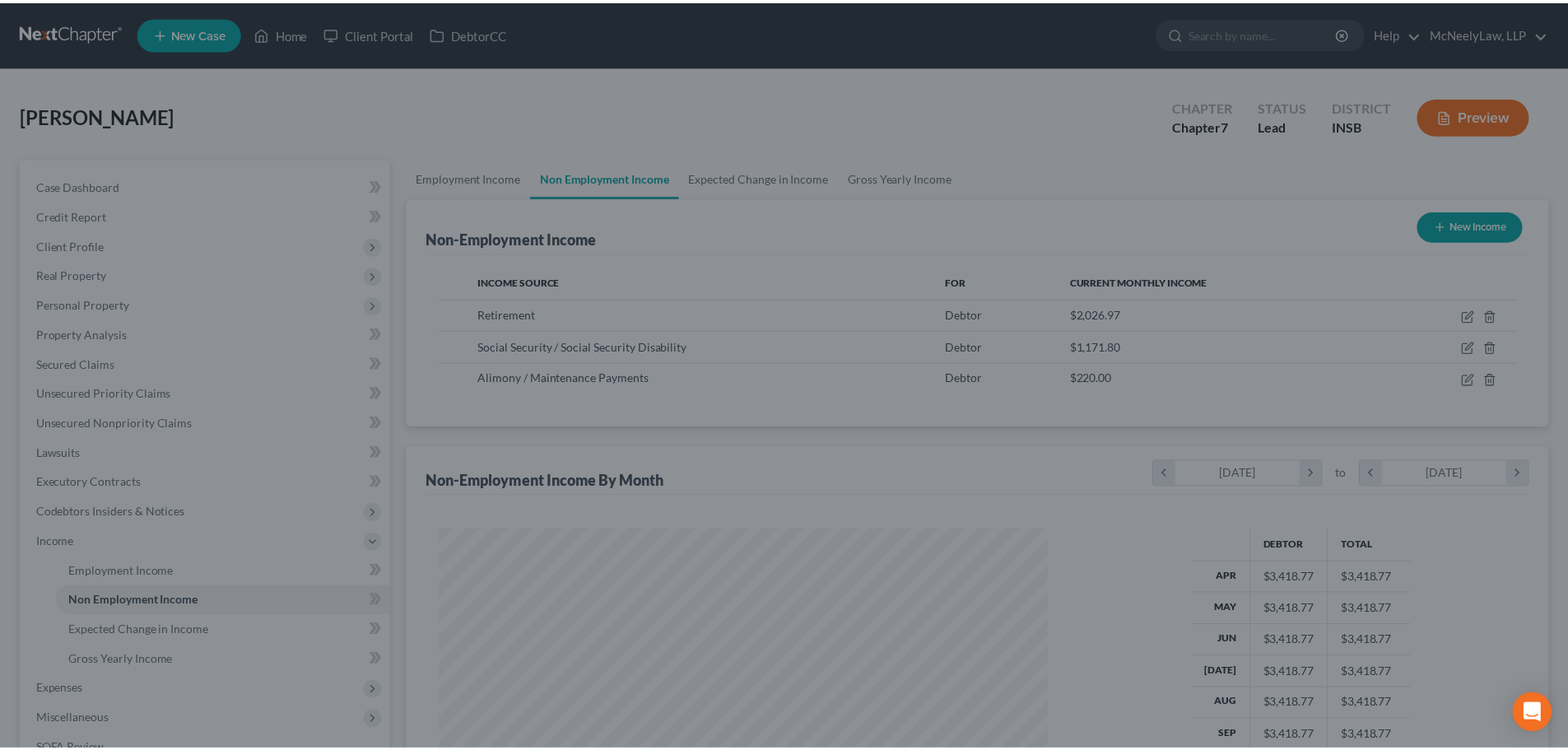
scroll to position [822758, 822574]
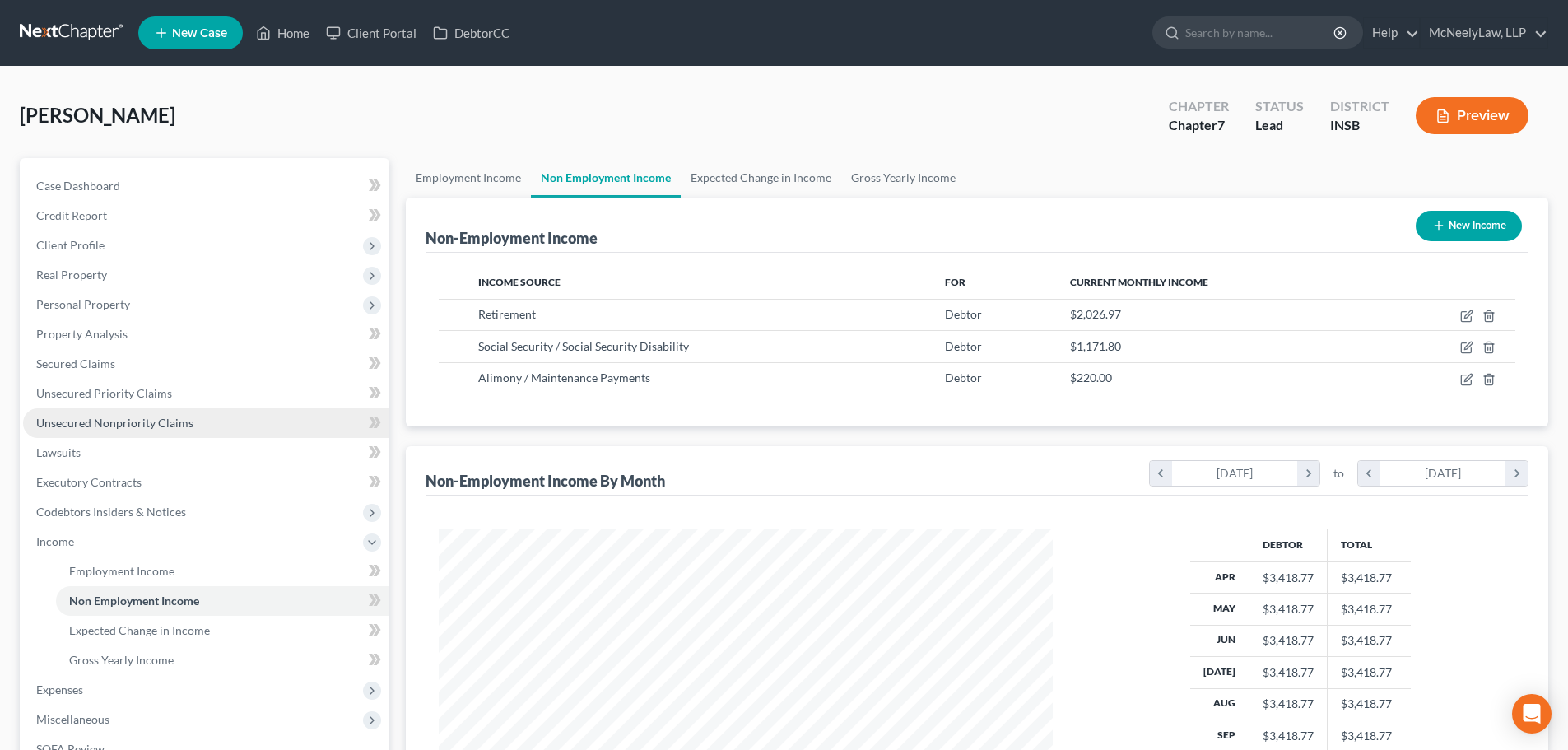
click at [97, 419] on span "Unsecured Nonpriority Claims" at bounding box center [114, 423] width 157 height 14
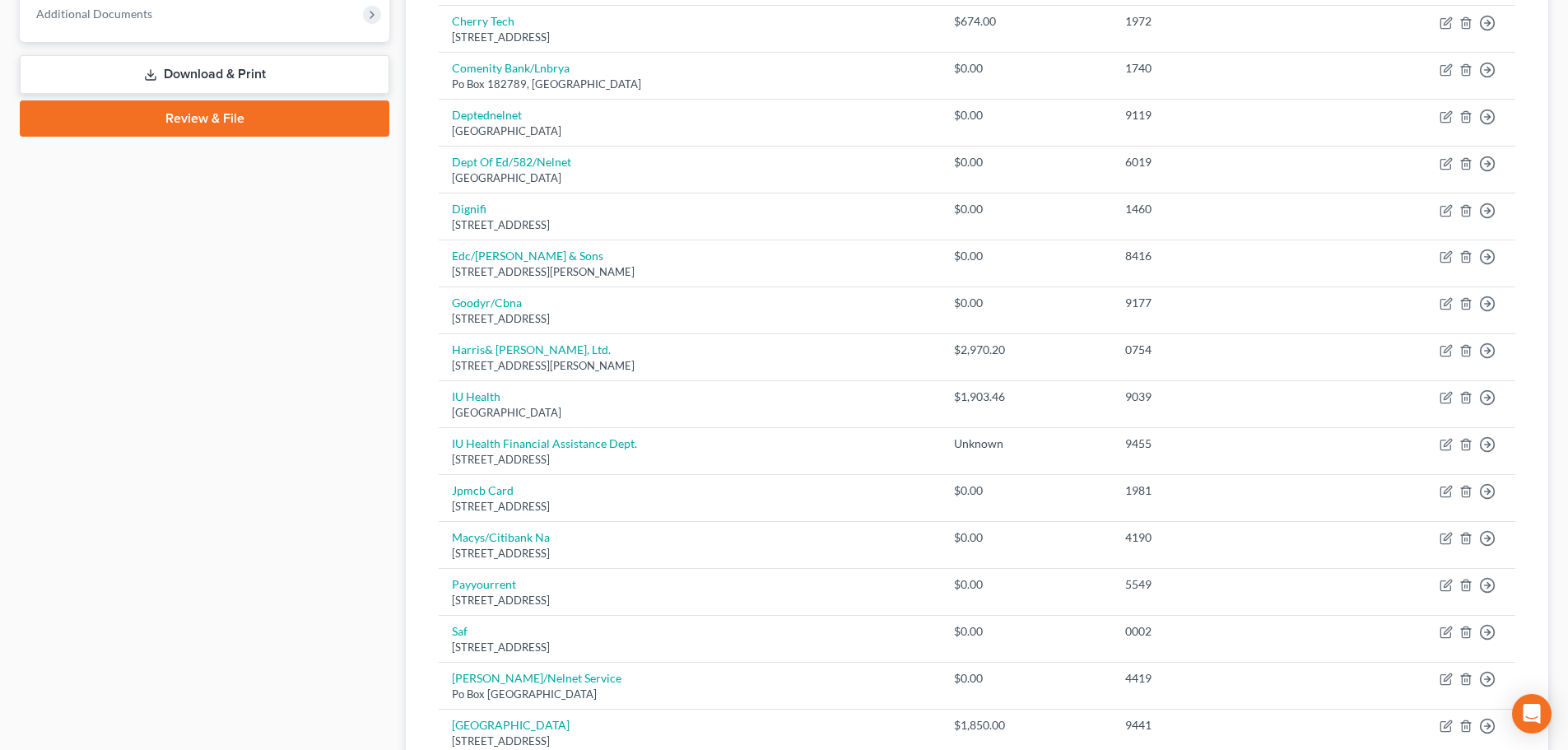
scroll to position [494, 0]
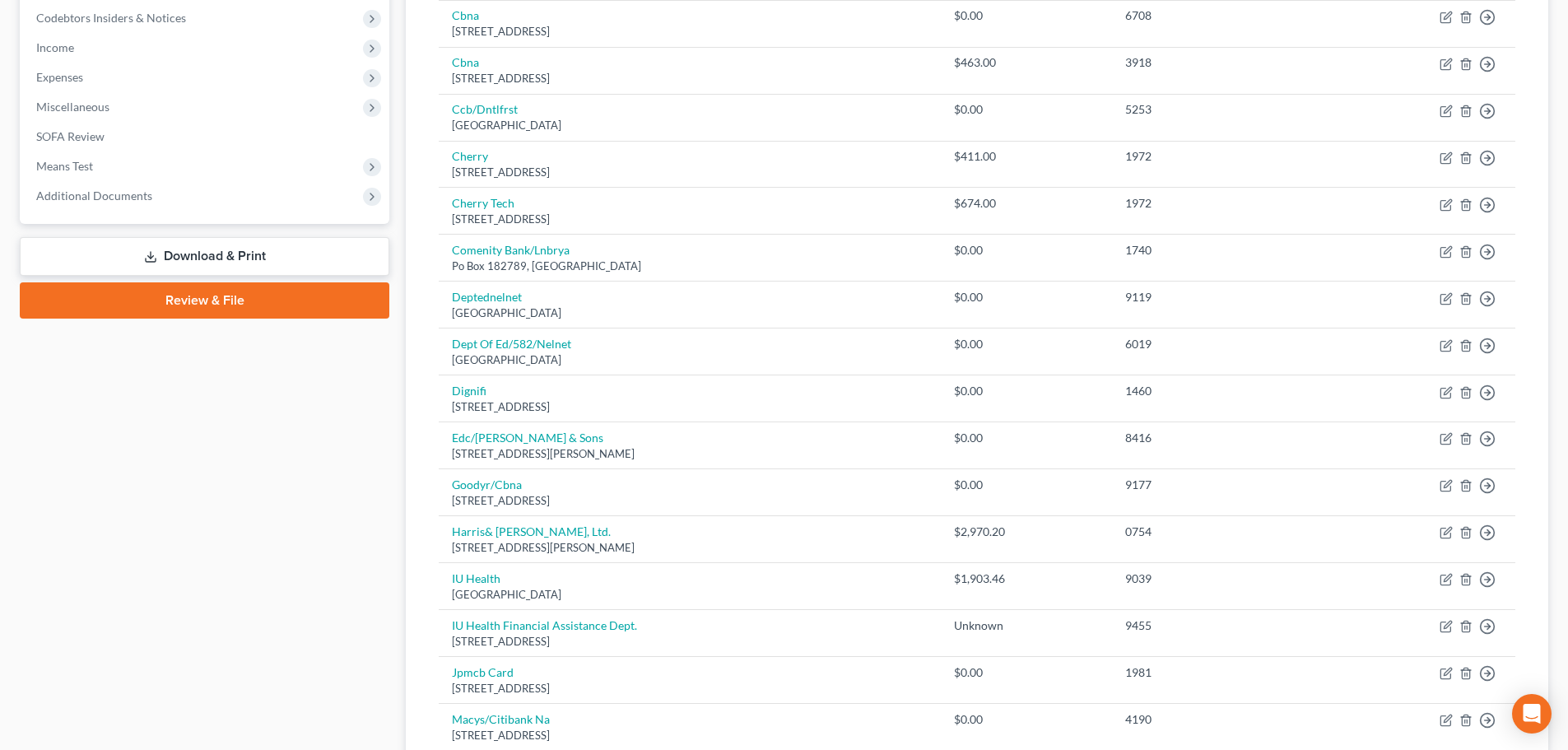
click at [194, 247] on link "Download & Print" at bounding box center [204, 257] width 369 height 39
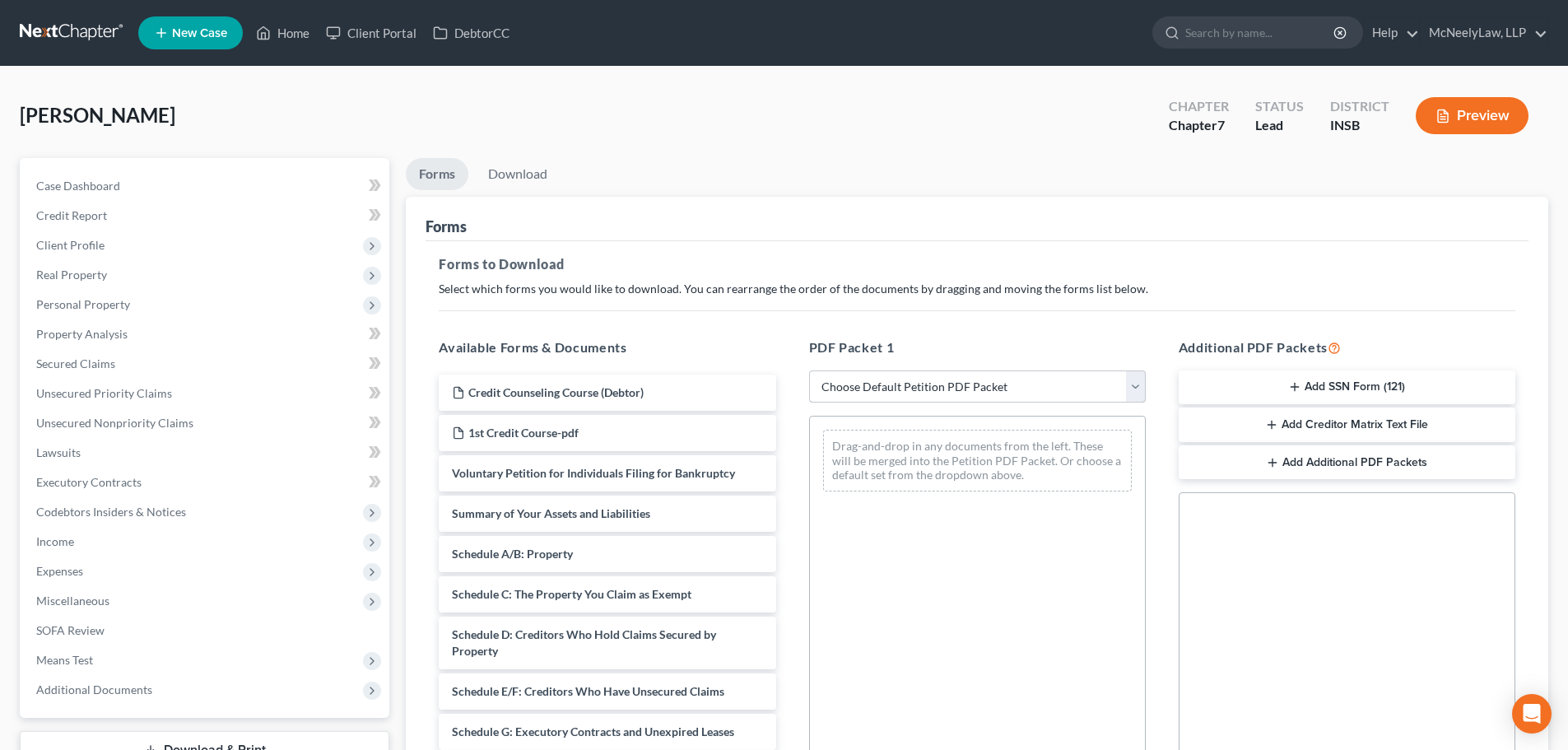
click at [1020, 381] on select "Choose Default Petition PDF Packet Complete Bankruptcy Petition (all forms and …" at bounding box center [977, 386] width 337 height 33
select select "0"
click at [809, 370] on select "Choose Default Petition PDF Packet Complete Bankruptcy Petition (all forms and …" at bounding box center [977, 386] width 337 height 33
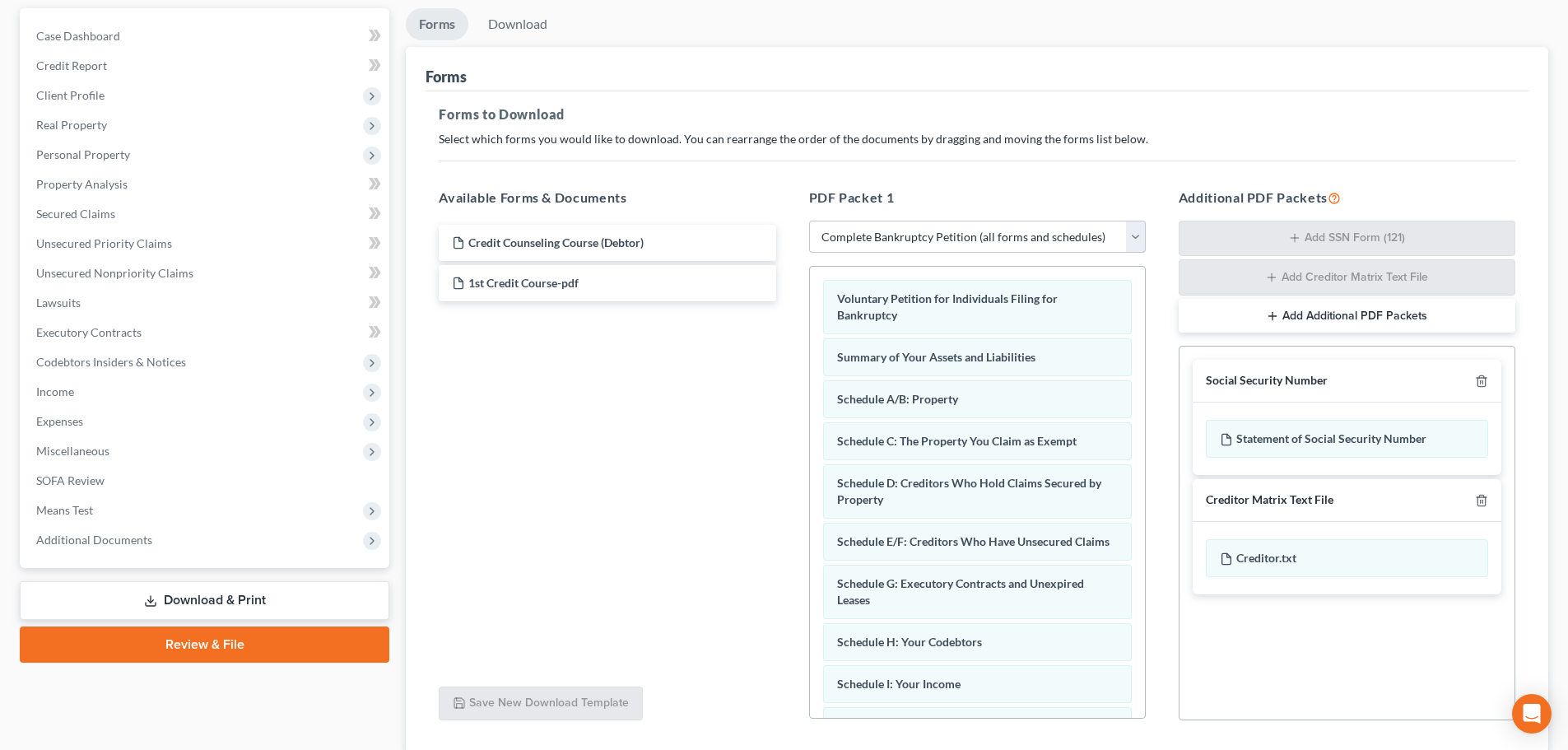
scroll to position [268, 0]
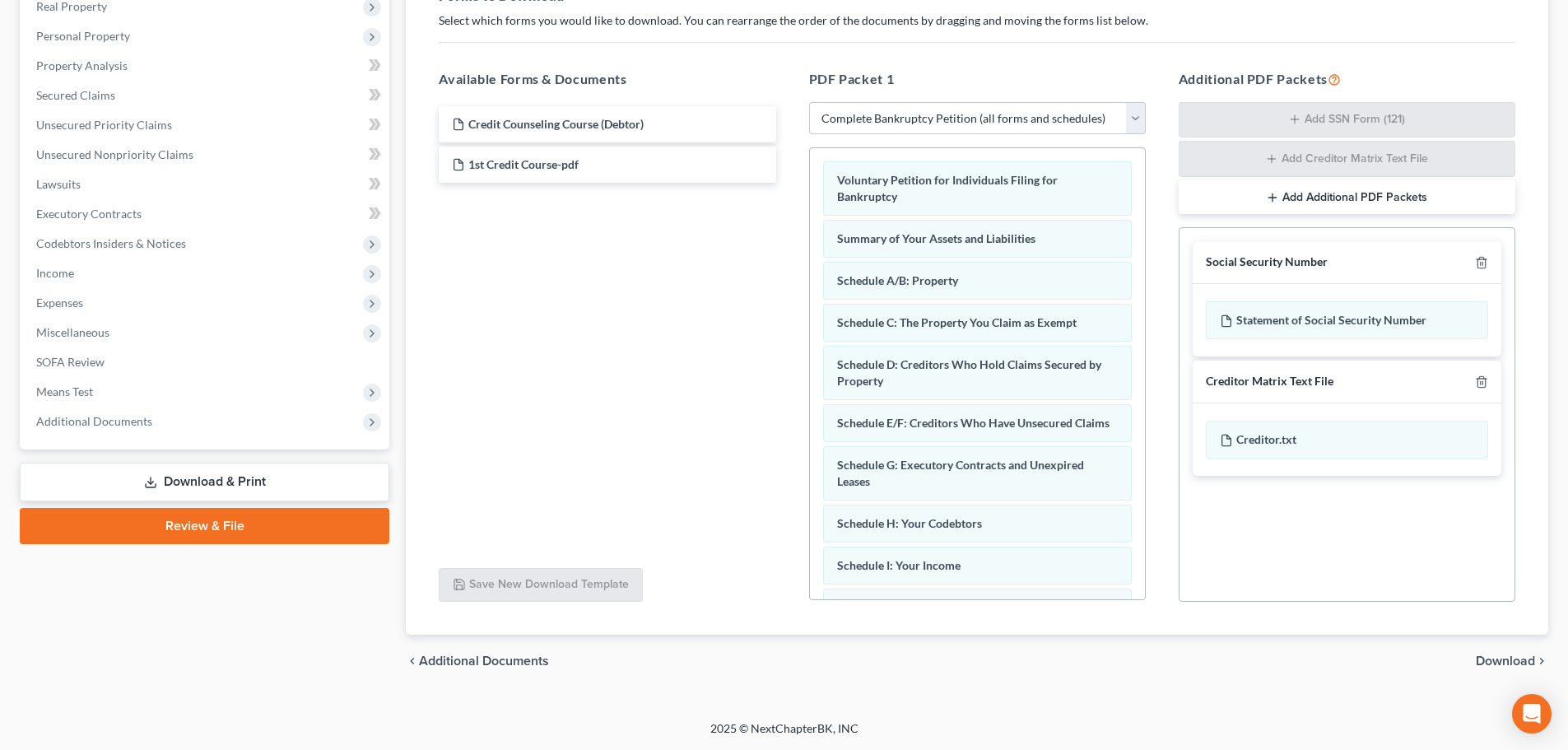
click at [1510, 666] on span "Download" at bounding box center [1505, 660] width 59 height 13
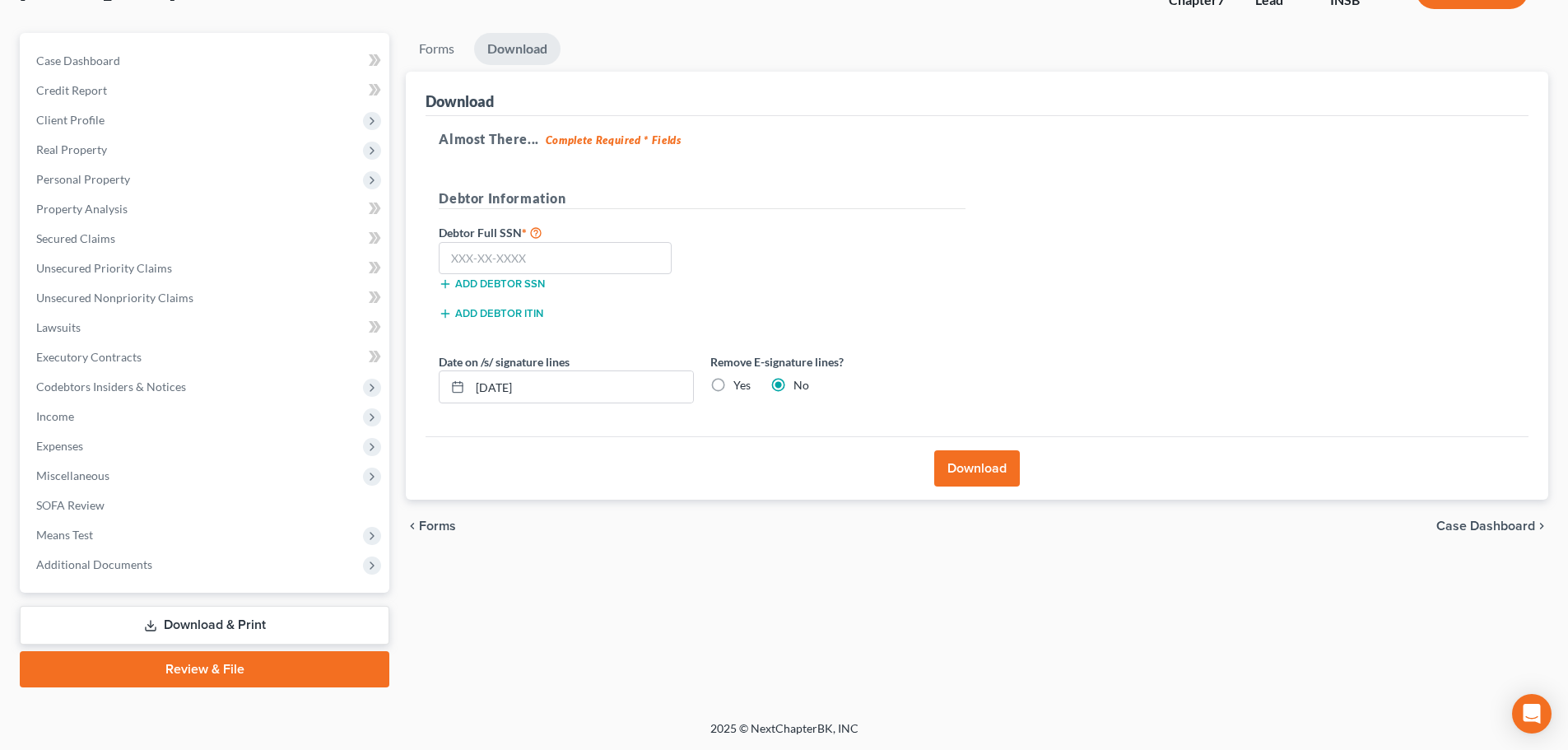
scroll to position [125, 0]
click at [541, 262] on input "text" at bounding box center [555, 258] width 233 height 33
type input "272-68-0316"
click at [704, 390] on div "Remove E-signature lines? Yes No" at bounding box center [837, 378] width 272 height 50
click at [733, 385] on label "Yes" at bounding box center [742, 385] width 18 height 17
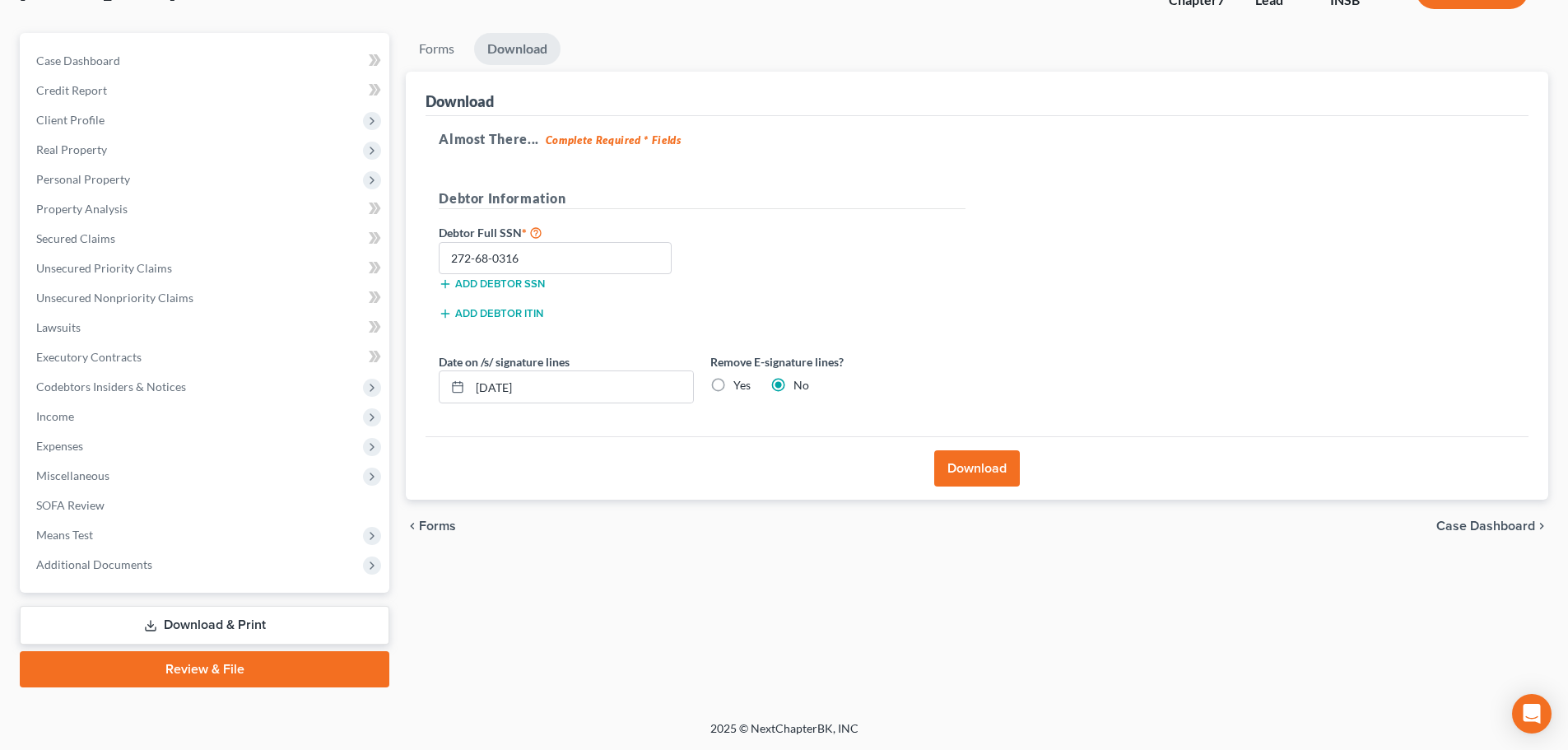
click at [740, 385] on input "Yes" at bounding box center [746, 382] width 11 height 11
radio input "true"
radio input "false"
click at [1010, 460] on button "Download" at bounding box center [976, 468] width 85 height 36
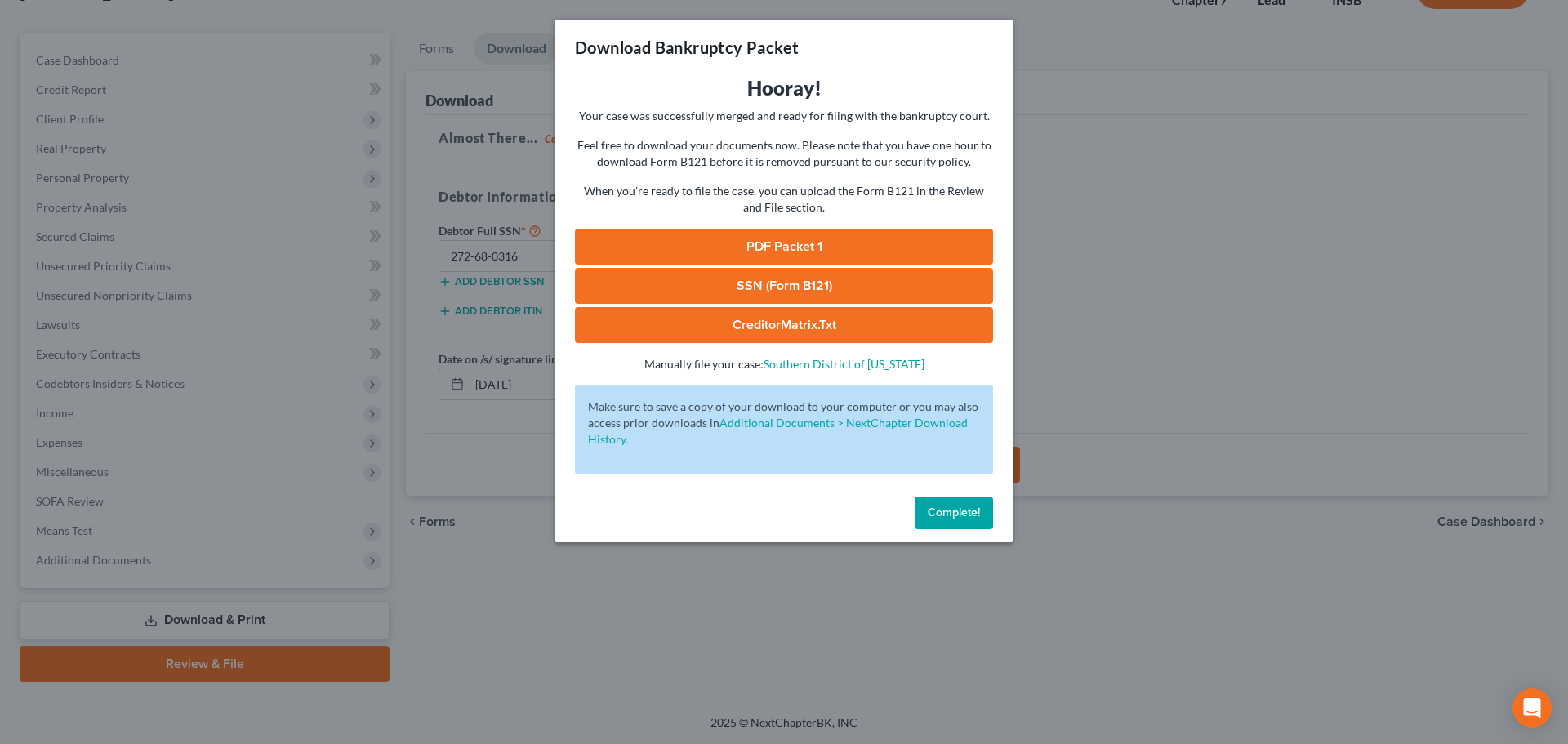
click at [808, 246] on link "PDF Packet 1" at bounding box center [784, 246] width 418 height 36
click at [950, 493] on div "Complete!" at bounding box center [784, 516] width 457 height 52
click at [950, 507] on span "Complete!" at bounding box center [954, 512] width 52 height 14
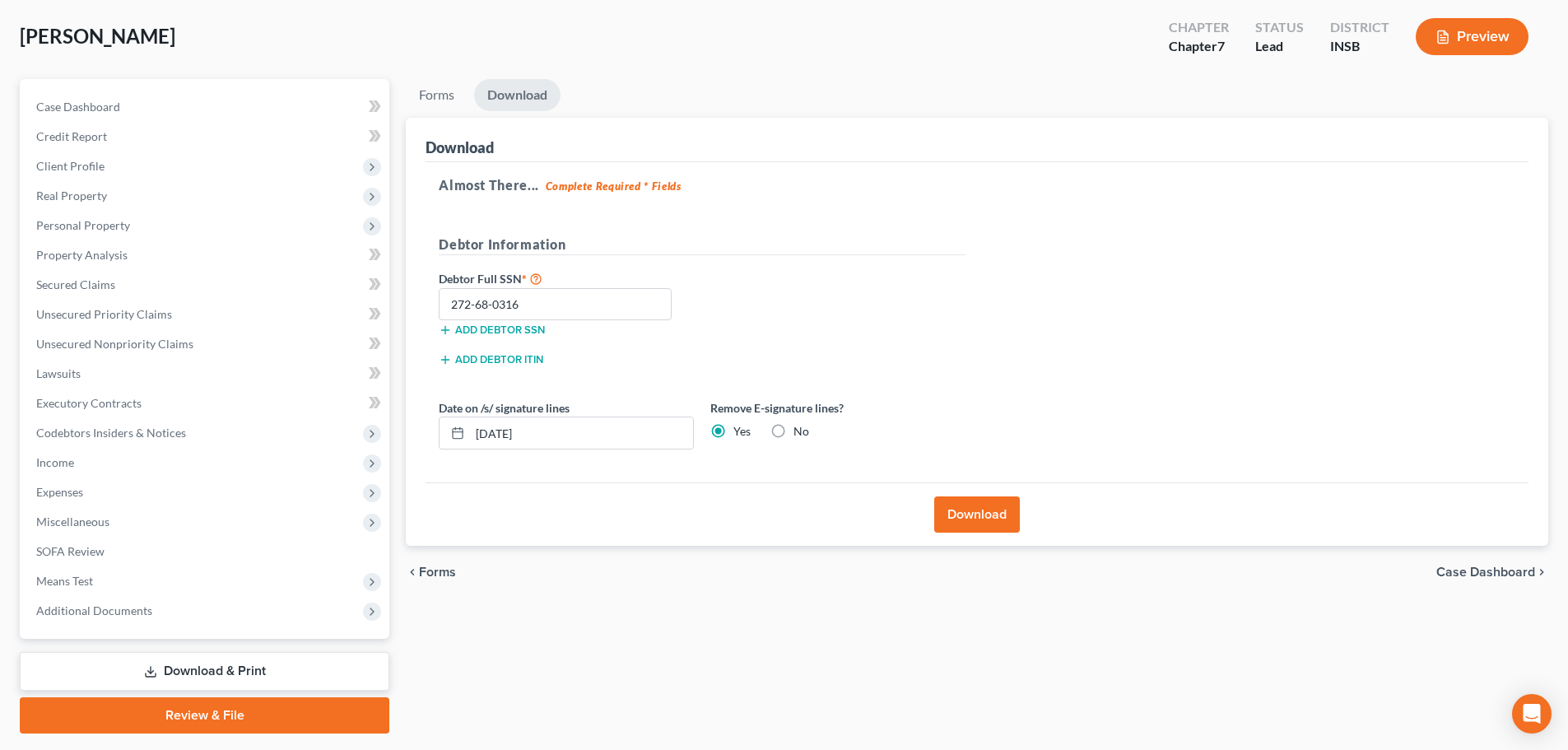
scroll to position [0, 0]
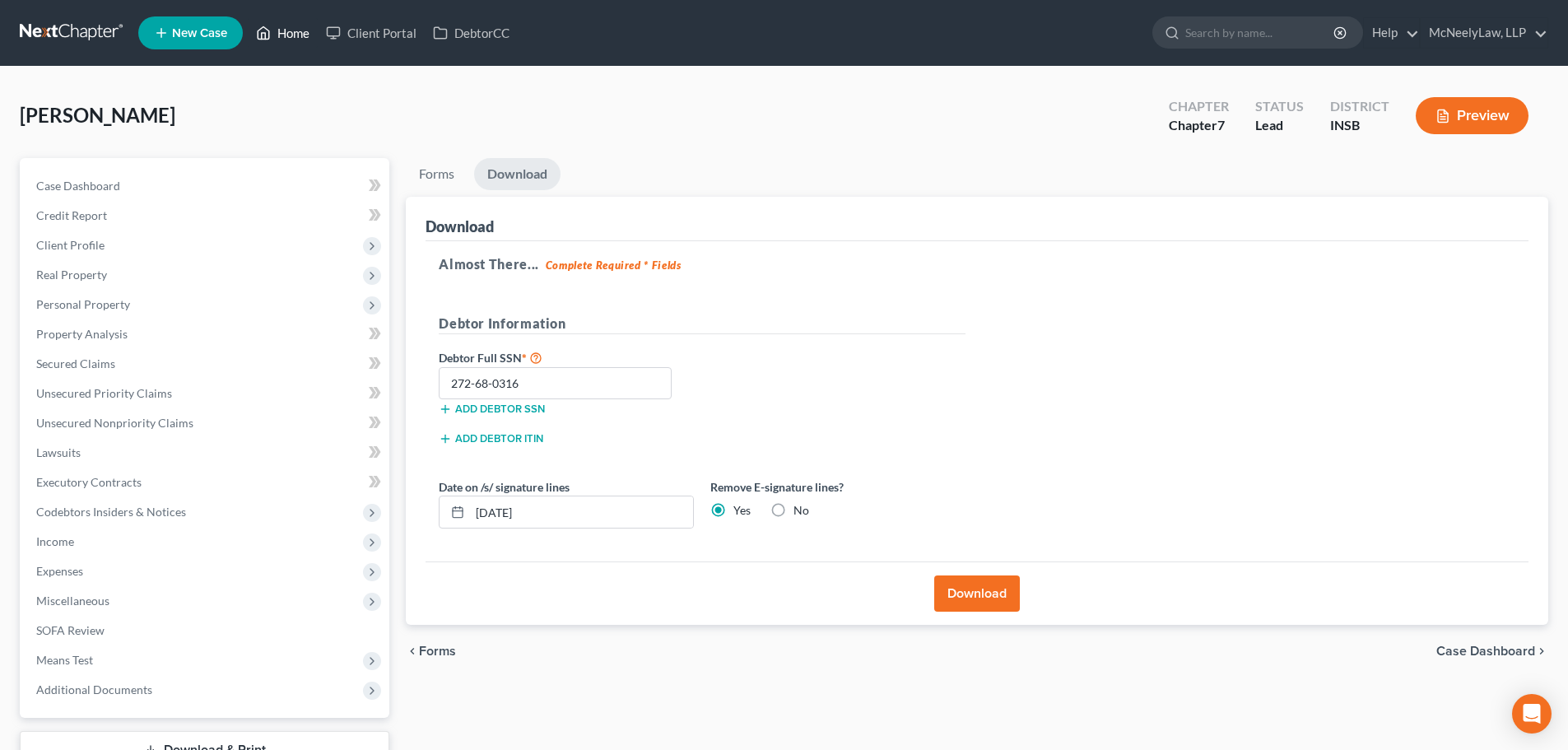
click at [292, 43] on link "Home" at bounding box center [283, 33] width 70 height 30
